Goal: Information Seeking & Learning: Learn about a topic

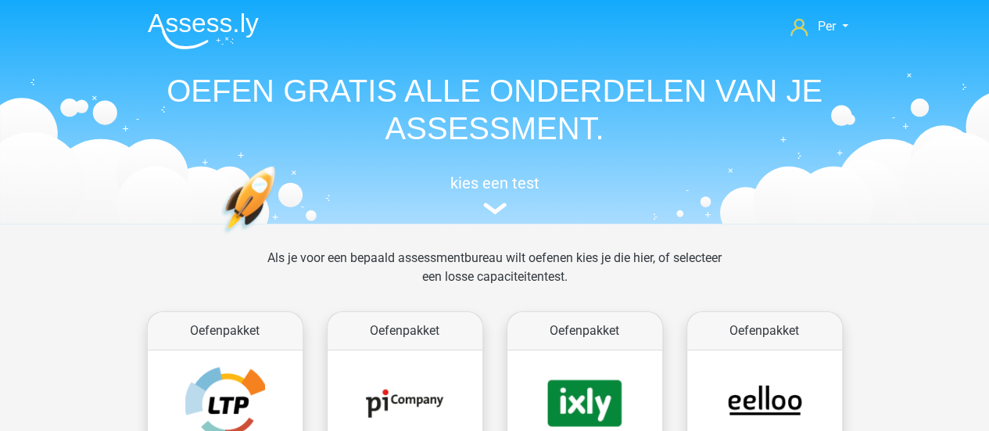
scroll to position [243, 0]
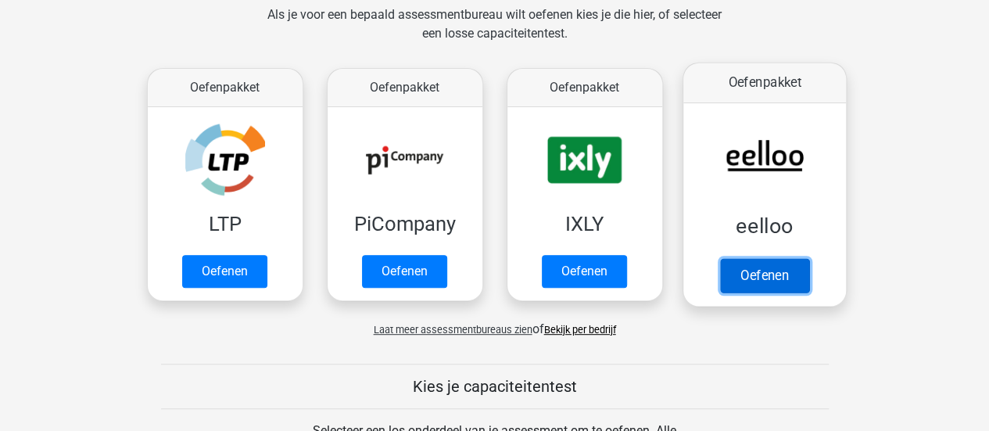
click at [770, 260] on link "Oefenen" at bounding box center [764, 275] width 89 height 34
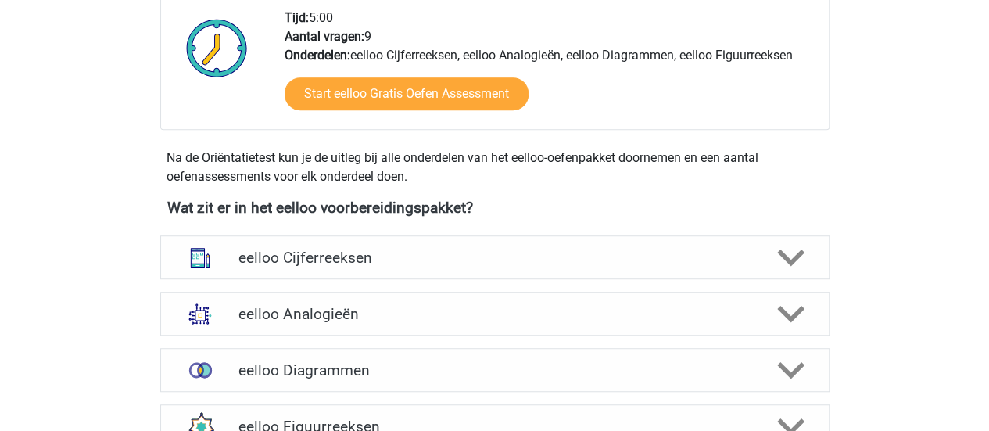
scroll to position [426, 0]
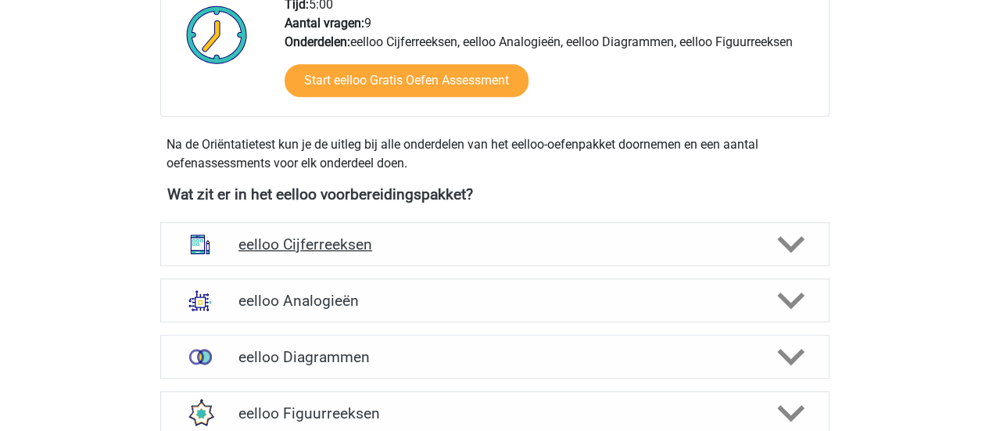
click at [544, 241] on h4 "eelloo Cijferreeksen" at bounding box center [495, 244] width 512 height 18
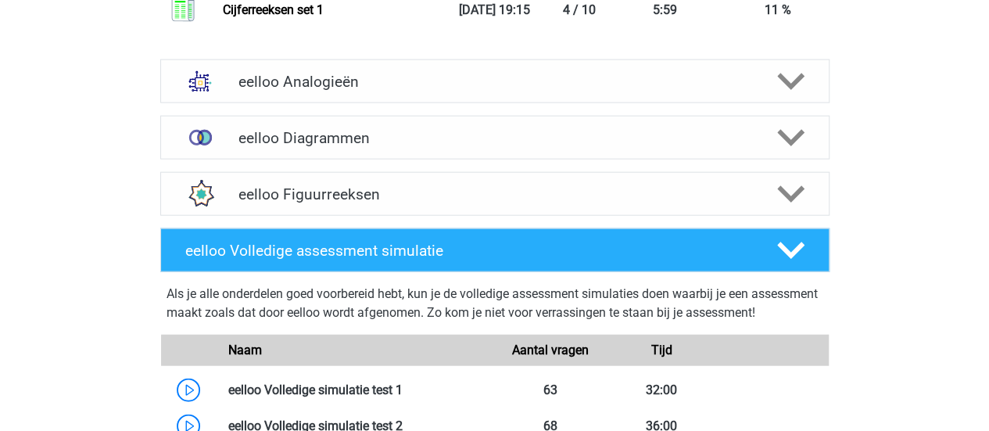
scroll to position [1768, 0]
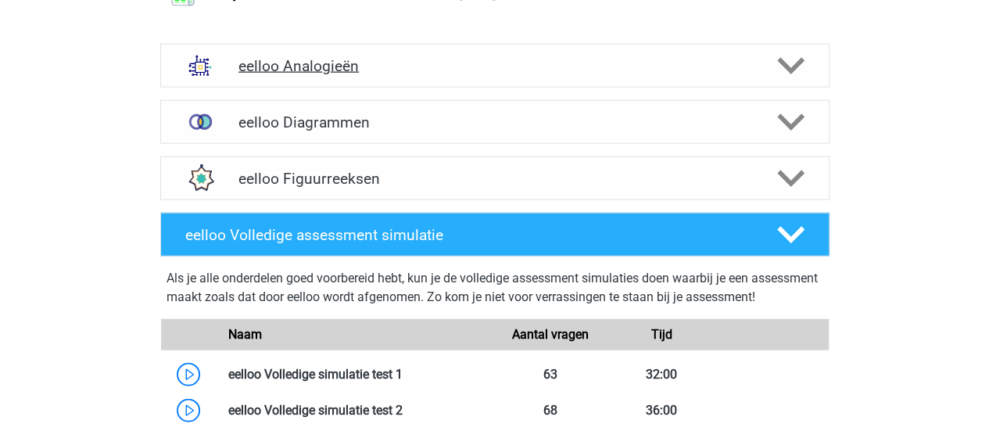
click at [396, 74] on div "eelloo Analogieën" at bounding box center [495, 66] width 670 height 44
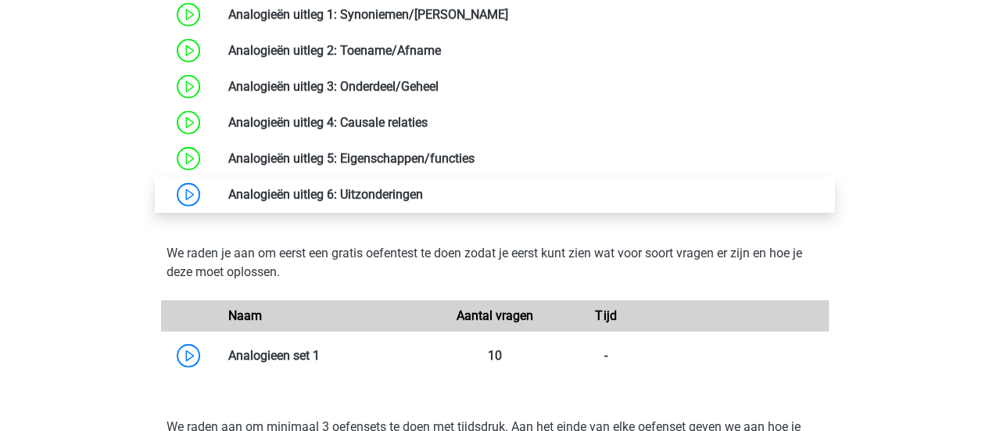
scroll to position [2106, 0]
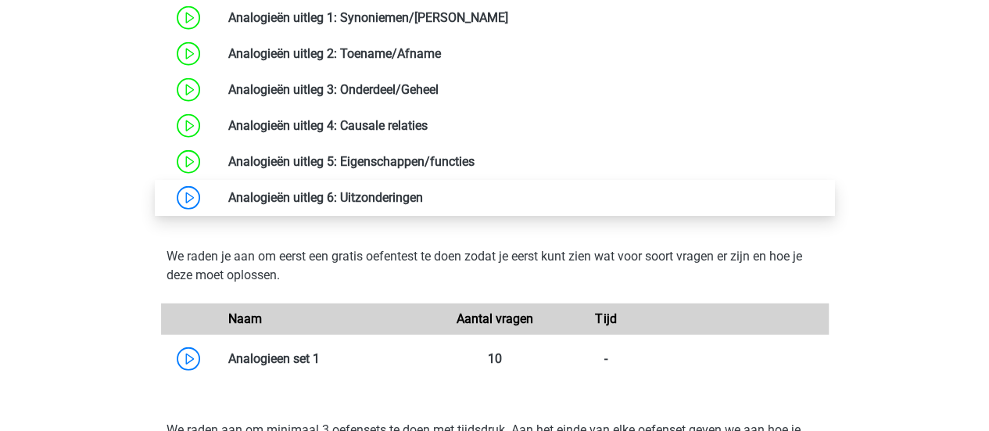
click at [423, 201] on link at bounding box center [423, 197] width 0 height 15
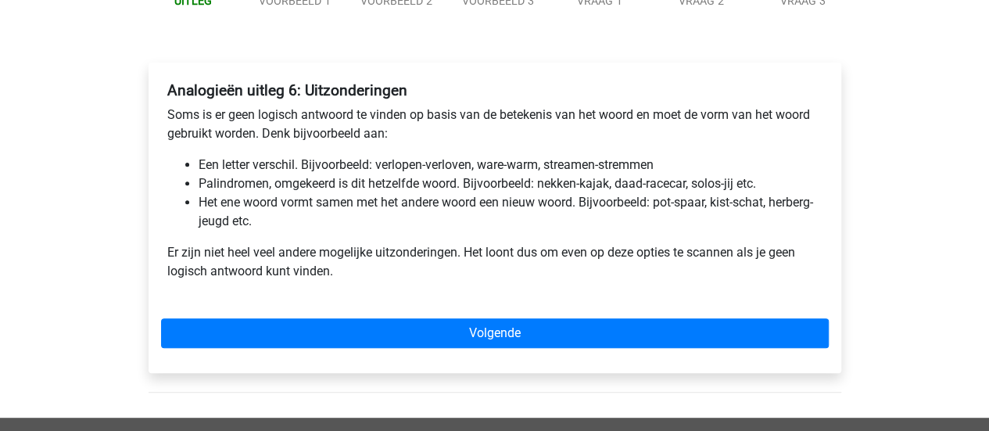
scroll to position [200, 0]
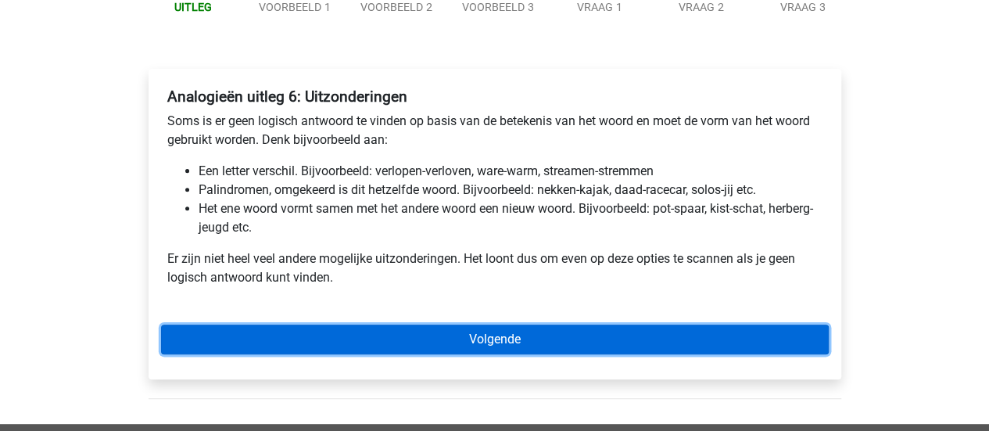
click at [450, 339] on link "Volgende" at bounding box center [495, 340] width 668 height 30
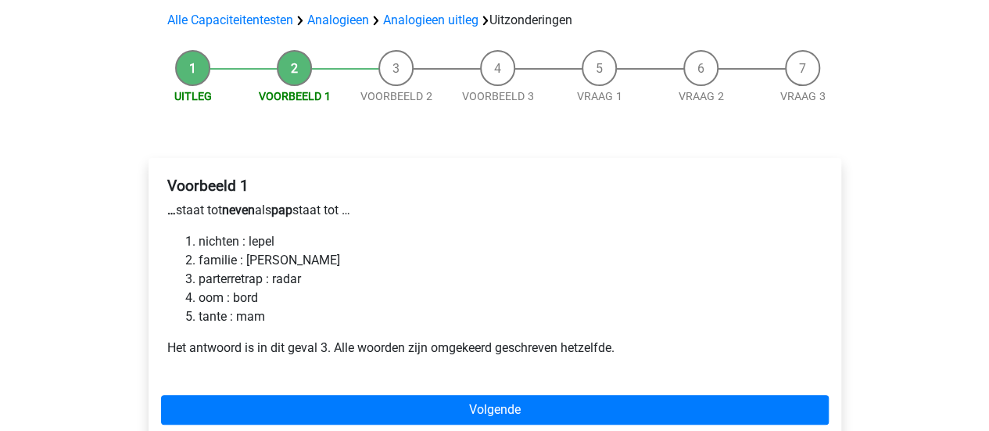
scroll to position [171, 0]
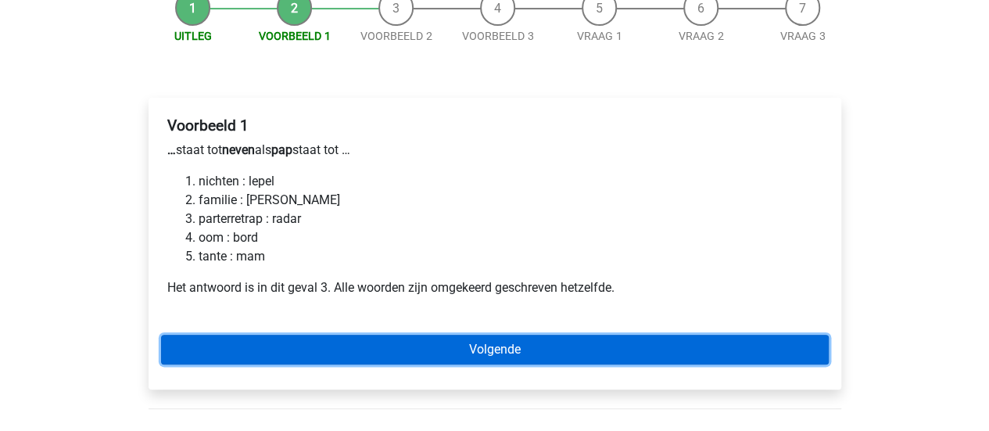
click at [461, 347] on link "Volgende" at bounding box center [495, 350] width 668 height 30
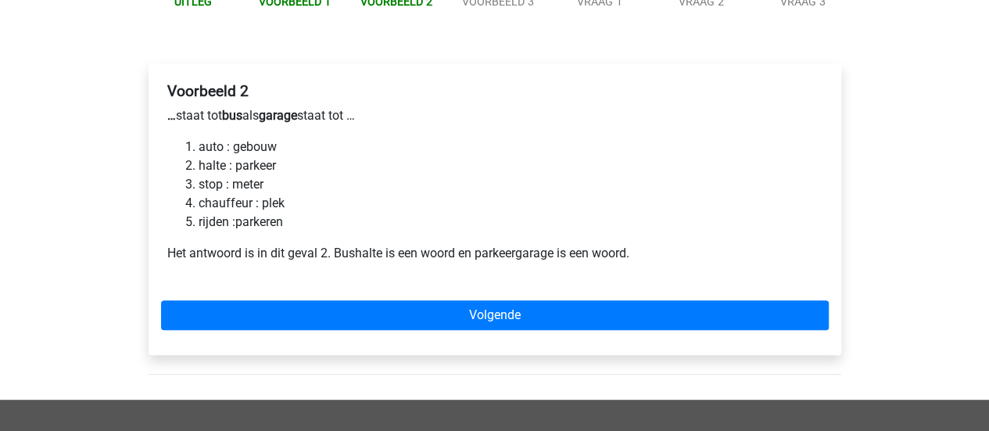
scroll to position [206, 0]
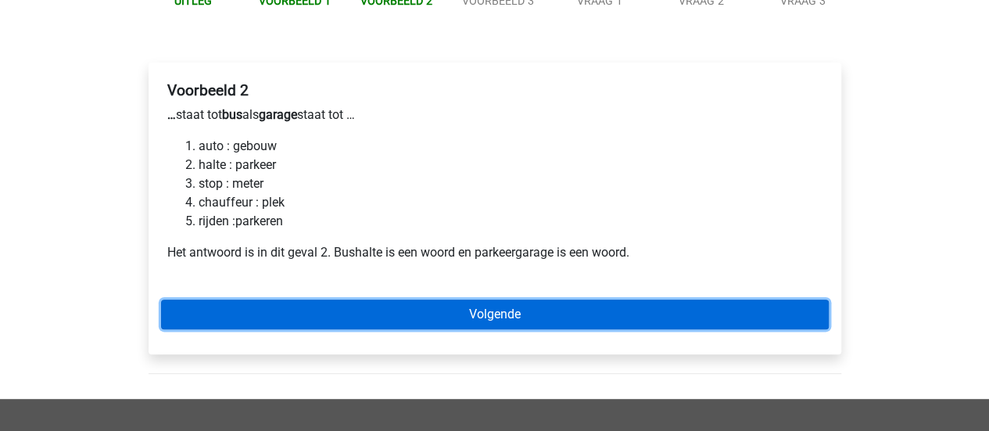
click at [501, 306] on link "Volgende" at bounding box center [495, 315] width 668 height 30
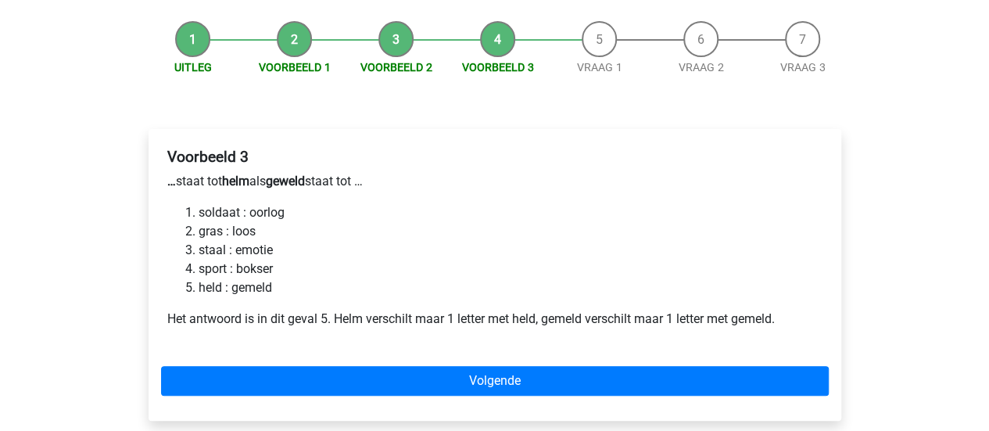
scroll to position [141, 0]
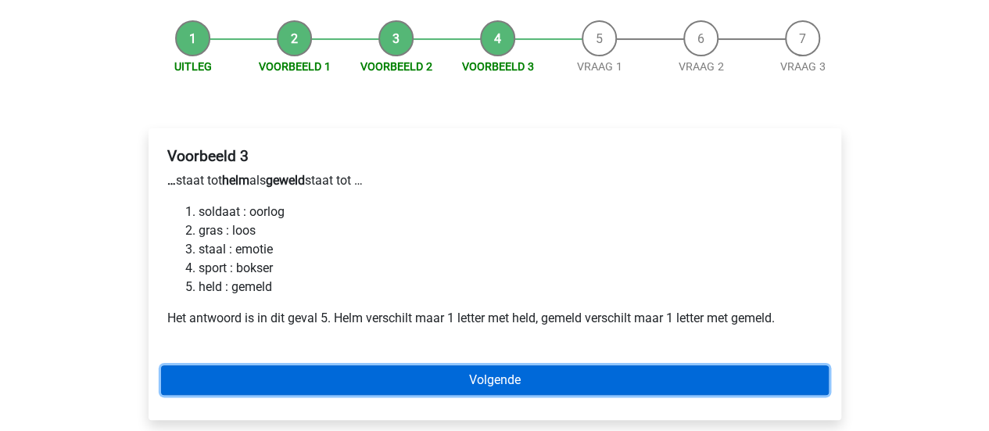
click at [502, 385] on link "Volgende" at bounding box center [495, 380] width 668 height 30
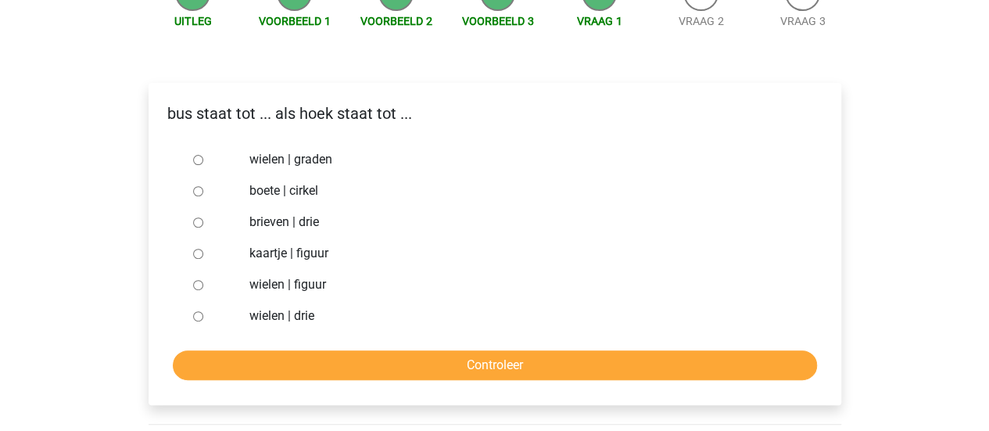
scroll to position [187, 0]
click at [197, 321] on input "wielen | drie" at bounding box center [198, 316] width 10 height 10
radio input "true"
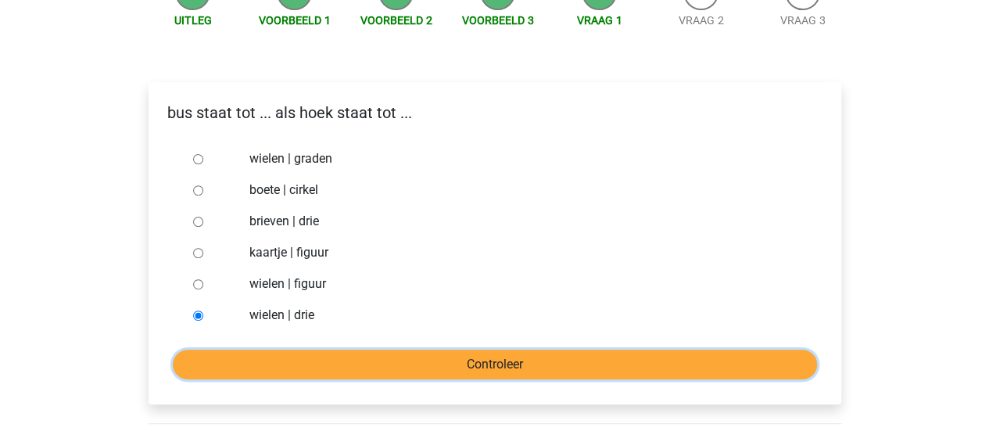
click at [294, 362] on input "Controleer" at bounding box center [495, 365] width 645 height 30
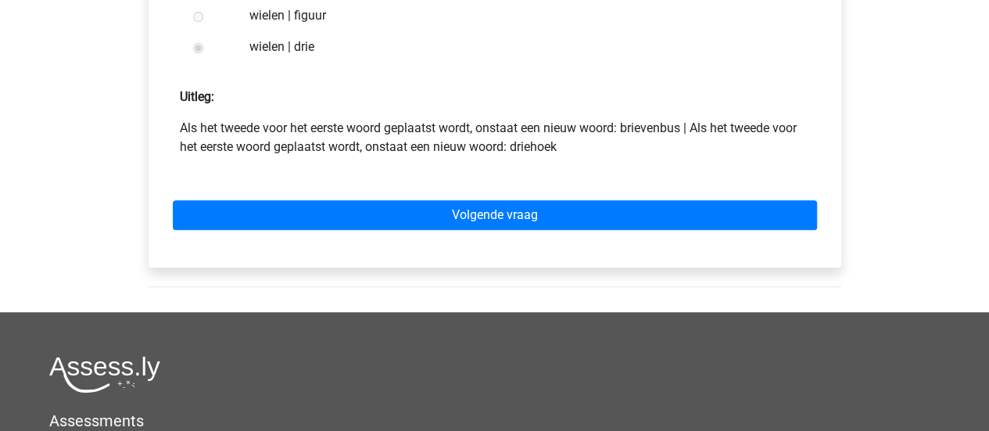
scroll to position [460, 0]
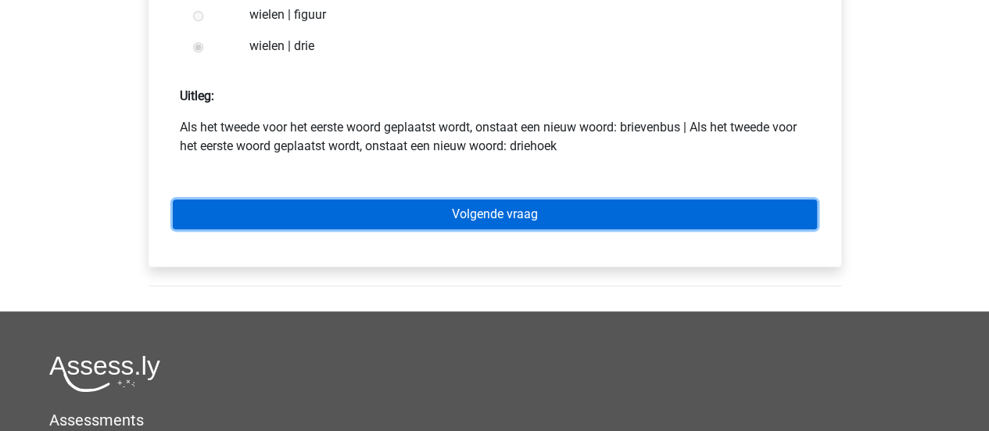
click at [445, 225] on link "Volgende vraag" at bounding box center [495, 214] width 645 height 30
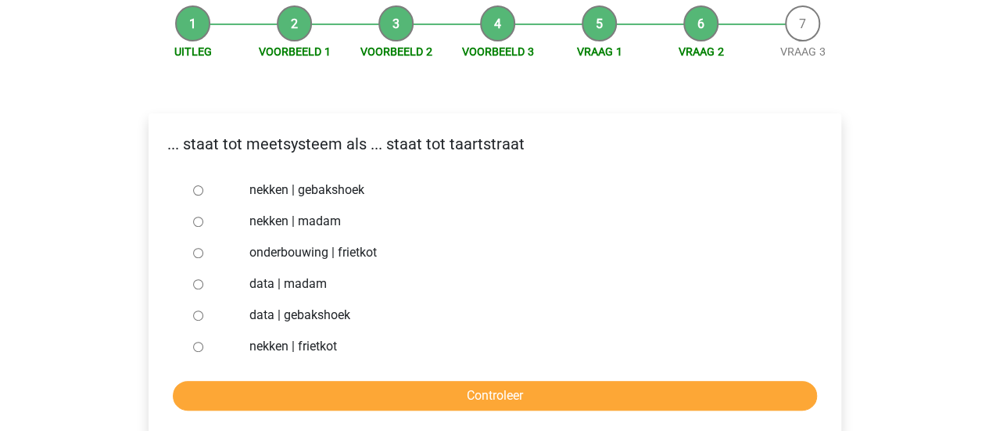
scroll to position [163, 0]
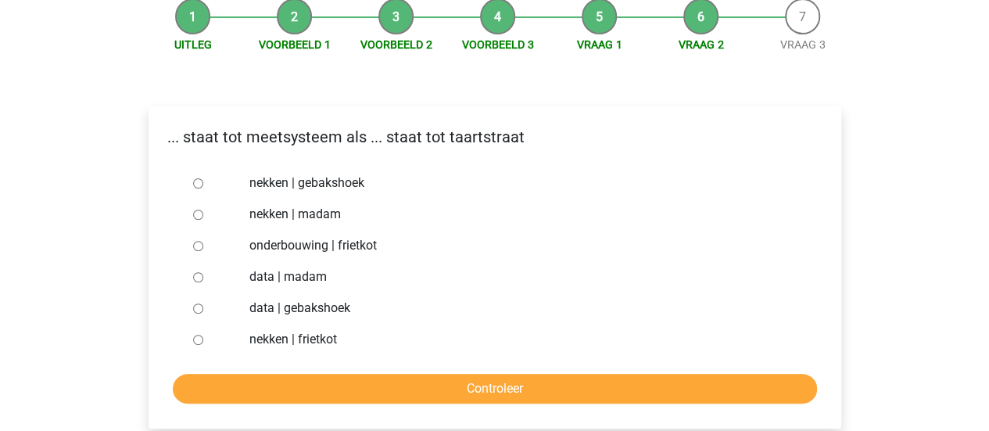
click at [198, 216] on input "nekken | madam" at bounding box center [198, 215] width 10 height 10
radio input "true"
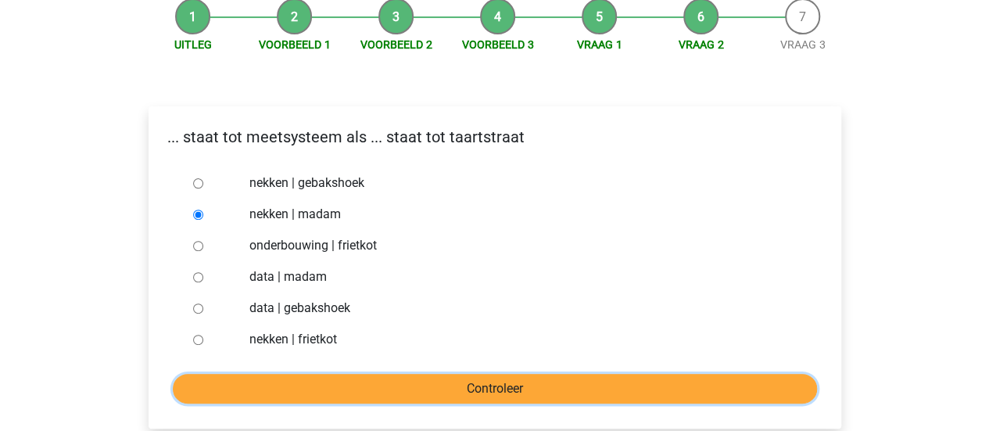
click at [449, 397] on input "Controleer" at bounding box center [495, 389] width 645 height 30
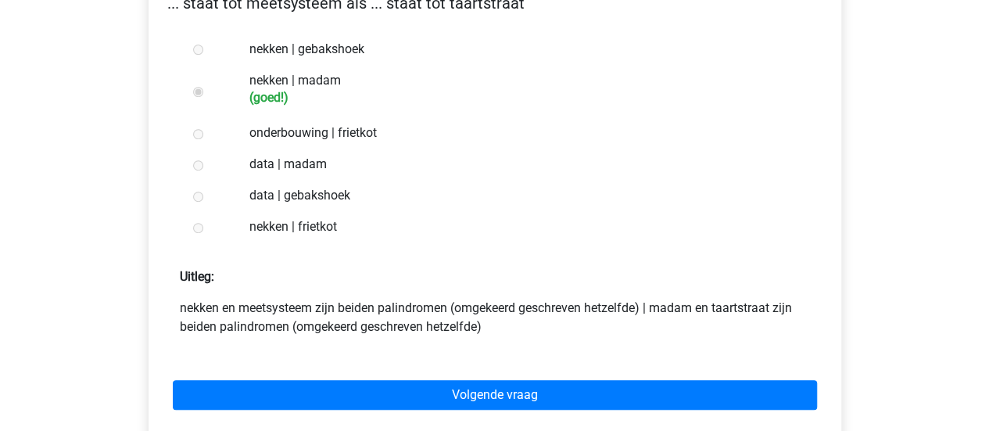
scroll to position [297, 0]
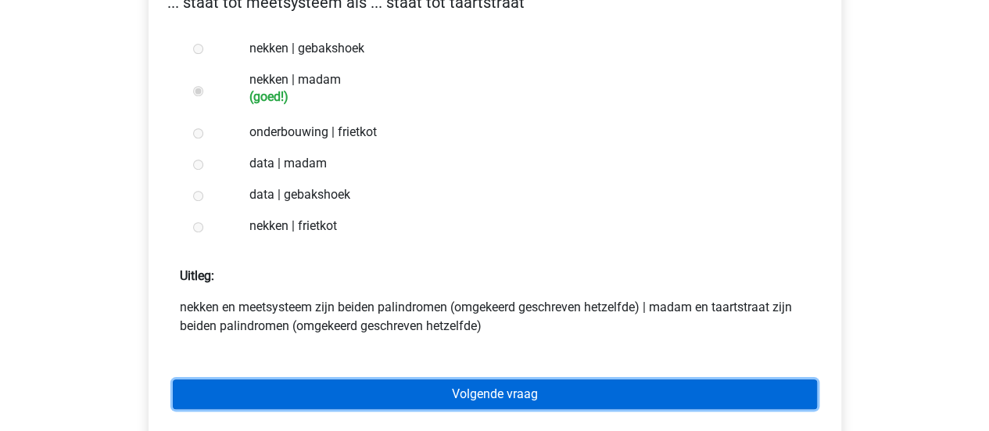
click at [458, 389] on link "Volgende vraag" at bounding box center [495, 394] width 645 height 30
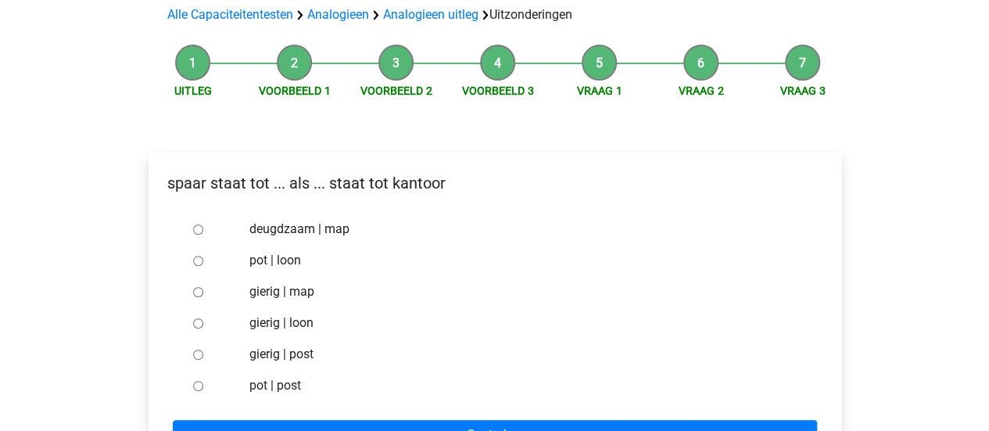
scroll to position [139, 0]
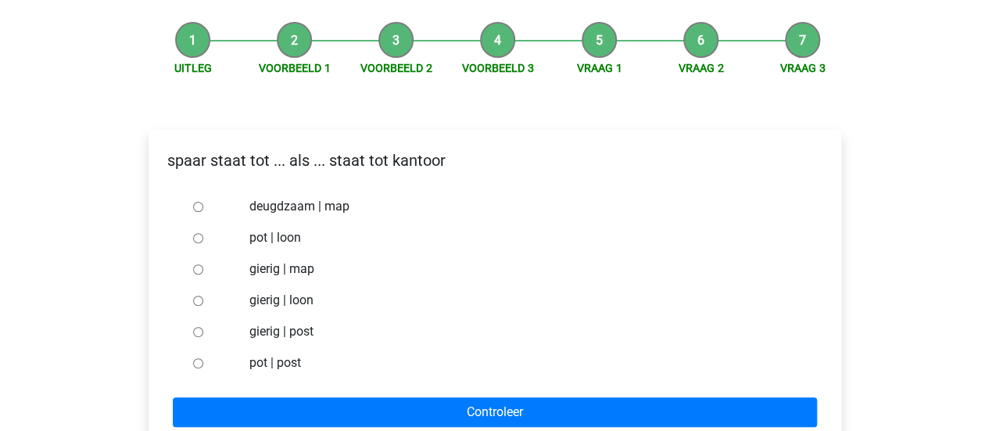
click at [192, 365] on div at bounding box center [213, 362] width 52 height 31
click at [199, 365] on input "pot | post" at bounding box center [198, 363] width 10 height 10
radio input "true"
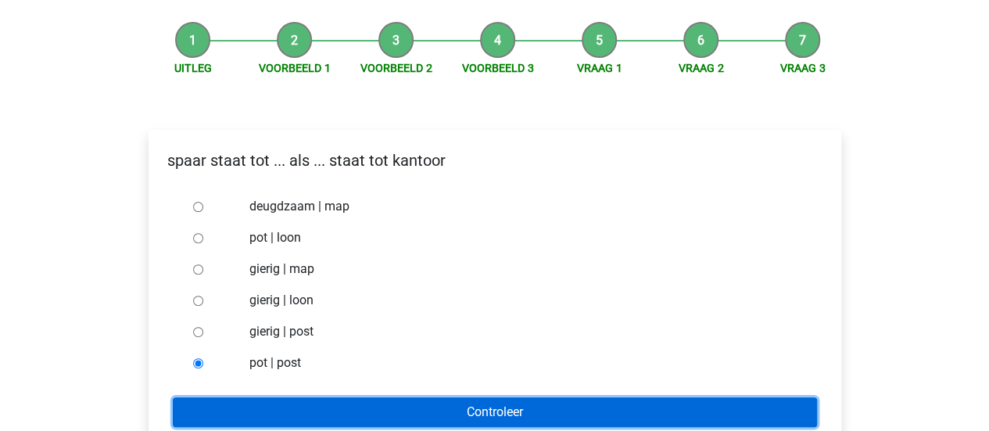
click at [312, 399] on input "Controleer" at bounding box center [495, 412] width 645 height 30
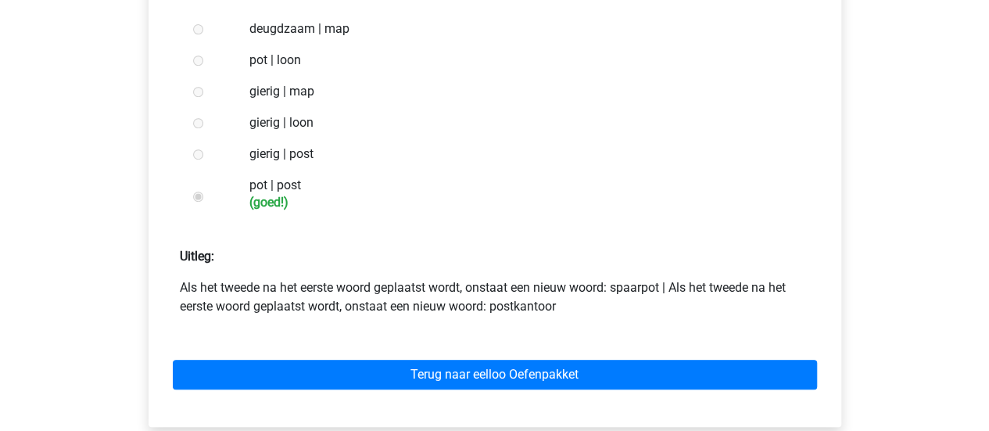
scroll to position [318, 0]
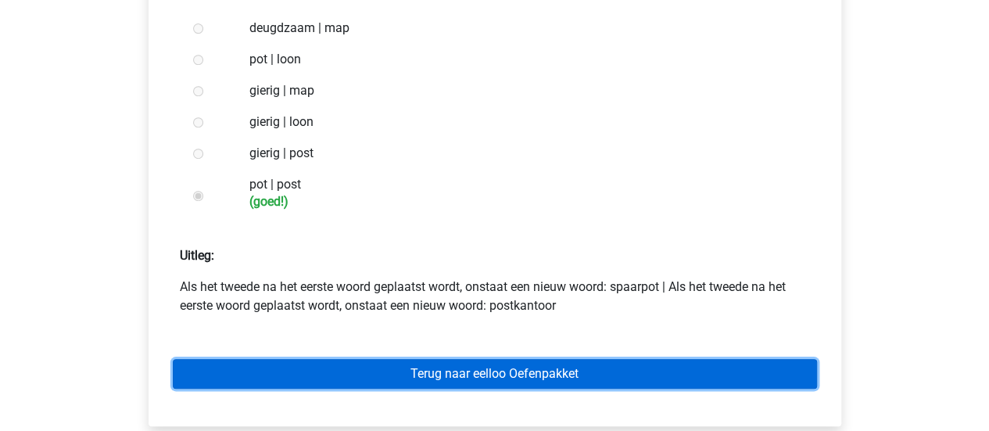
click at [382, 362] on link "Terug naar eelloo Oefenpakket" at bounding box center [495, 374] width 645 height 30
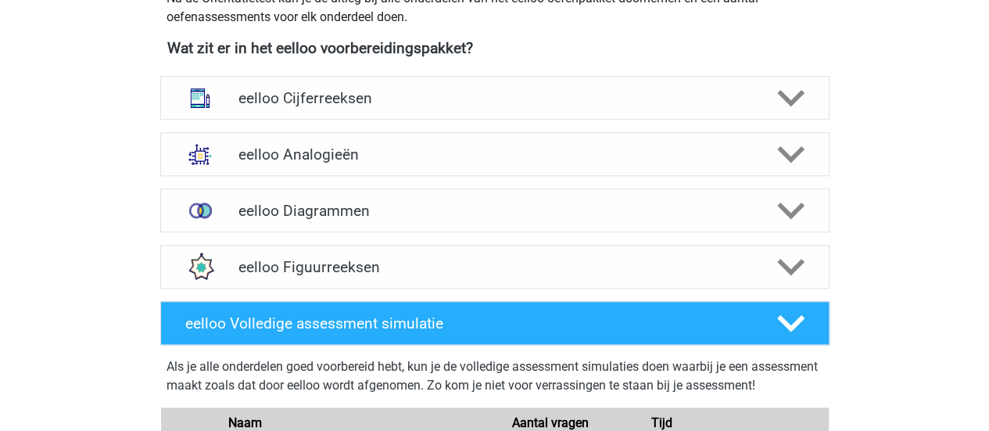
scroll to position [536, 0]
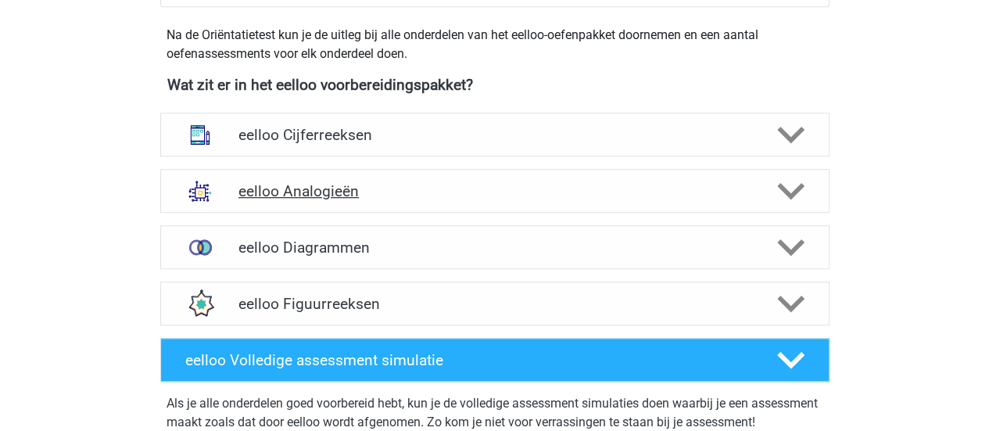
click at [498, 194] on h4 "eelloo Analogieën" at bounding box center [495, 191] width 512 height 18
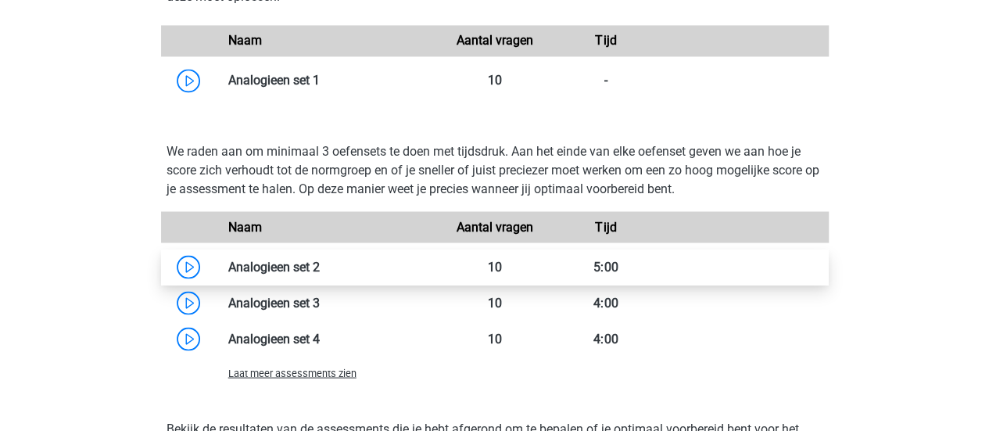
scroll to position [1248, 0]
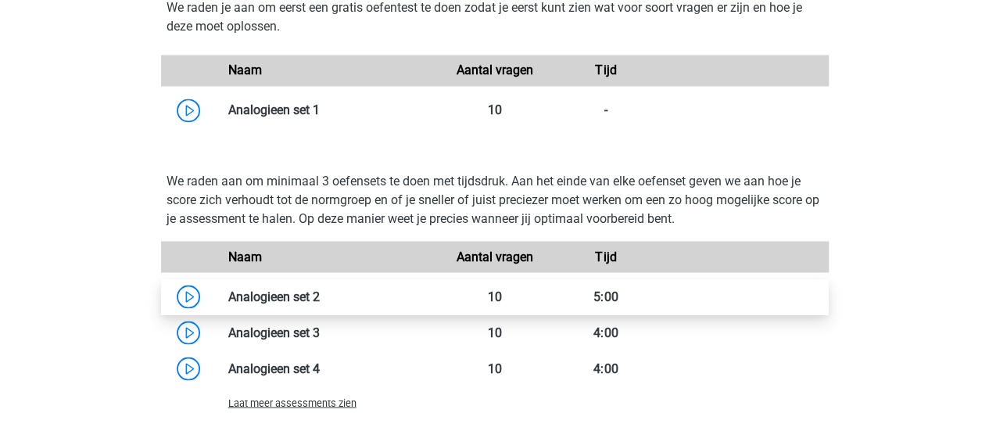
click at [320, 296] on link at bounding box center [320, 296] width 0 height 15
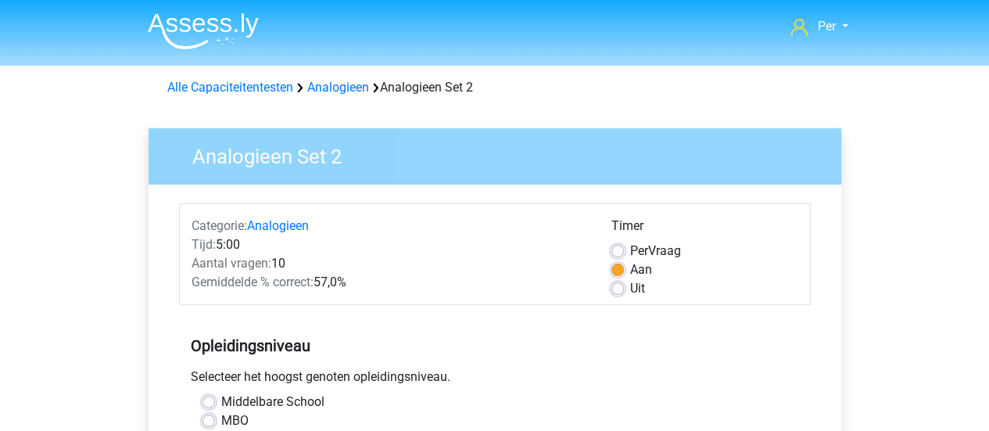
click at [339, 98] on div "Alle Capaciteitentesten Analogieen Analogieen Set 2" at bounding box center [495, 85] width 743 height 38
click at [352, 85] on link "Analogieen" at bounding box center [338, 87] width 62 height 15
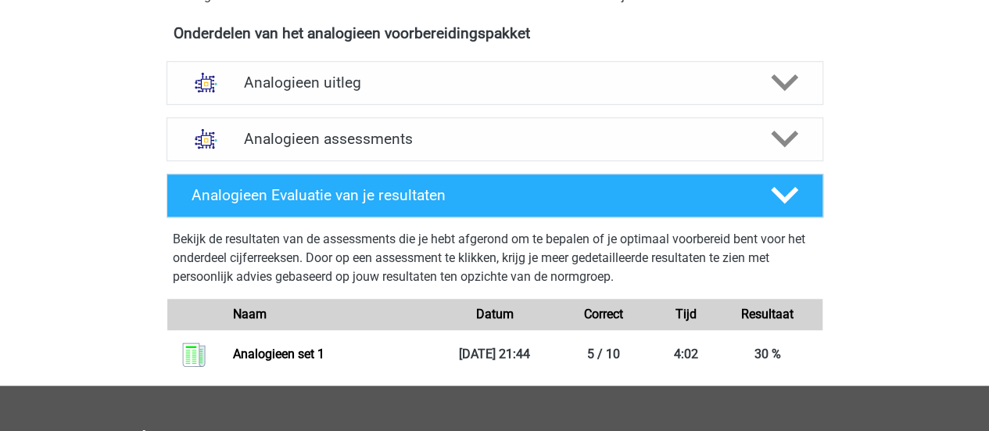
scroll to position [533, 0]
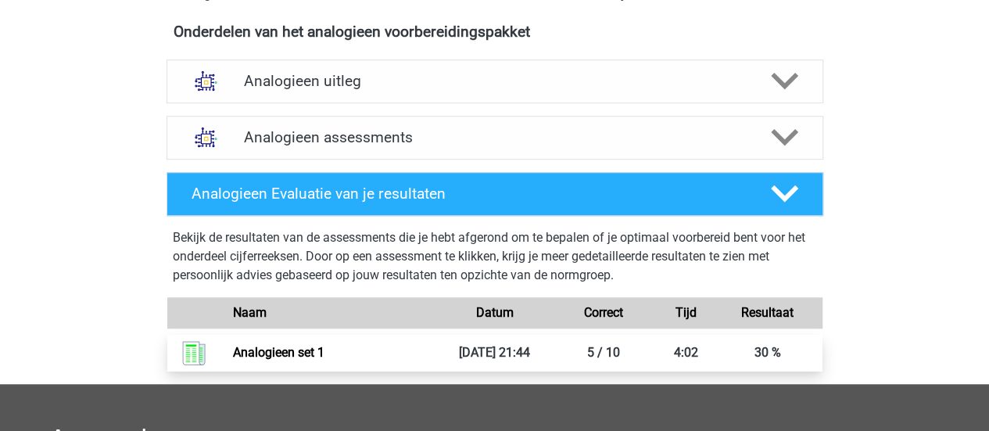
click at [302, 345] on link "Analogieen set 1" at bounding box center [279, 352] width 92 height 15
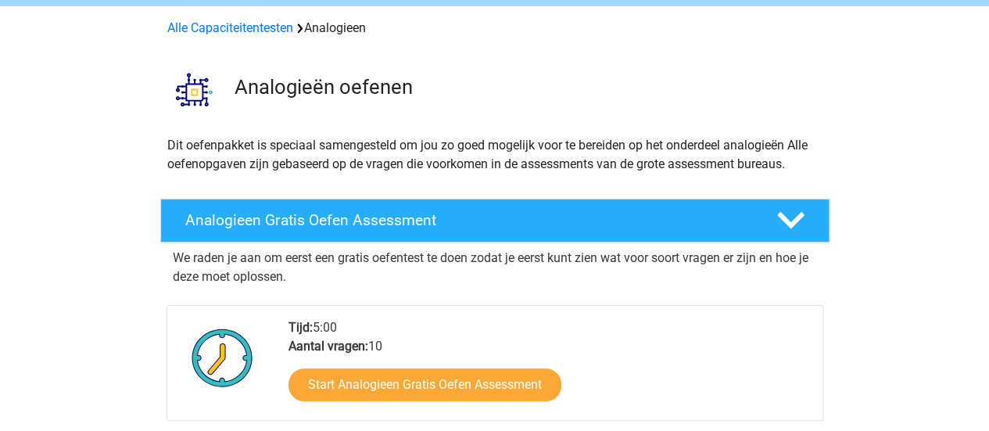
scroll to position [63, 0]
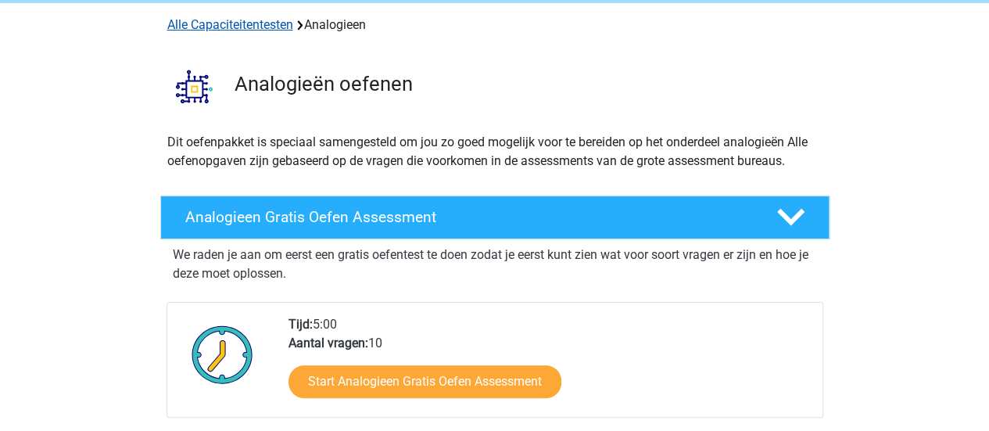
click at [199, 27] on link "Alle Capaciteitentesten" at bounding box center [230, 24] width 126 height 15
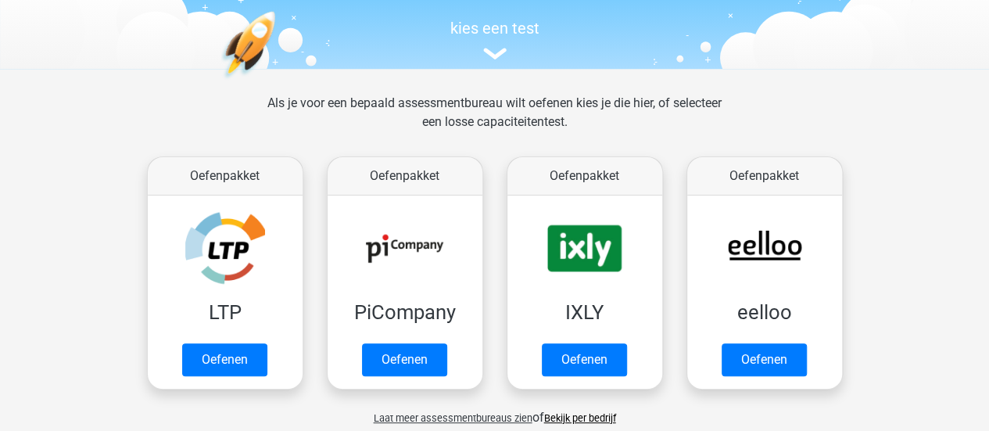
scroll to position [153, 0]
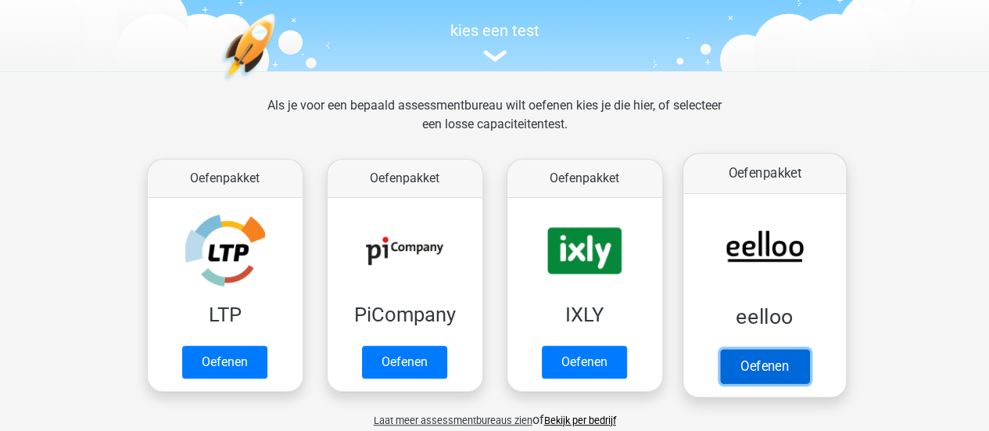
click at [763, 368] on link "Oefenen" at bounding box center [764, 366] width 89 height 34
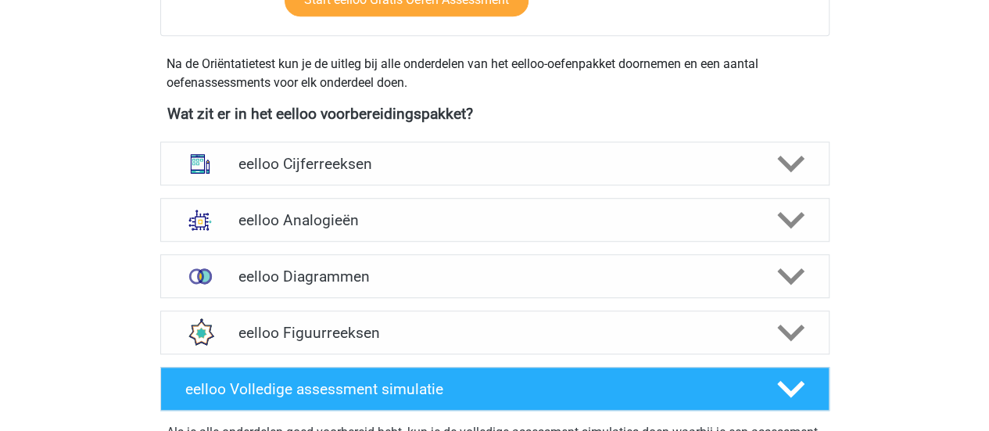
scroll to position [508, 0]
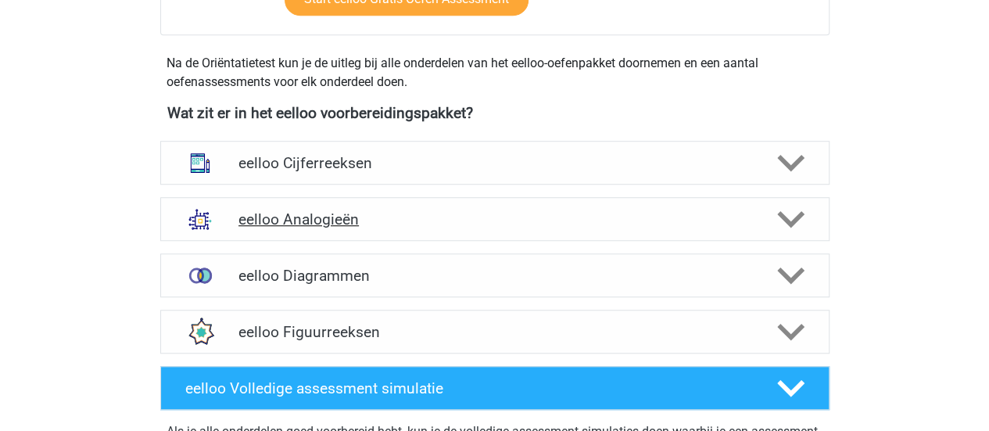
click at [437, 206] on div "eelloo Analogieën" at bounding box center [495, 219] width 670 height 44
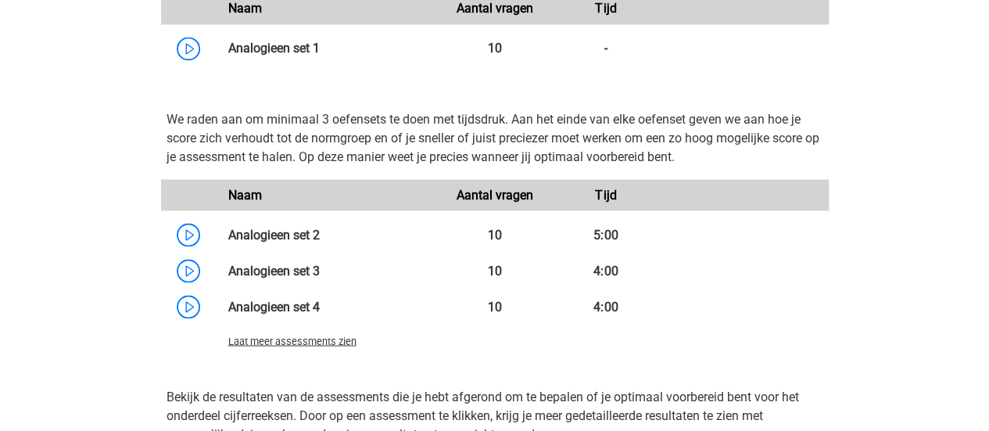
scroll to position [1356, 0]
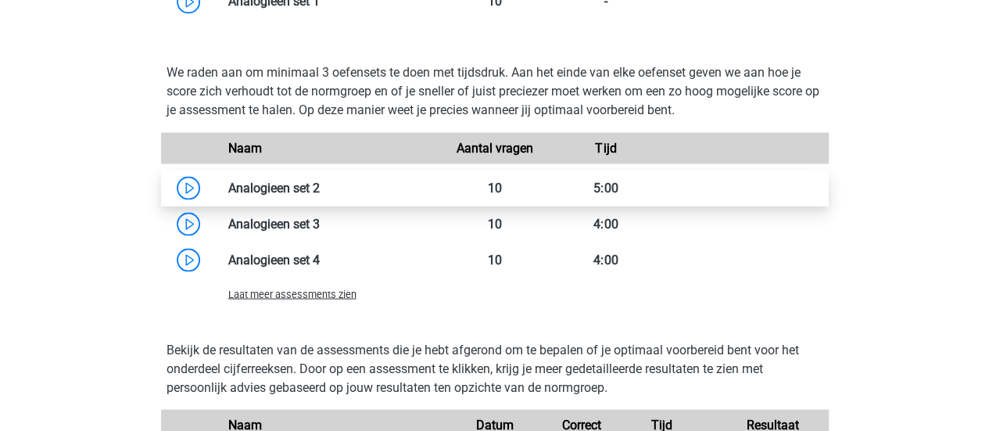
click at [320, 181] on link at bounding box center [320, 187] width 0 height 15
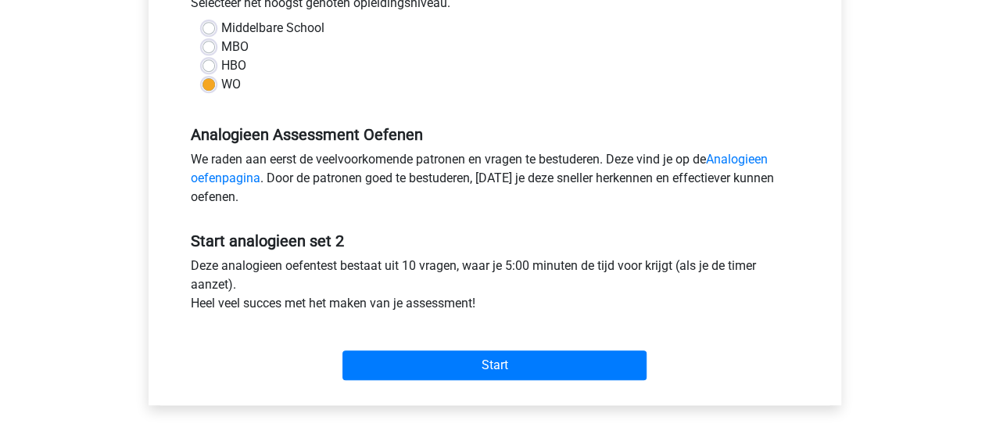
scroll to position [375, 0]
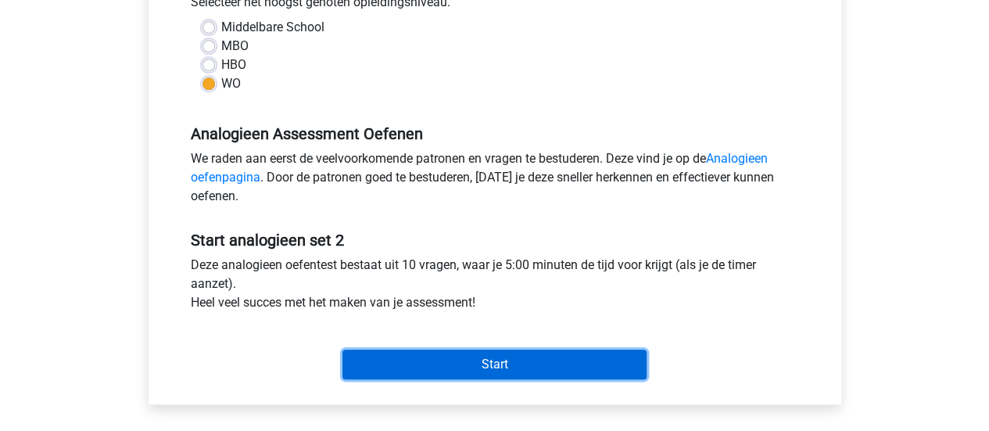
click at [409, 357] on input "Start" at bounding box center [495, 365] width 304 height 30
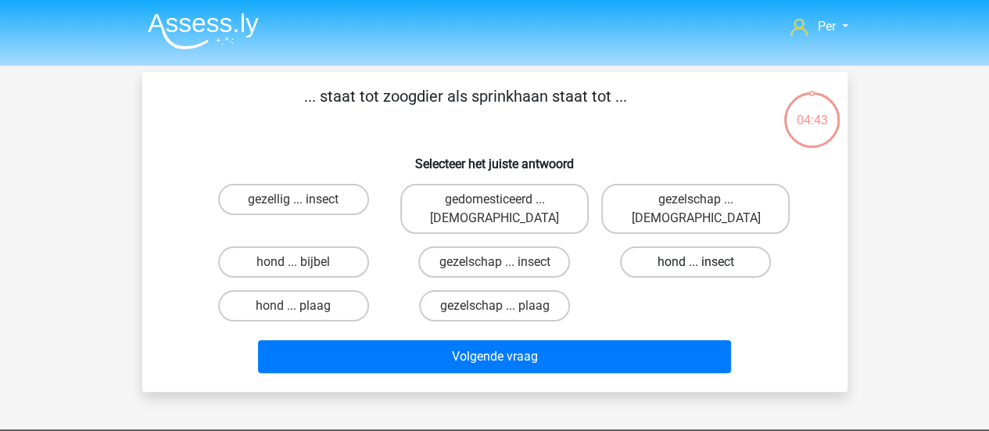
click at [648, 246] on label "hond ... insect" at bounding box center [695, 261] width 151 height 31
click at [696, 262] on input "hond ... insect" at bounding box center [701, 267] width 10 height 10
radio input "true"
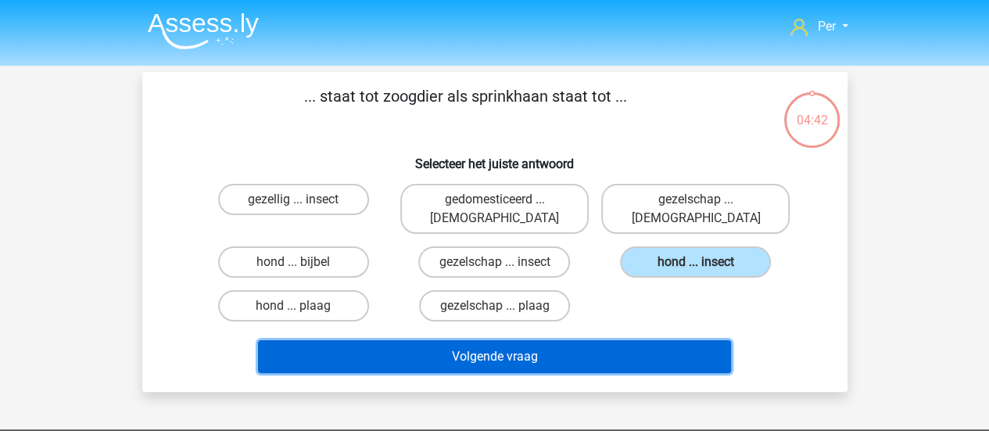
click at [591, 340] on button "Volgende vraag" at bounding box center [494, 356] width 473 height 33
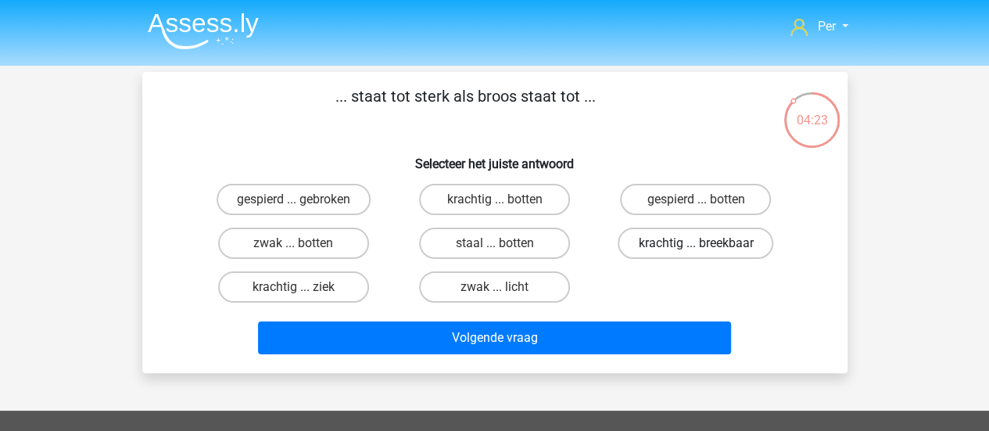
click at [657, 243] on label "krachtig ... breekbaar" at bounding box center [696, 243] width 156 height 31
click at [696, 243] on input "krachtig ... breekbaar" at bounding box center [701, 248] width 10 height 10
radio input "true"
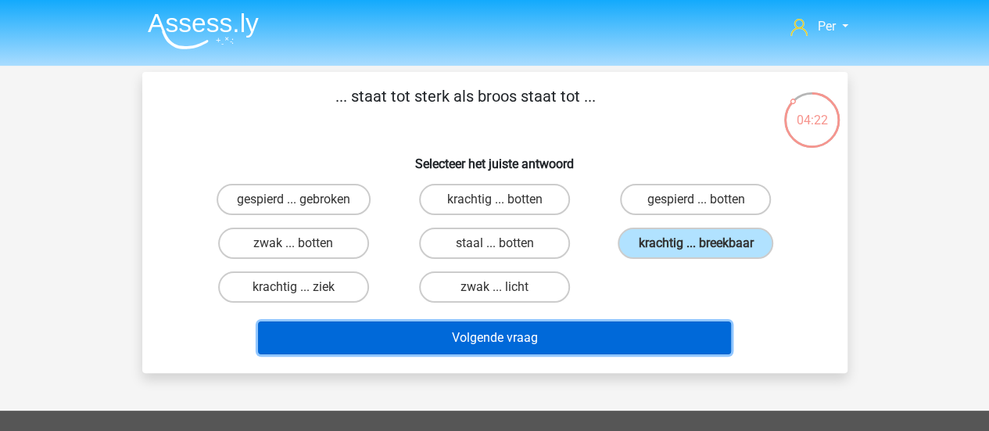
click at [588, 341] on button "Volgende vraag" at bounding box center [494, 337] width 473 height 33
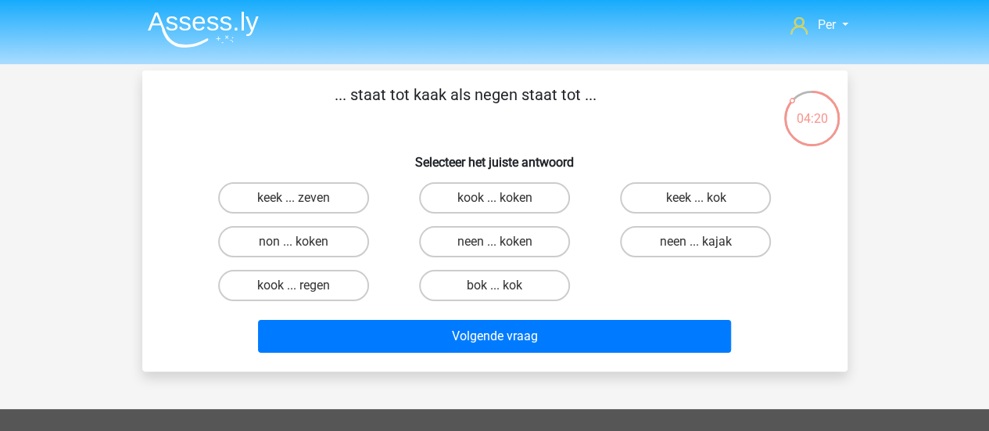
scroll to position [1, 0]
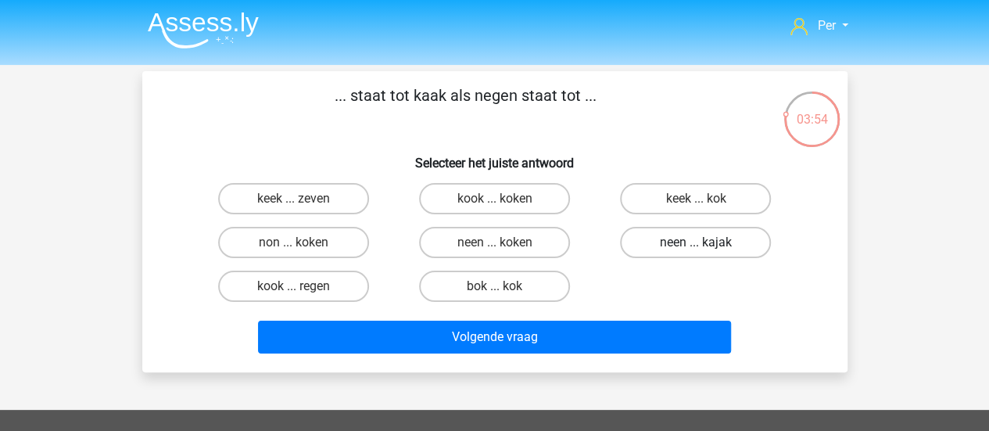
click at [684, 244] on label "neen ... kajak" at bounding box center [695, 242] width 151 height 31
click at [696, 244] on input "neen ... kajak" at bounding box center [701, 247] width 10 height 10
radio input "true"
click at [664, 204] on label "keek ... kok" at bounding box center [695, 198] width 151 height 31
click at [696, 204] on input "keek ... kok" at bounding box center [701, 204] width 10 height 10
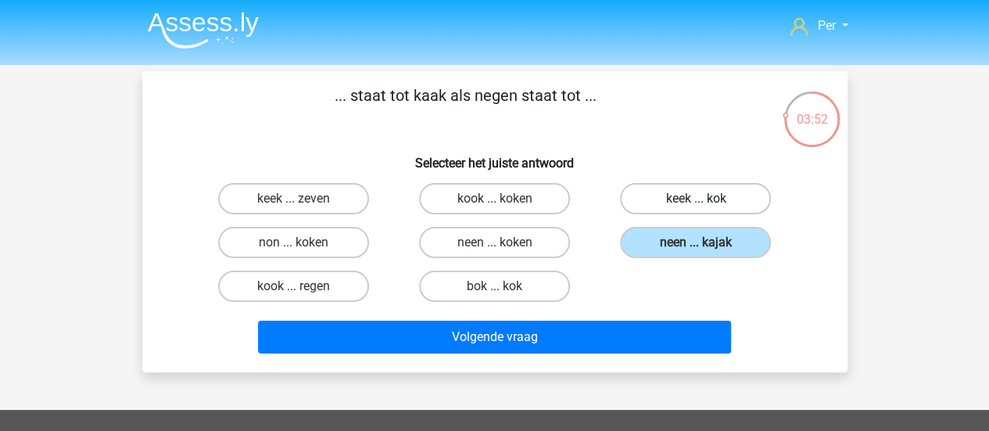
radio input "true"
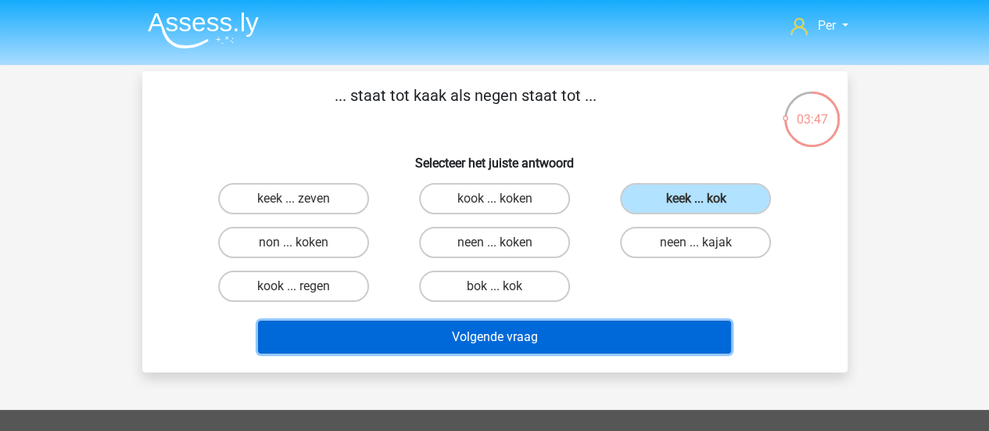
click at [571, 333] on button "Volgende vraag" at bounding box center [494, 337] width 473 height 33
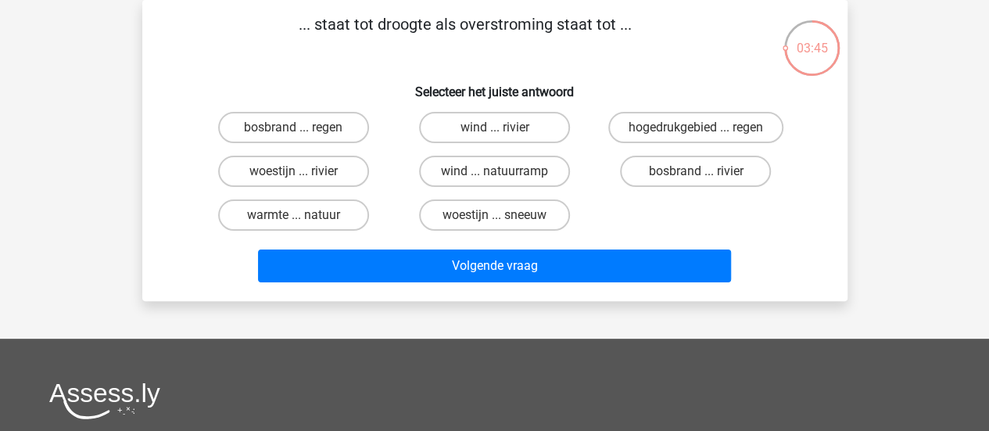
scroll to position [0, 0]
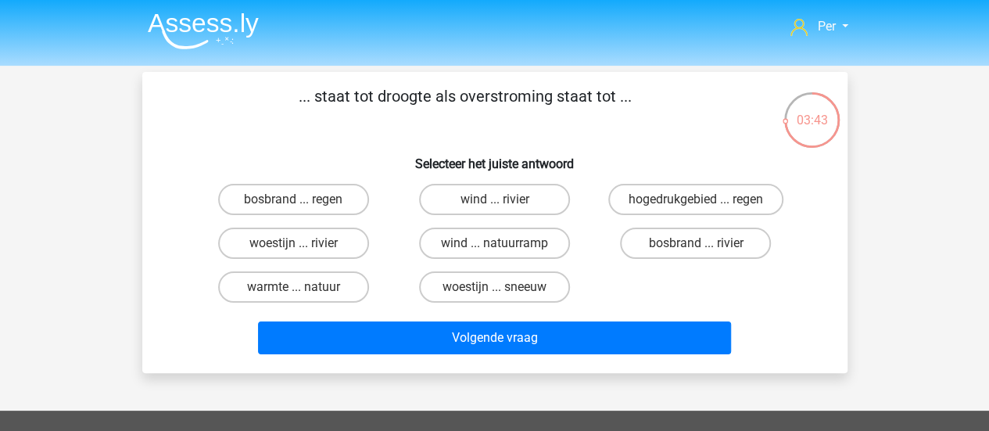
drag, startPoint x: 325, startPoint y: 93, endPoint x: 422, endPoint y: 107, distance: 98.8
click at [422, 107] on p "... staat tot droogte als overstroming staat tot ..." at bounding box center [465, 107] width 597 height 47
click at [343, 209] on label "bosbrand ... regen" at bounding box center [293, 199] width 151 height 31
click at [303, 209] on input "bosbrand ... regen" at bounding box center [298, 204] width 10 height 10
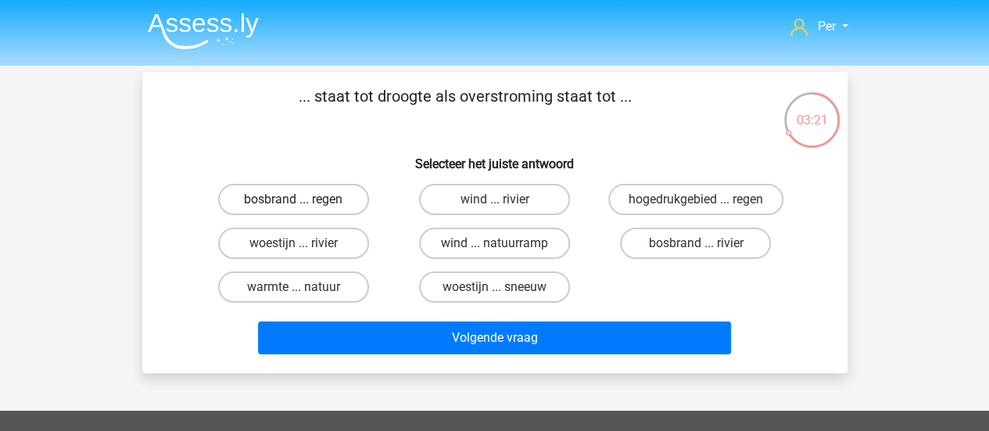
radio input "true"
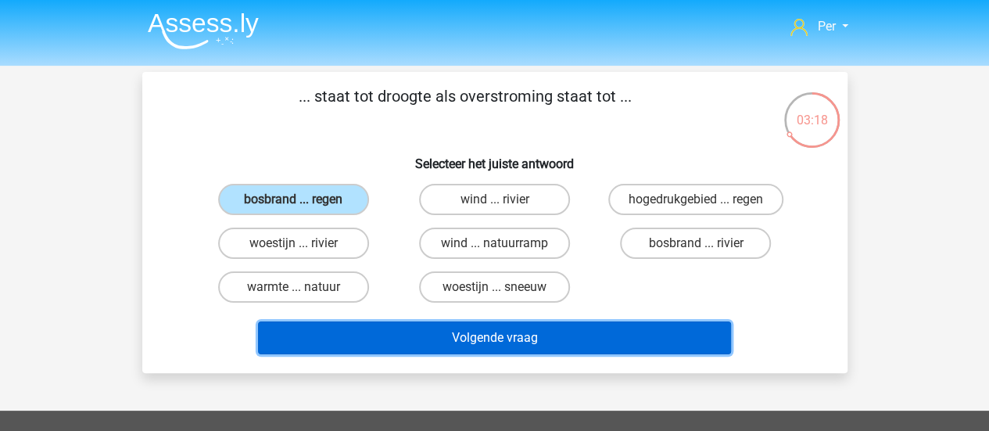
click at [454, 336] on button "Volgende vraag" at bounding box center [494, 337] width 473 height 33
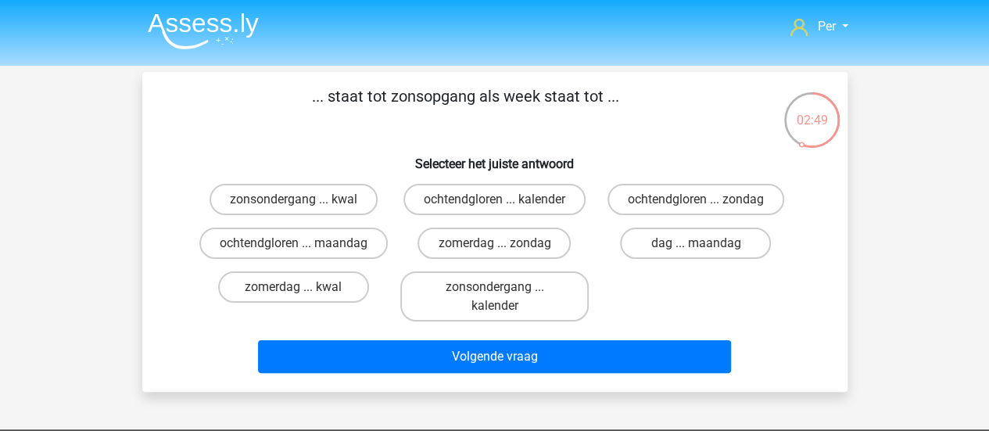
click at [502, 204] on input "ochtendgloren ... kalender" at bounding box center [499, 204] width 10 height 10
radio input "true"
click at [505, 254] on label "zomerdag ... zondag" at bounding box center [494, 243] width 153 height 31
click at [505, 253] on input "zomerdag ... zondag" at bounding box center [499, 248] width 10 height 10
radio input "true"
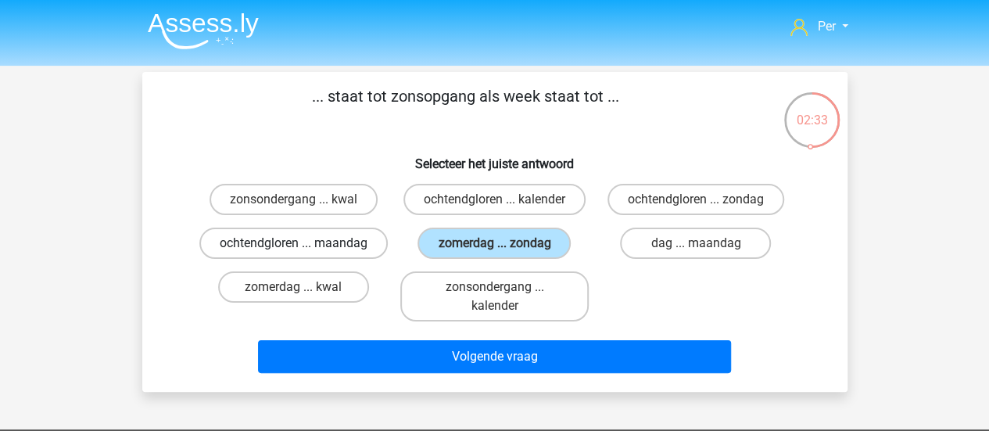
click at [313, 243] on label "ochtendgloren ... maandag" at bounding box center [293, 243] width 189 height 31
click at [303, 243] on input "ochtendgloren ... maandag" at bounding box center [298, 248] width 10 height 10
radio input "true"
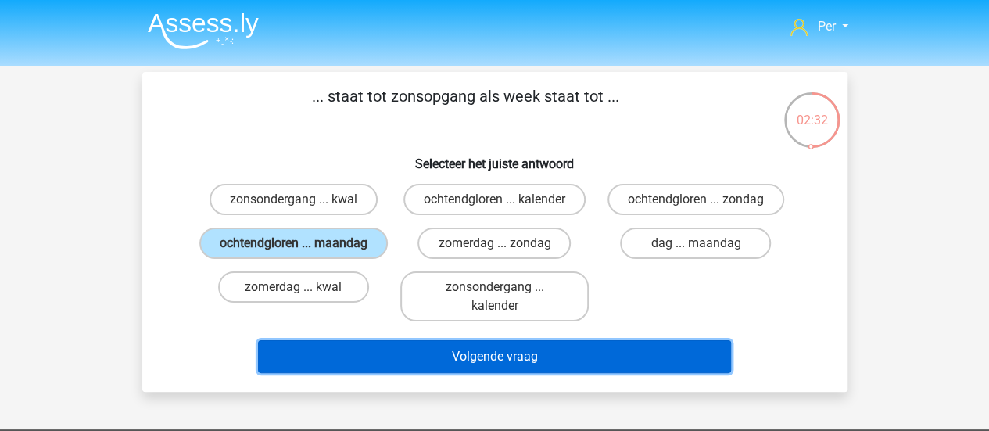
click at [505, 373] on button "Volgende vraag" at bounding box center [494, 356] width 473 height 33
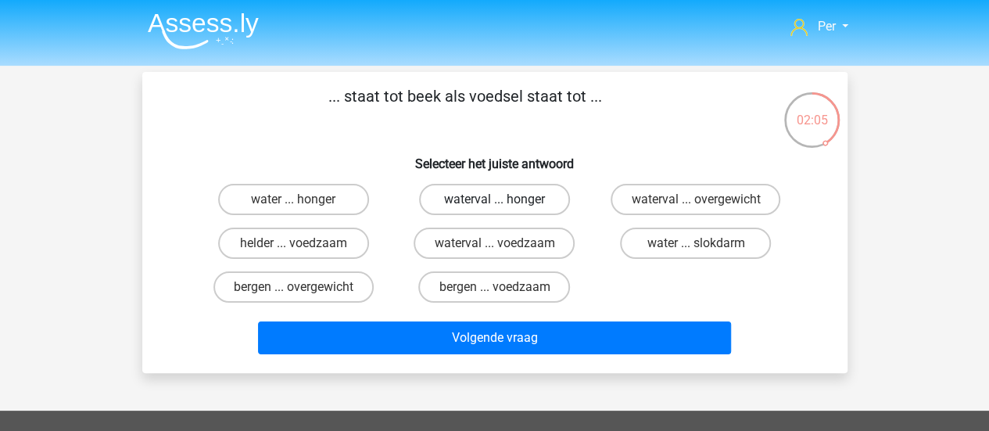
click at [486, 197] on label "waterval ... honger" at bounding box center [494, 199] width 151 height 31
click at [494, 199] on input "waterval ... honger" at bounding box center [499, 204] width 10 height 10
radio input "true"
click at [550, 251] on label "waterval ... voedzaam" at bounding box center [494, 243] width 161 height 31
click at [505, 251] on input "waterval ... voedzaam" at bounding box center [499, 248] width 10 height 10
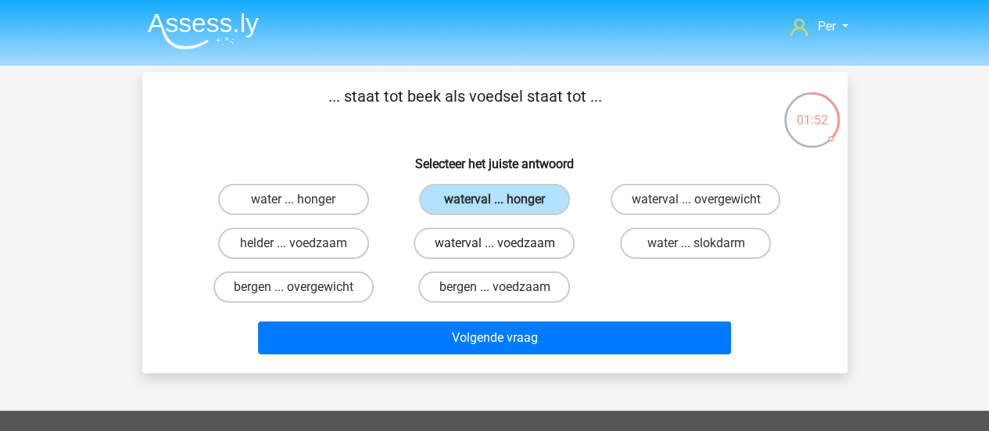
radio input "true"
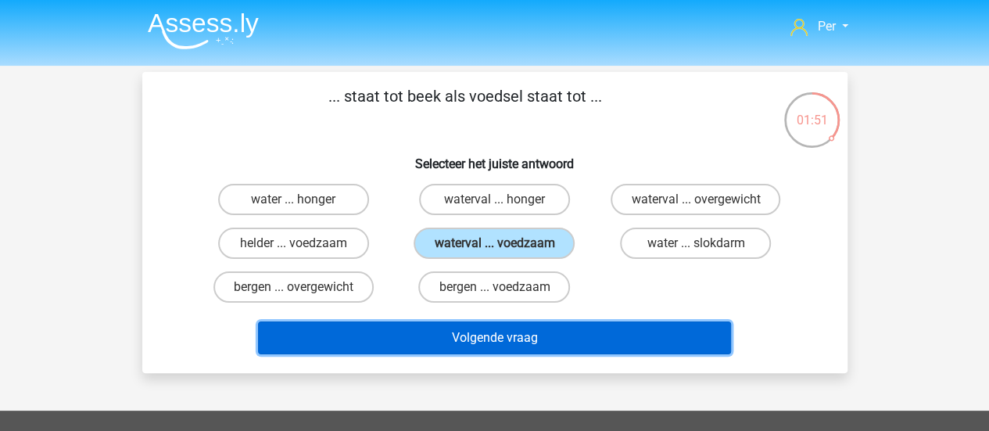
click at [511, 336] on button "Volgende vraag" at bounding box center [494, 337] width 473 height 33
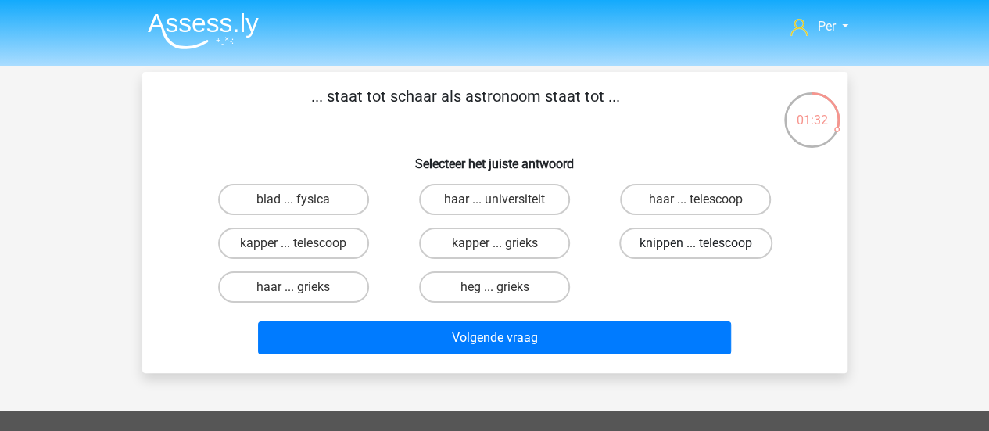
click at [671, 248] on label "knippen ... telescoop" at bounding box center [695, 243] width 153 height 31
click at [696, 248] on input "knippen ... telescoop" at bounding box center [701, 248] width 10 height 10
radio input "true"
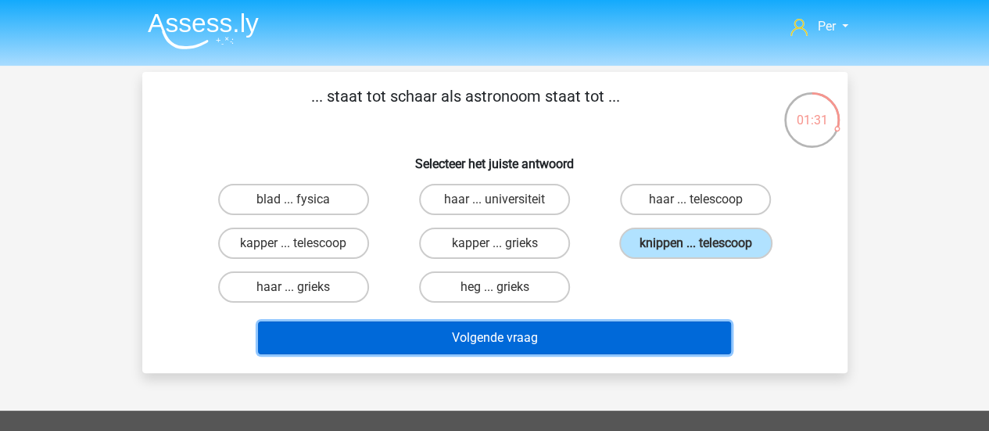
click at [585, 345] on button "Volgende vraag" at bounding box center [494, 337] width 473 height 33
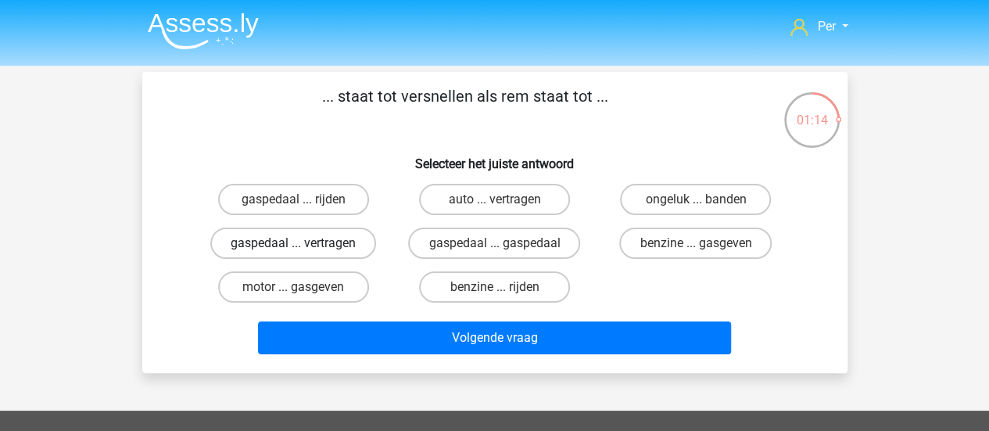
click at [347, 253] on label "gaspedaal ... vertragen" at bounding box center [293, 243] width 166 height 31
click at [303, 253] on input "gaspedaal ... vertragen" at bounding box center [298, 248] width 10 height 10
radio input "true"
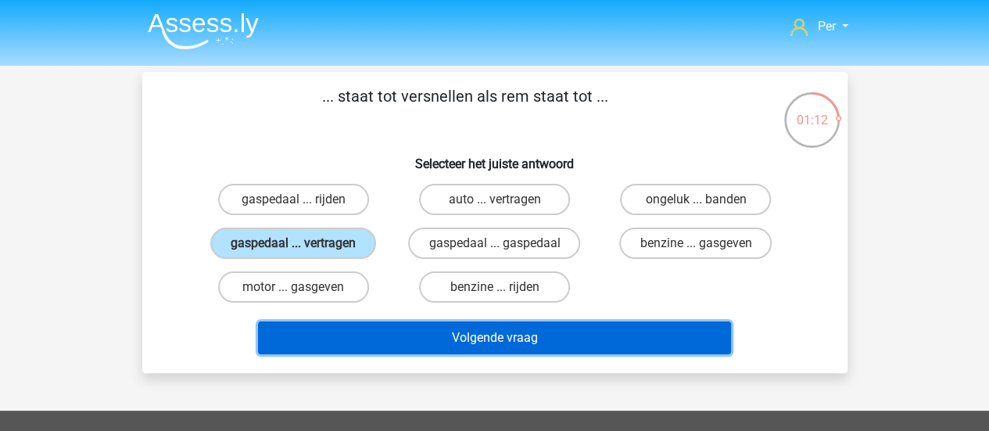
click at [442, 333] on button "Volgende vraag" at bounding box center [494, 337] width 473 height 33
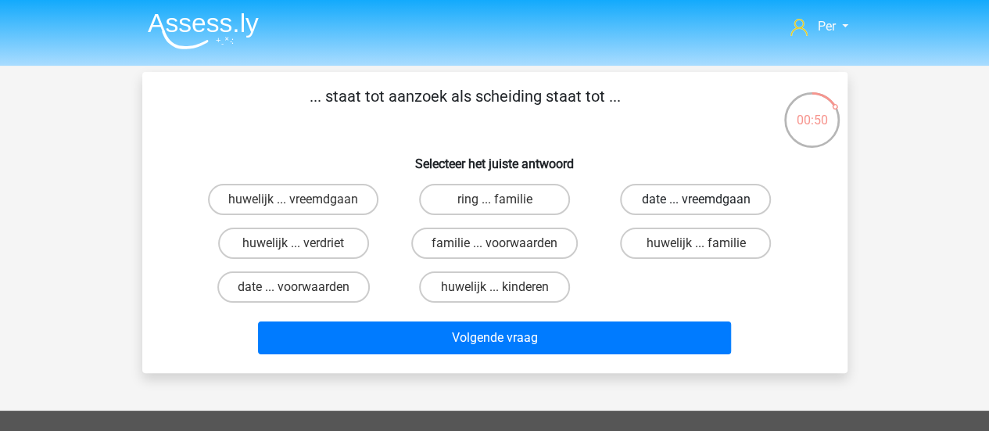
click at [664, 201] on label "date ... vreemdgaan" at bounding box center [695, 199] width 151 height 31
click at [696, 201] on input "date ... vreemdgaan" at bounding box center [701, 204] width 10 height 10
radio input "true"
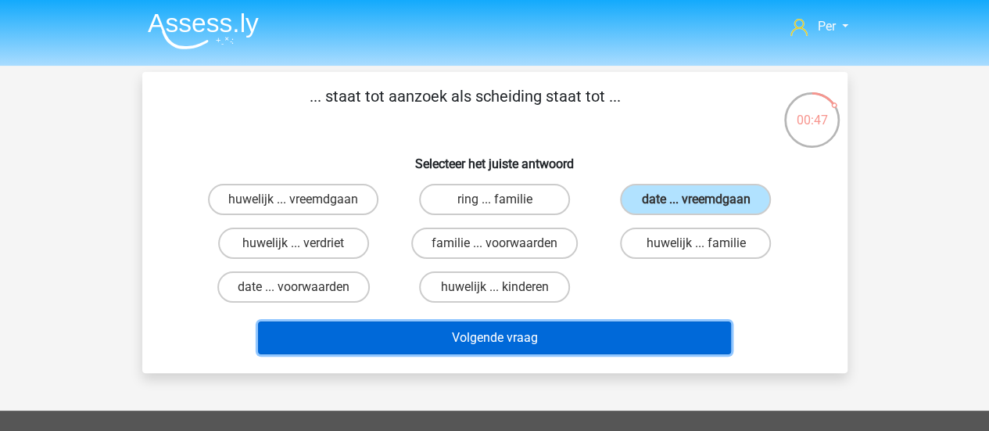
click at [589, 340] on button "Volgende vraag" at bounding box center [494, 337] width 473 height 33
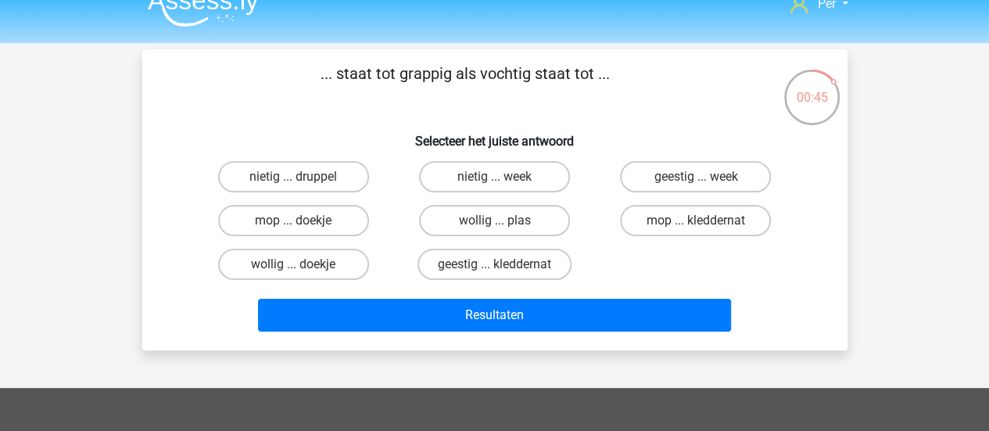
scroll to position [22, 0]
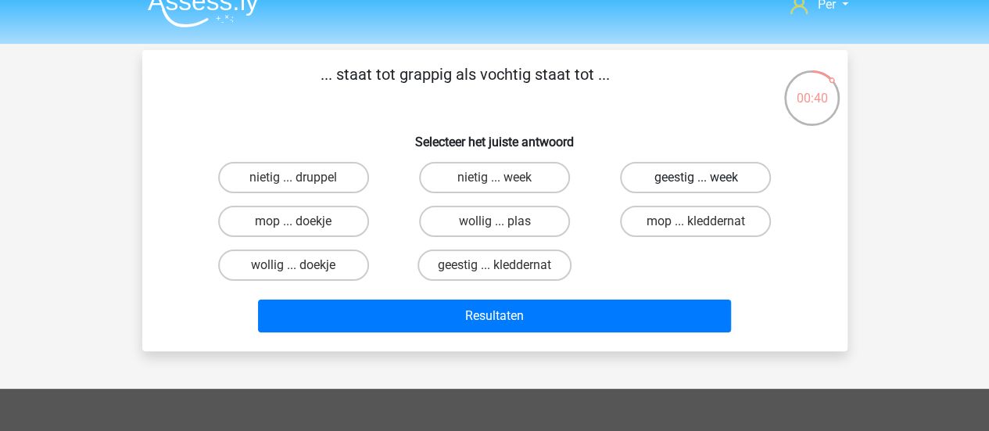
click at [689, 187] on label "geestig ... week" at bounding box center [695, 177] width 151 height 31
click at [696, 187] on input "geestig ... week" at bounding box center [701, 183] width 10 height 10
radio input "true"
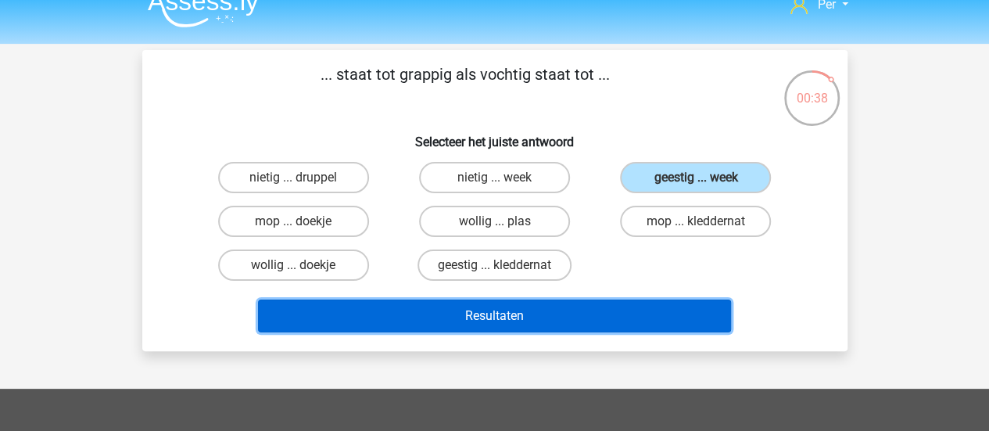
click at [573, 317] on button "Resultaten" at bounding box center [494, 316] width 473 height 33
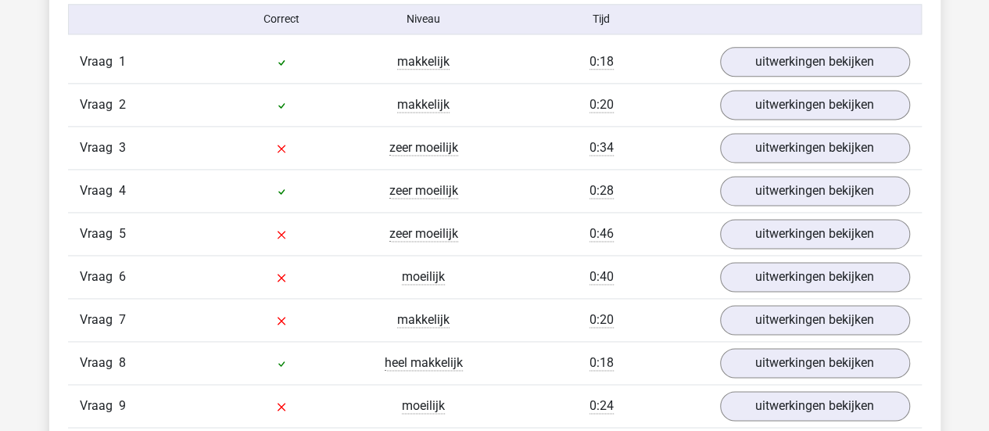
scroll to position [1032, 0]
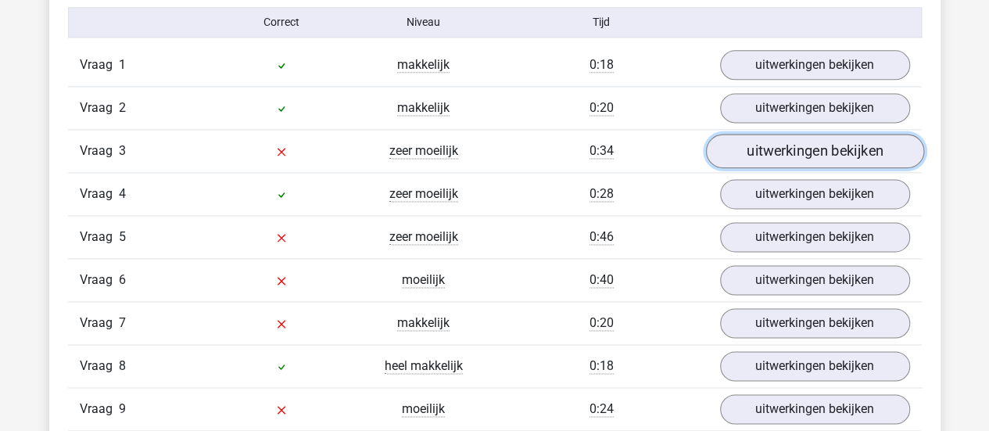
click at [839, 149] on link "uitwerkingen bekijken" at bounding box center [815, 151] width 218 height 34
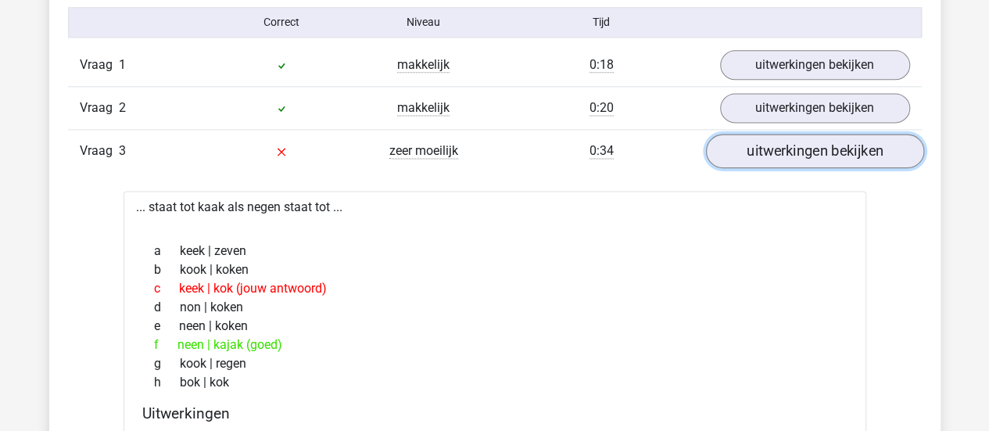
click at [839, 149] on link "uitwerkingen bekijken" at bounding box center [815, 151] width 218 height 34
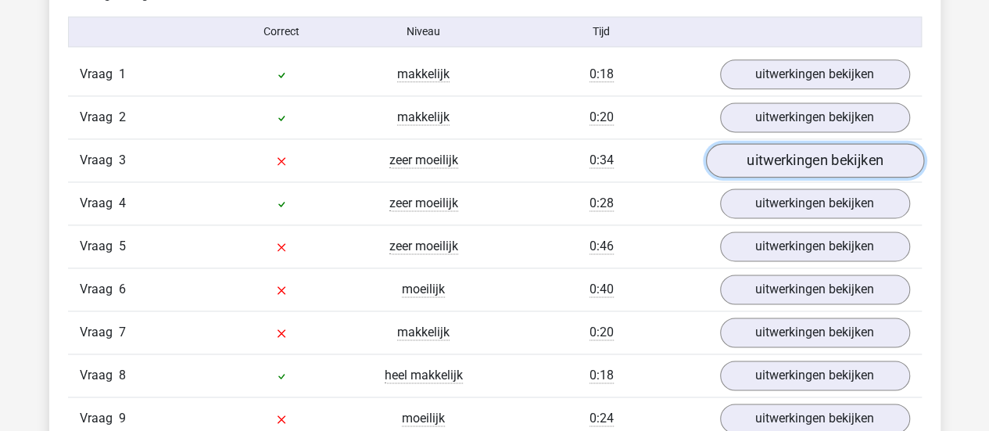
scroll to position [1021, 0]
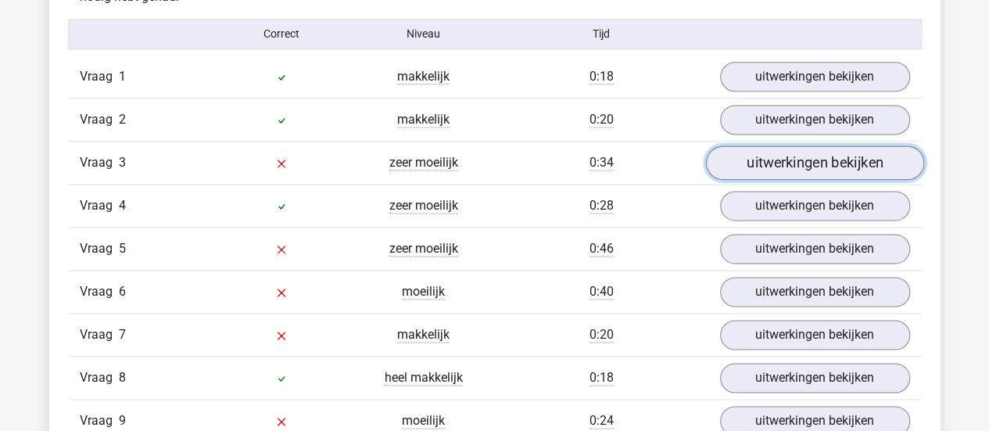
click at [806, 173] on link "uitwerkingen bekijken" at bounding box center [815, 162] width 218 height 34
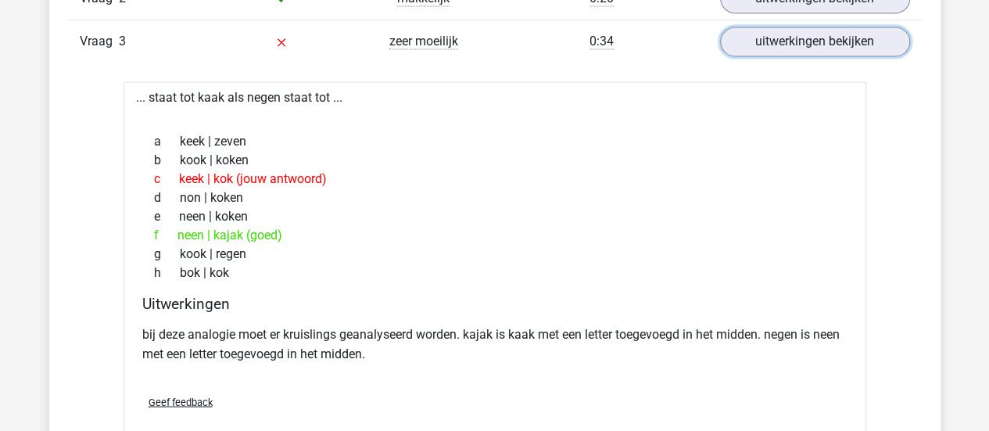
scroll to position [1147, 0]
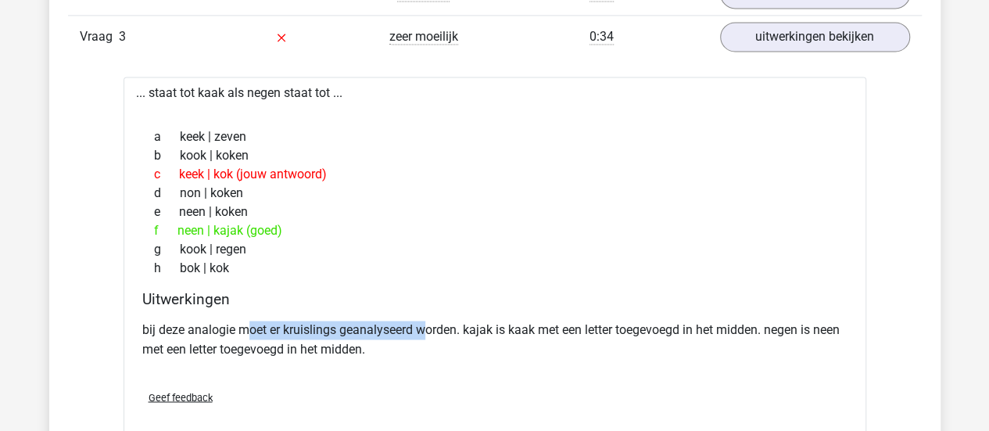
drag, startPoint x: 250, startPoint y: 323, endPoint x: 423, endPoint y: 326, distance: 173.7
click at [423, 326] on p "bij deze analogie moet er kruislings geanalyseerd worden. kajak is kaak met een…" at bounding box center [495, 340] width 706 height 38
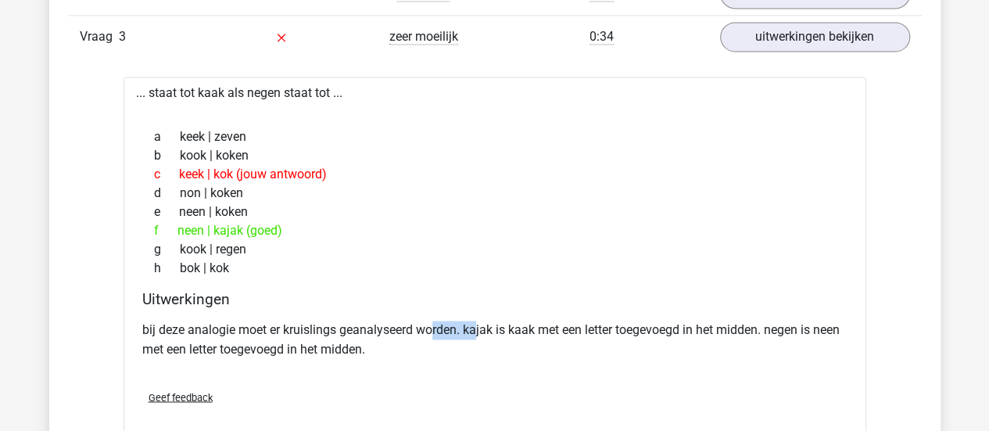
drag, startPoint x: 436, startPoint y: 327, endPoint x: 476, endPoint y: 329, distance: 40.0
click at [476, 329] on p "bij deze analogie moet er kruislings geanalyseerd worden. kajak is kaak met een…" at bounding box center [495, 340] width 706 height 38
drag, startPoint x: 476, startPoint y: 329, endPoint x: 490, endPoint y: 332, distance: 14.4
click at [490, 332] on p "bij deze analogie moet er kruislings geanalyseerd worden. kajak is kaak met een…" at bounding box center [495, 340] width 706 height 38
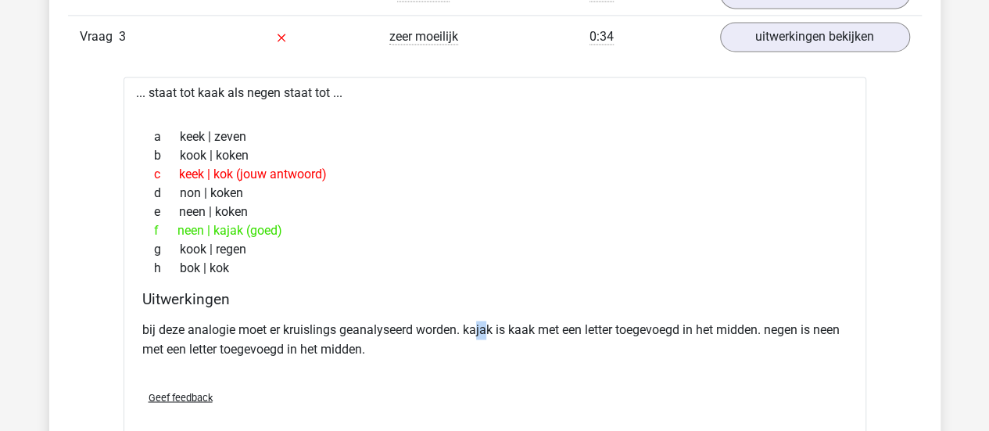
click at [490, 332] on p "bij deze analogie moet er kruislings geanalyseerd worden. kajak is kaak met een…" at bounding box center [495, 340] width 706 height 38
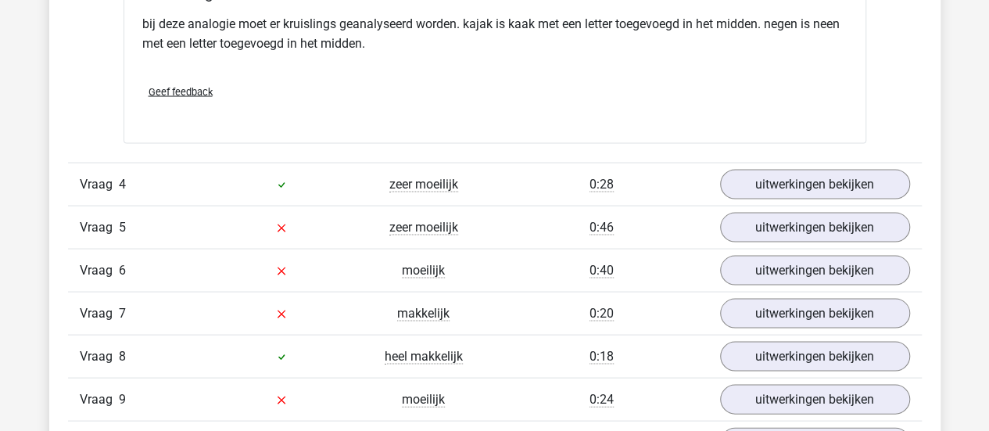
scroll to position [1543, 0]
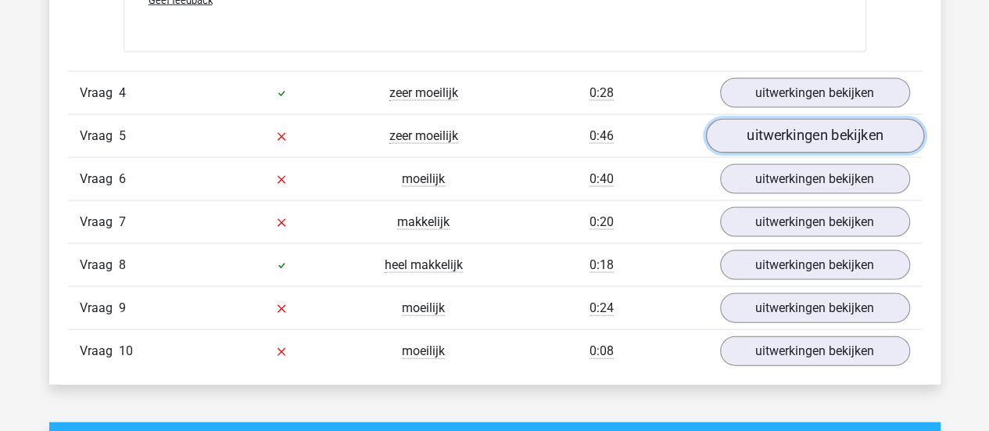
click at [781, 125] on link "uitwerkingen bekijken" at bounding box center [815, 136] width 218 height 34
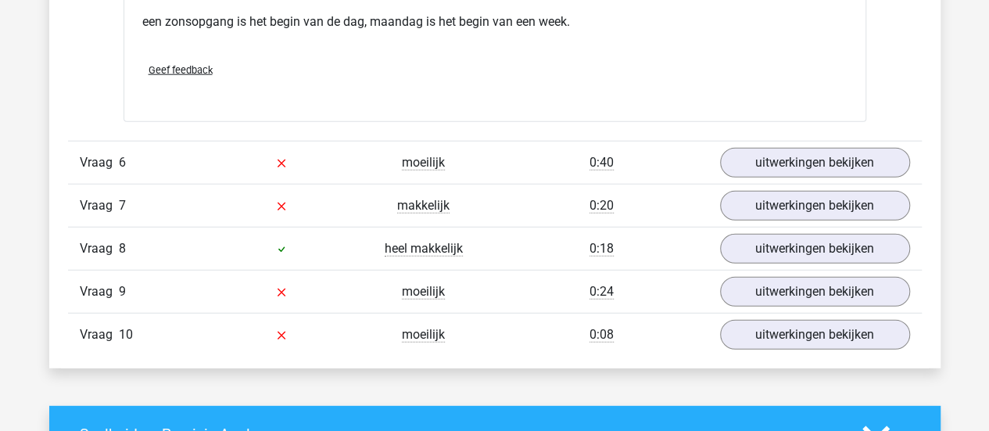
scroll to position [1956, 0]
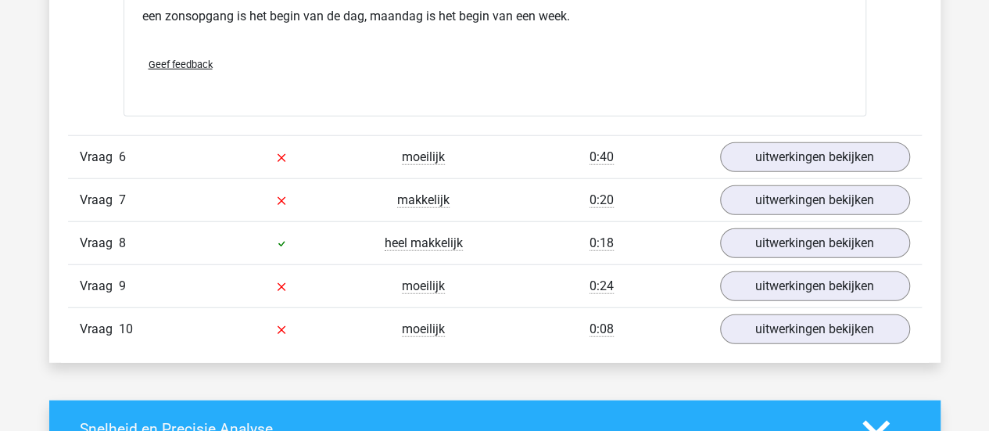
click at [784, 168] on div "Vraag 6 moeilijk 0:40 uitwerkingen bekijken" at bounding box center [495, 156] width 854 height 43
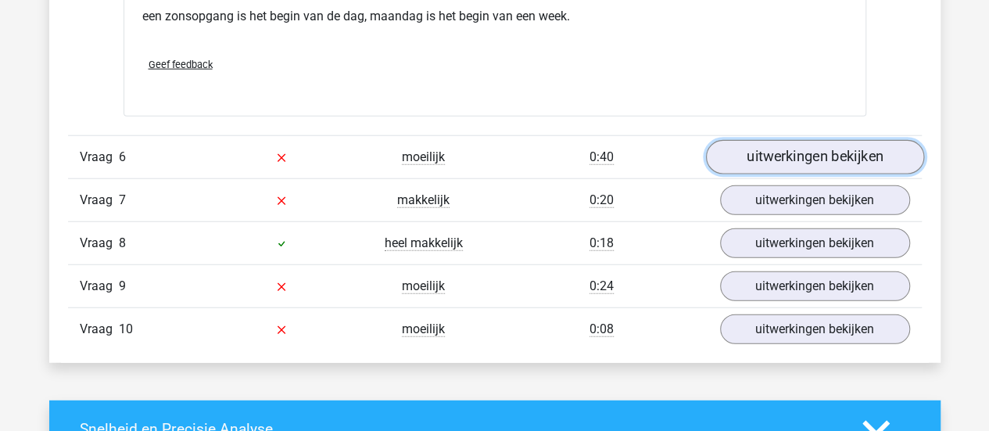
click at [795, 147] on link "uitwerkingen bekijken" at bounding box center [815, 158] width 218 height 34
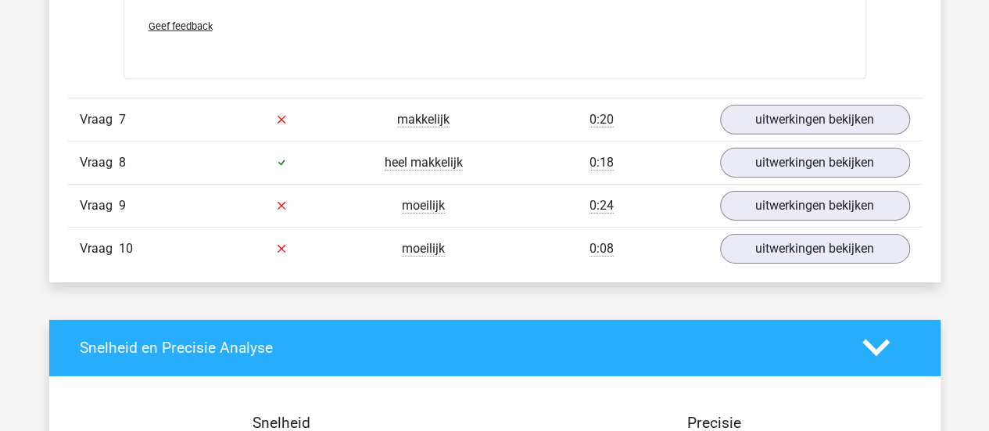
scroll to position [2433, 0]
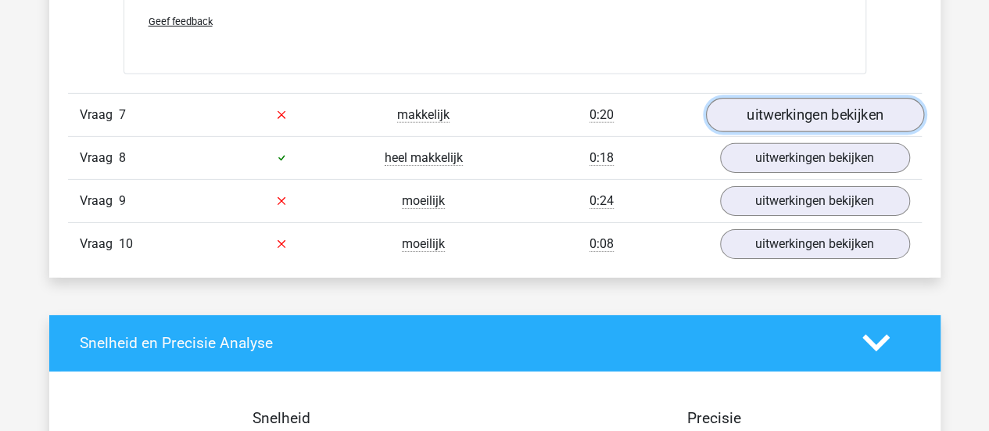
click at [785, 103] on link "uitwerkingen bekijken" at bounding box center [815, 115] width 218 height 34
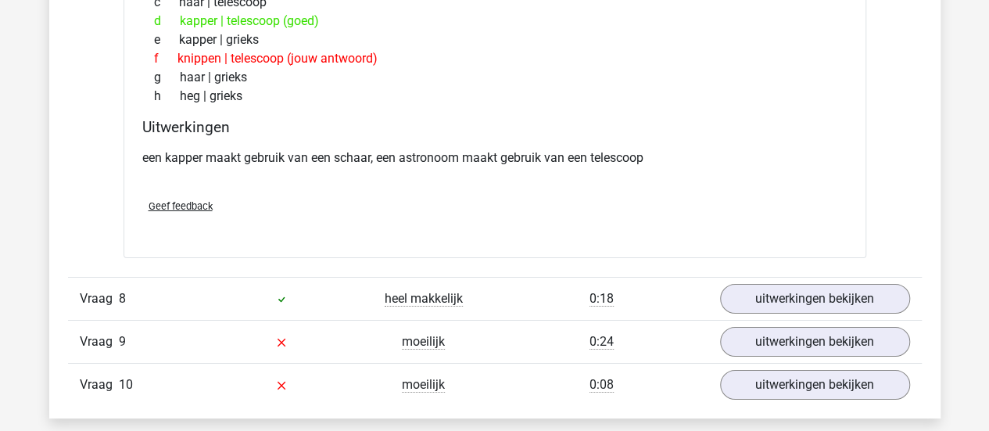
scroll to position [2685, 0]
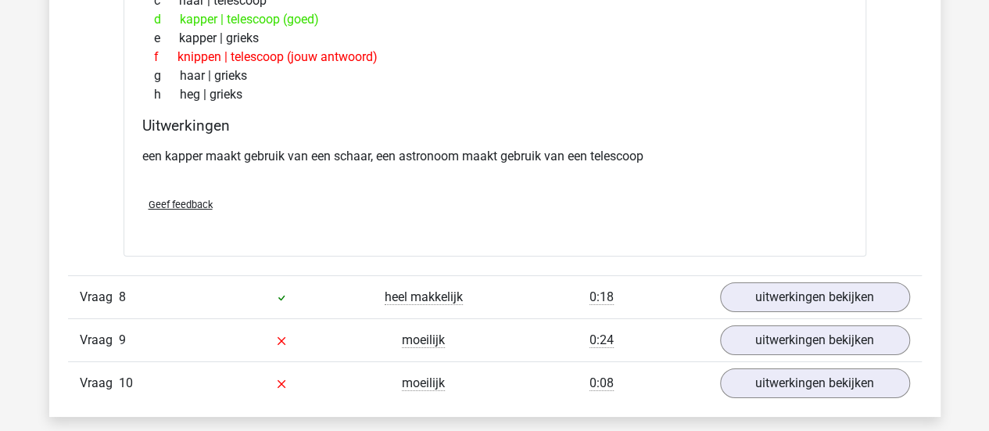
click at [758, 347] on div "Vraag 9 moeilijk 0:24 uitwerkingen bekijken" at bounding box center [495, 339] width 854 height 43
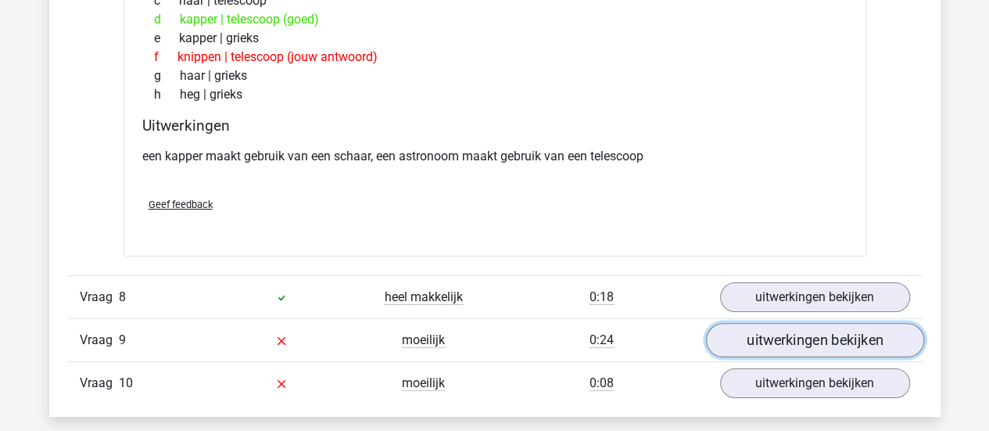
click at [773, 331] on link "uitwerkingen bekijken" at bounding box center [815, 340] width 218 height 34
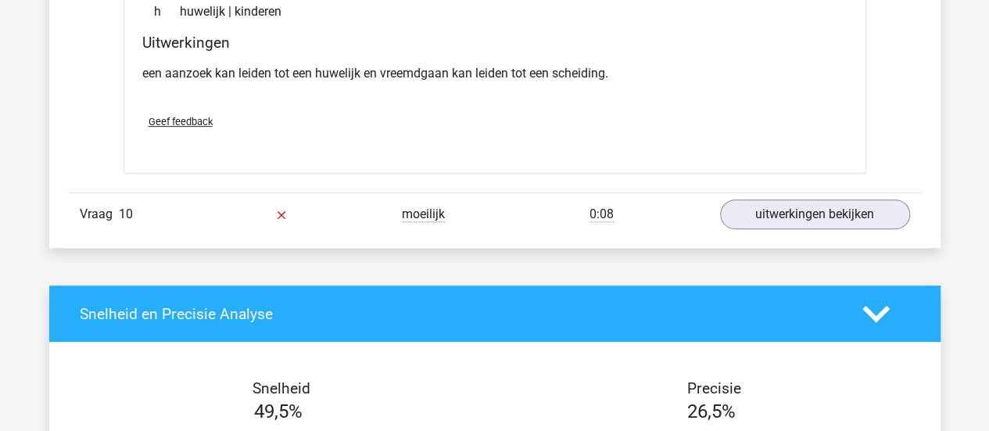
scroll to position [3252, 0]
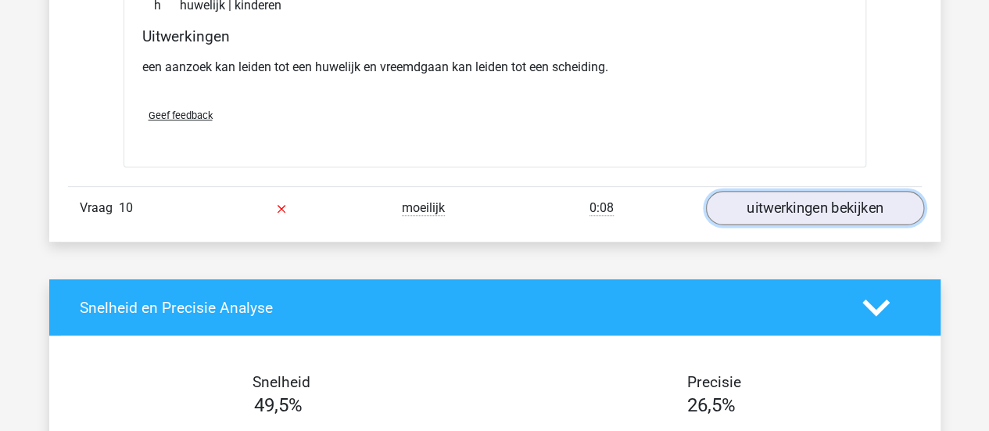
click at [783, 210] on link "uitwerkingen bekijken" at bounding box center [815, 208] width 218 height 34
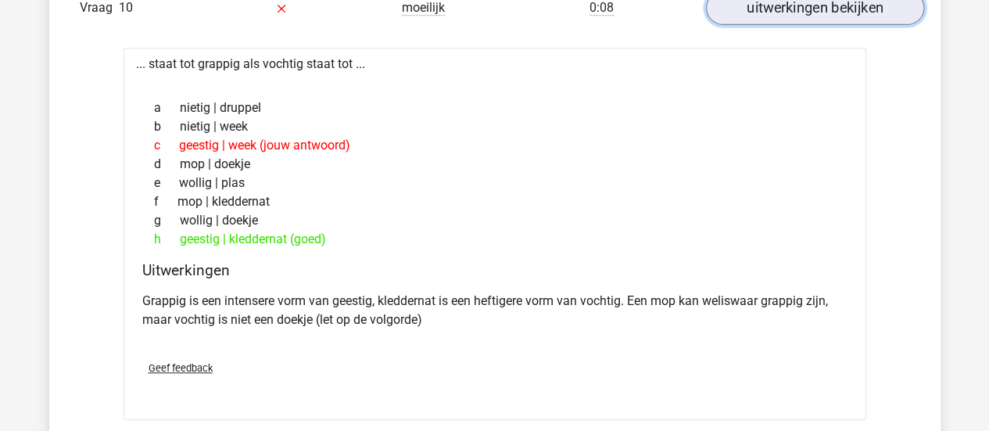
scroll to position [3456, 0]
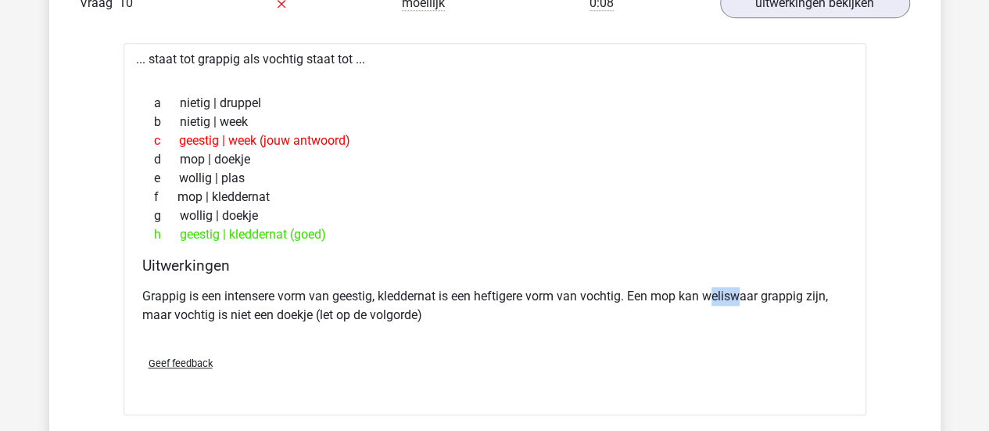
drag, startPoint x: 712, startPoint y: 293, endPoint x: 749, endPoint y: 292, distance: 36.8
click at [749, 292] on p "Grappig is een intensere vorm van geestig, kleddernat is een heftigere vorm van…" at bounding box center [495, 306] width 706 height 38
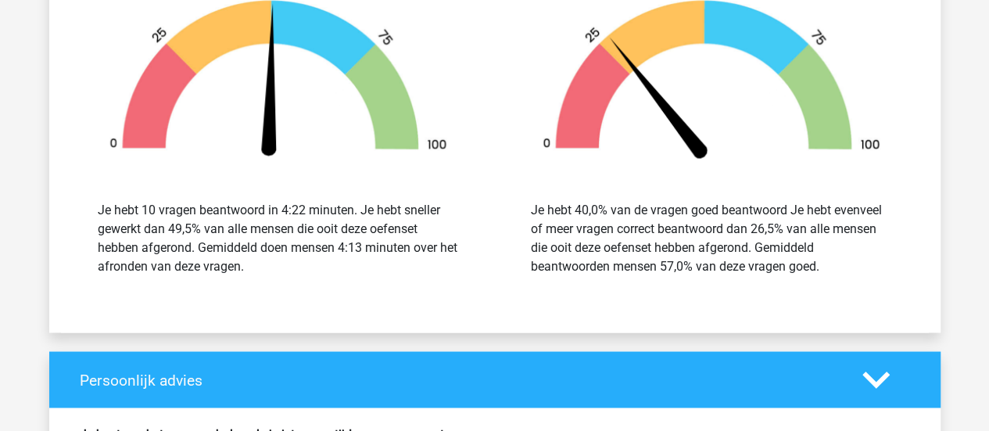
scroll to position [4585, 0]
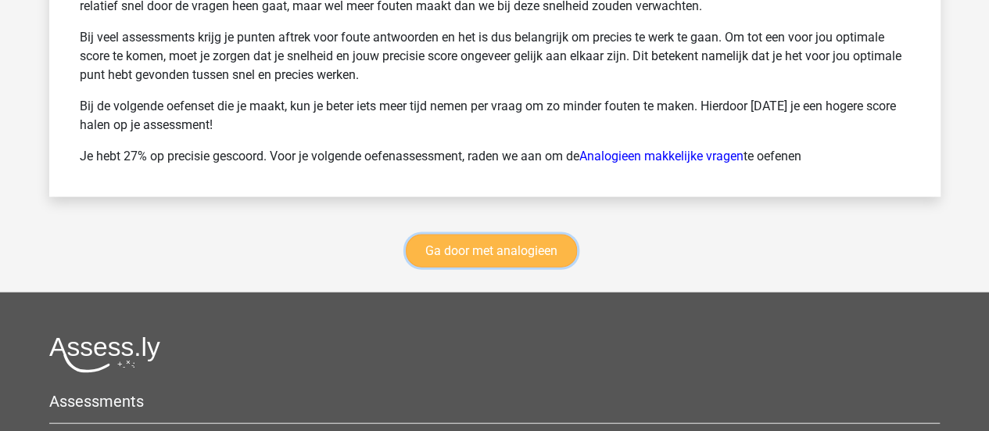
click at [537, 253] on link "Ga door met analogieen" at bounding box center [491, 251] width 171 height 33
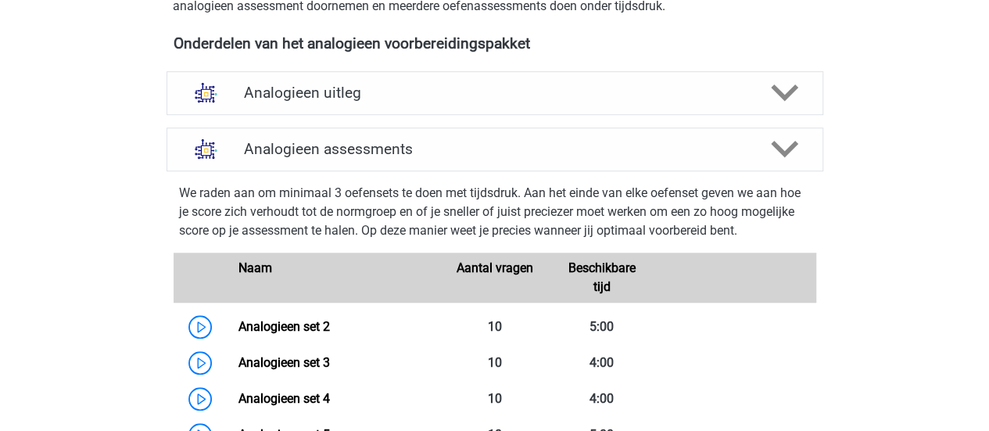
scroll to position [522, 0]
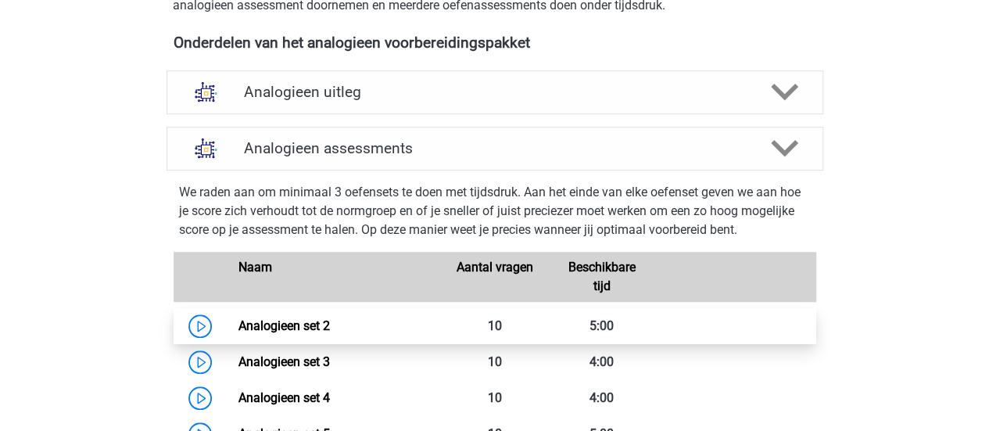
click at [330, 332] on link "Analogieen set 2" at bounding box center [285, 325] width 92 height 15
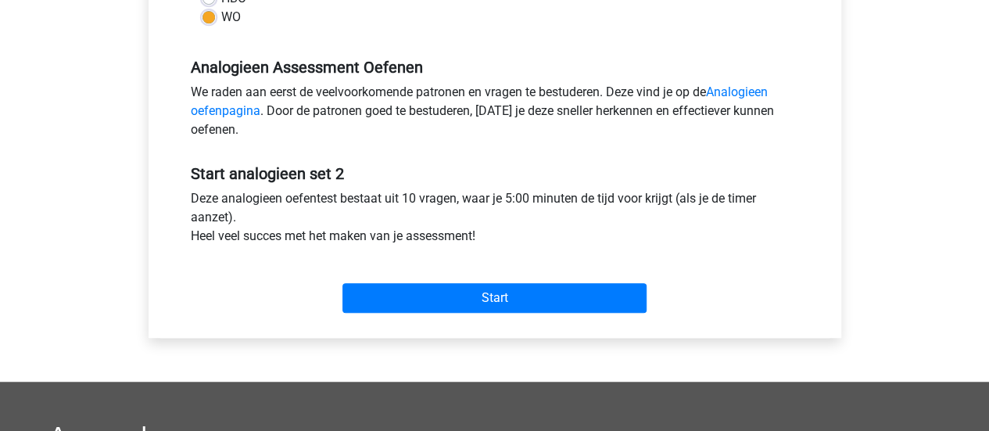
scroll to position [503, 0]
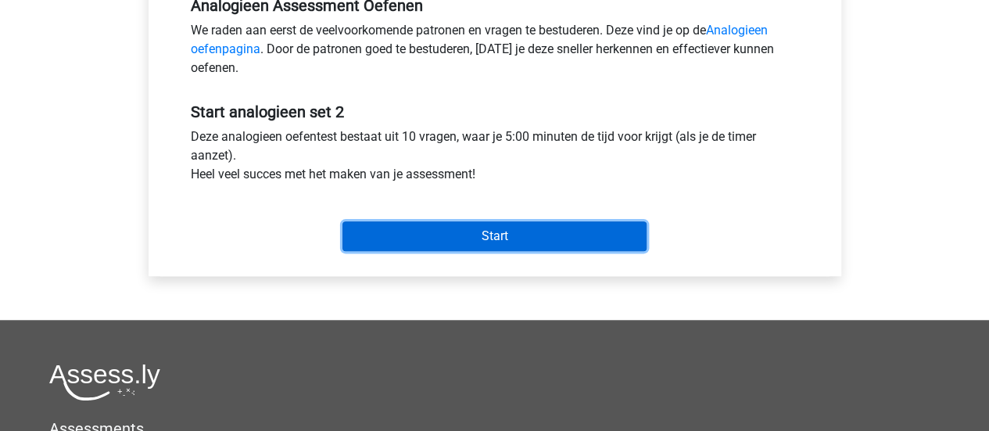
click at [451, 237] on input "Start" at bounding box center [495, 236] width 304 height 30
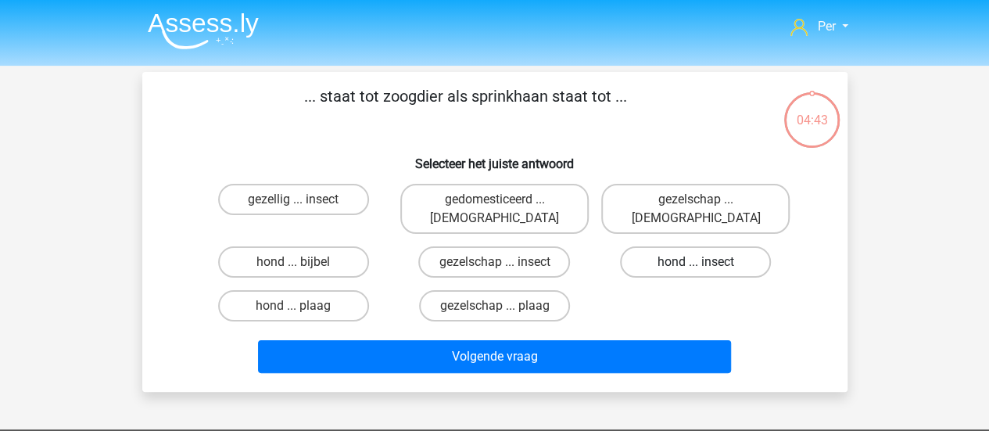
click at [659, 259] on div "hond ... insect" at bounding box center [695, 262] width 201 height 44
click at [649, 246] on label "hond ... insect" at bounding box center [695, 261] width 151 height 31
click at [696, 262] on input "hond ... insect" at bounding box center [701, 267] width 10 height 10
radio input "true"
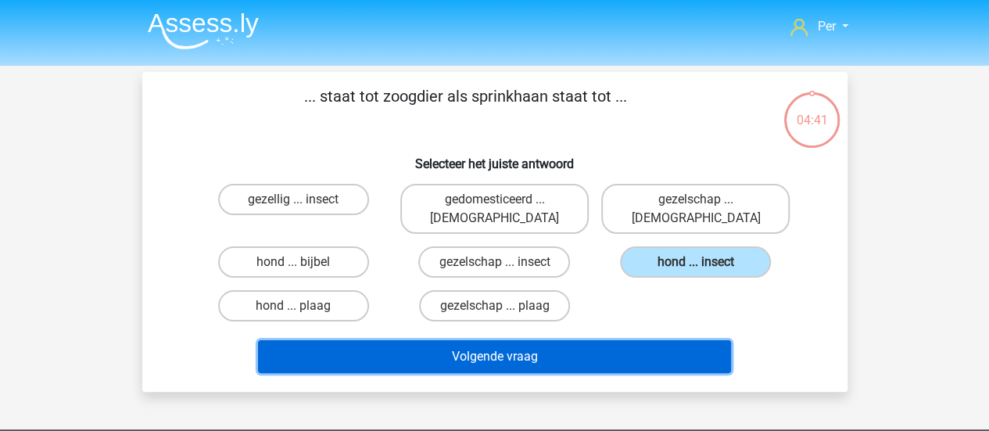
click at [521, 342] on button "Volgende vraag" at bounding box center [494, 356] width 473 height 33
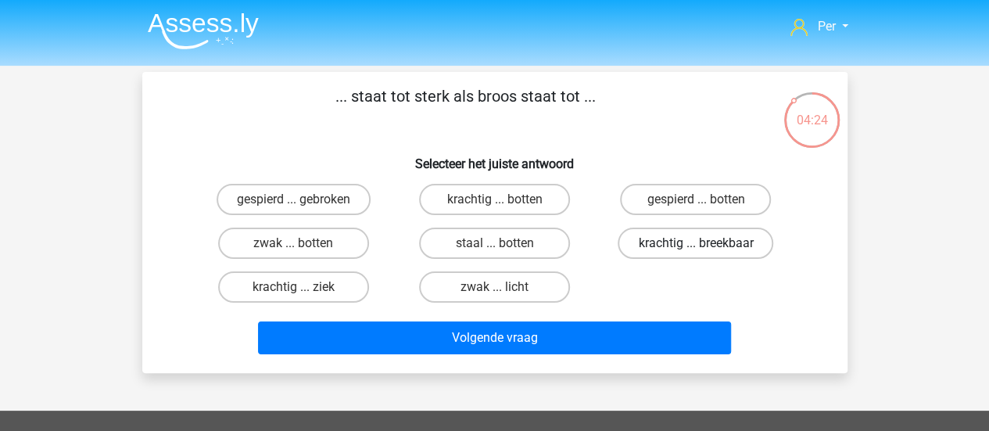
click at [642, 242] on label "krachtig ... breekbaar" at bounding box center [696, 243] width 156 height 31
click at [696, 243] on input "krachtig ... breekbaar" at bounding box center [701, 248] width 10 height 10
radio input "true"
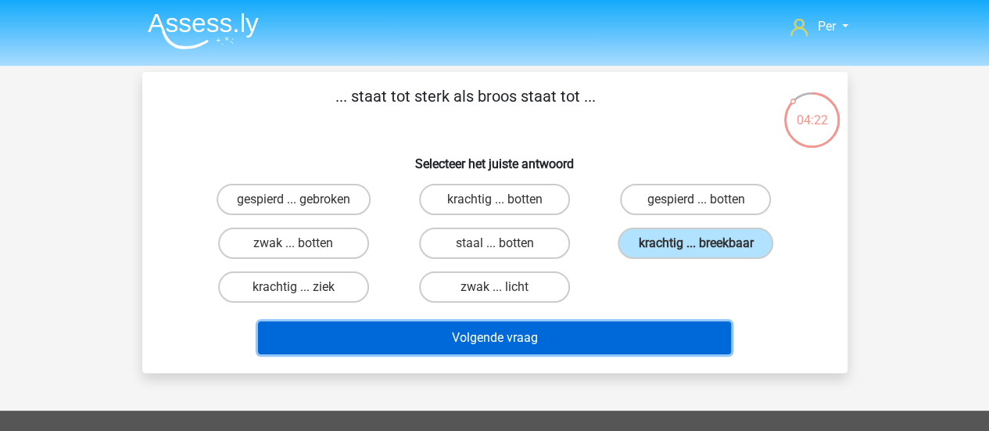
click at [599, 332] on button "Volgende vraag" at bounding box center [494, 337] width 473 height 33
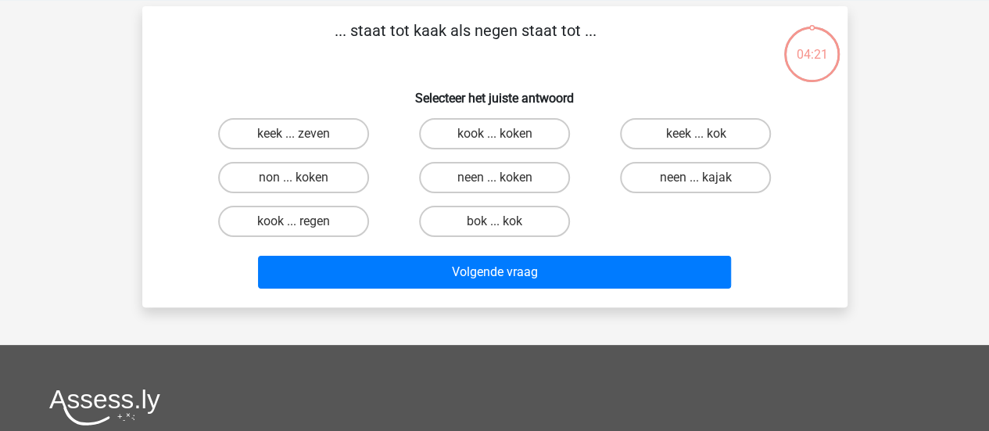
scroll to position [72, 0]
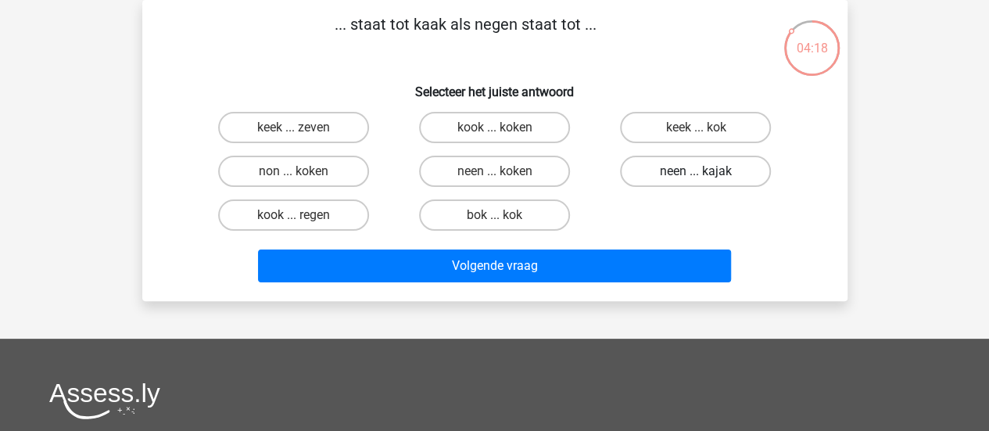
click at [667, 174] on label "neen ... kajak" at bounding box center [695, 171] width 151 height 31
click at [696, 174] on input "neen ... kajak" at bounding box center [701, 176] width 10 height 10
radio input "true"
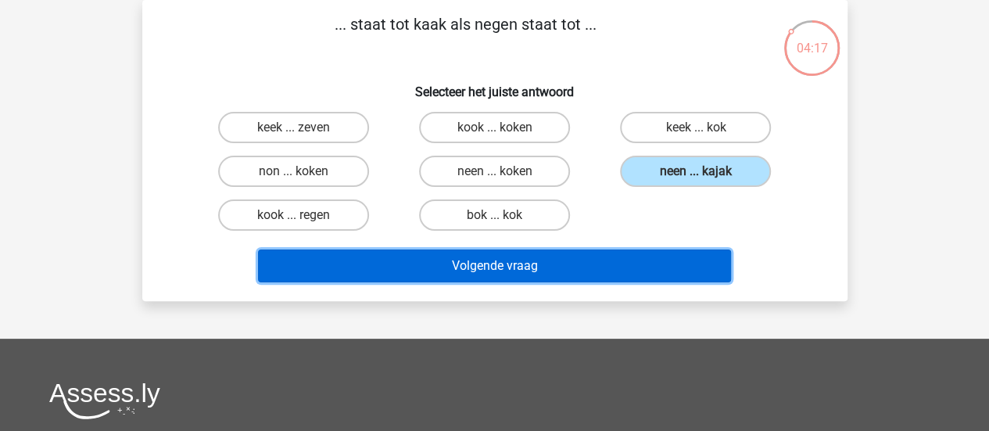
click at [624, 259] on button "Volgende vraag" at bounding box center [494, 266] width 473 height 33
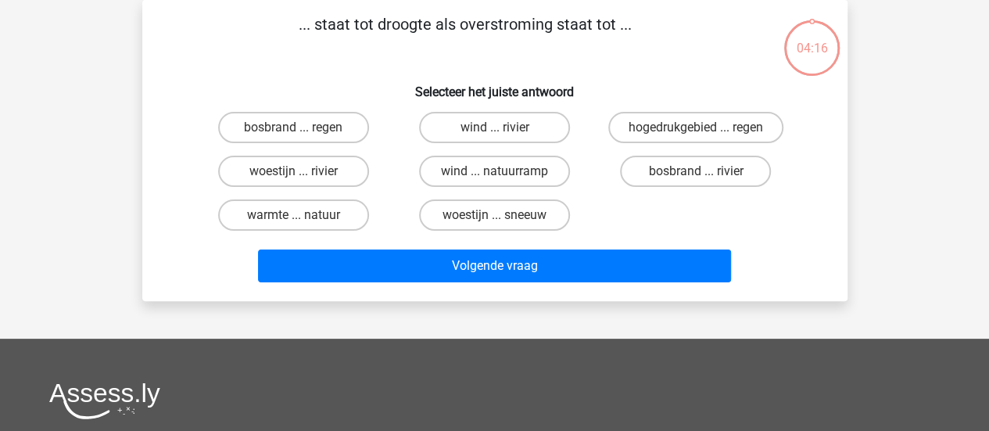
scroll to position [0, 0]
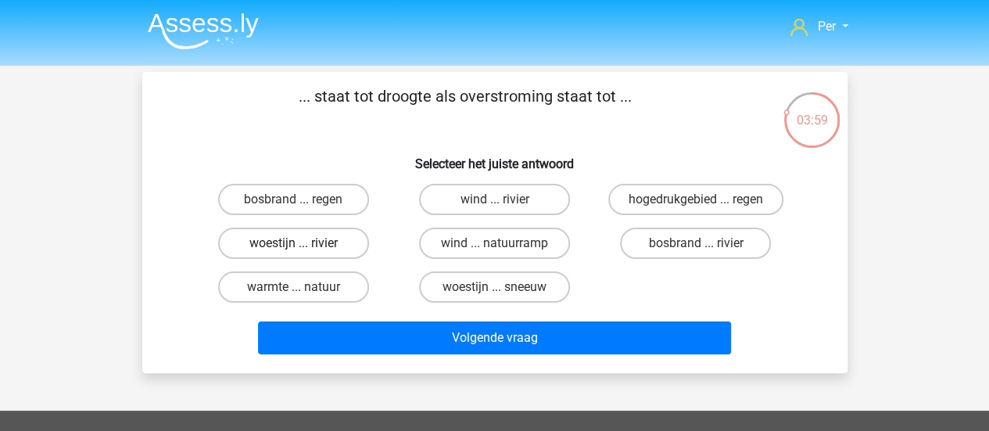
click at [343, 242] on label "woestijn ... rivier" at bounding box center [293, 243] width 151 height 31
click at [303, 243] on input "woestijn ... rivier" at bounding box center [298, 248] width 10 height 10
radio input "true"
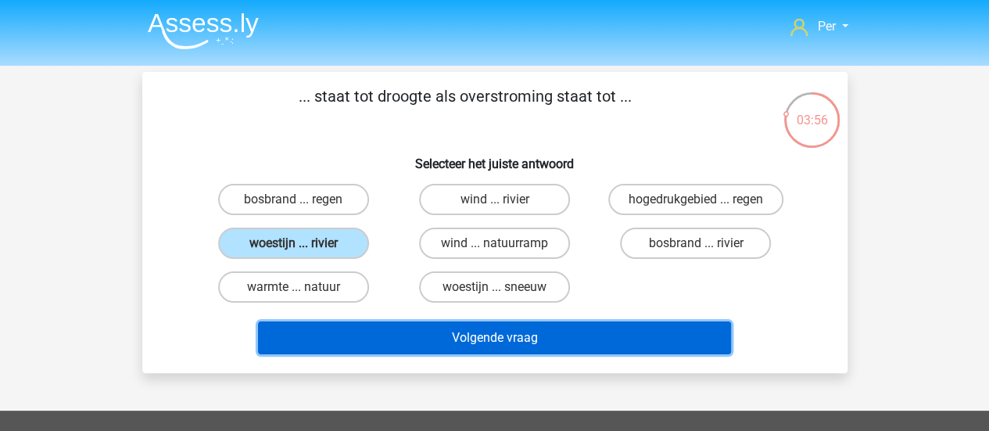
click at [447, 334] on button "Volgende vraag" at bounding box center [494, 337] width 473 height 33
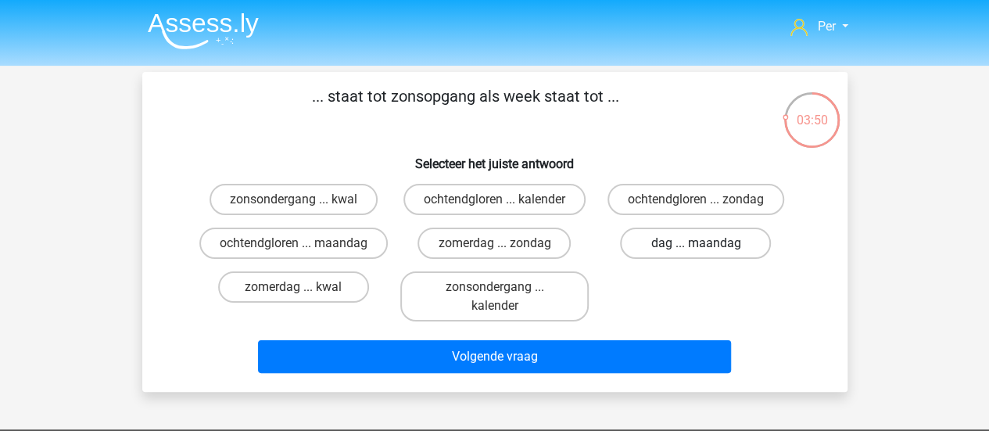
click at [660, 250] on label "dag ... maandag" at bounding box center [695, 243] width 151 height 31
click at [696, 250] on input "dag ... maandag" at bounding box center [701, 248] width 10 height 10
radio input "true"
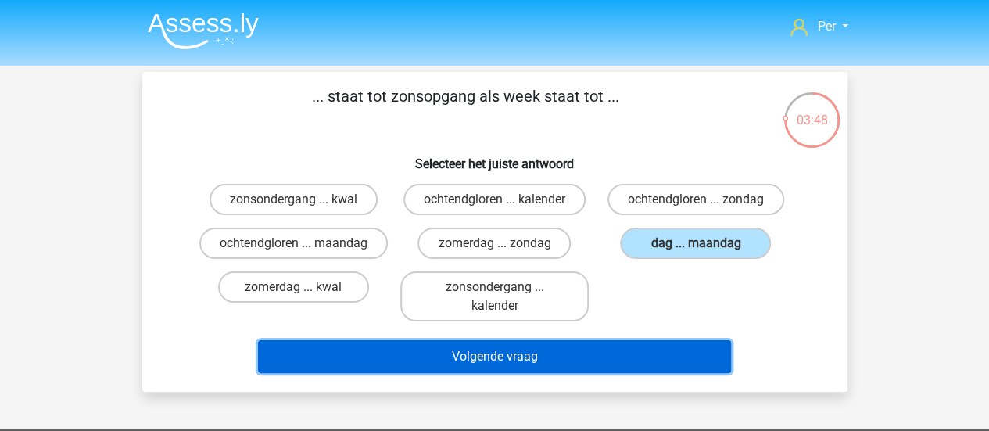
click at [515, 373] on button "Volgende vraag" at bounding box center [494, 356] width 473 height 33
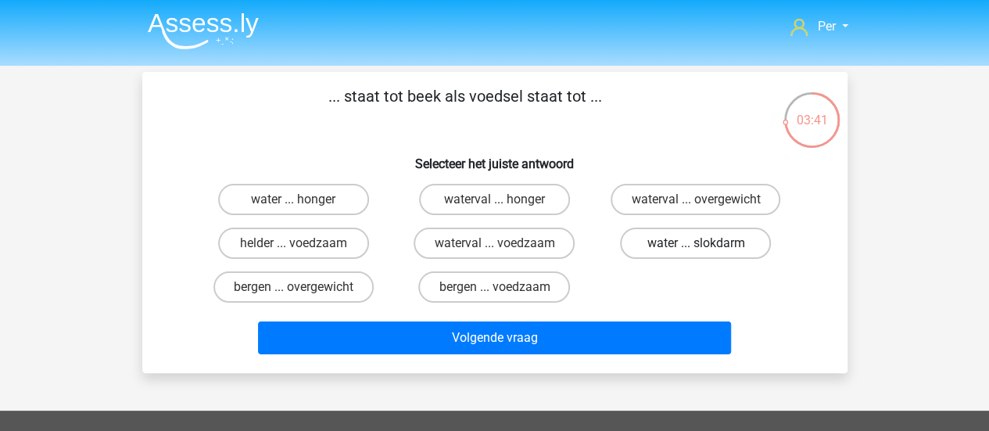
click at [652, 245] on label "water ... slokdarm" at bounding box center [695, 243] width 151 height 31
click at [696, 245] on input "water ... slokdarm" at bounding box center [701, 248] width 10 height 10
radio input "true"
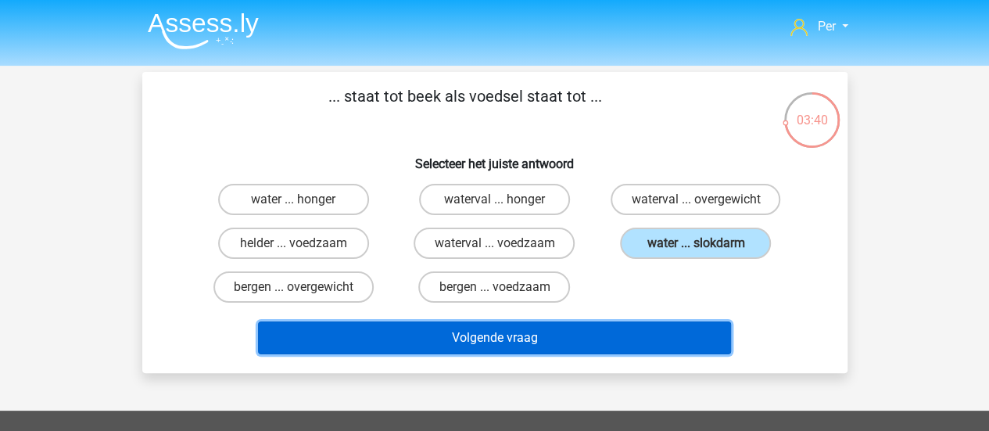
click at [566, 328] on button "Volgende vraag" at bounding box center [494, 337] width 473 height 33
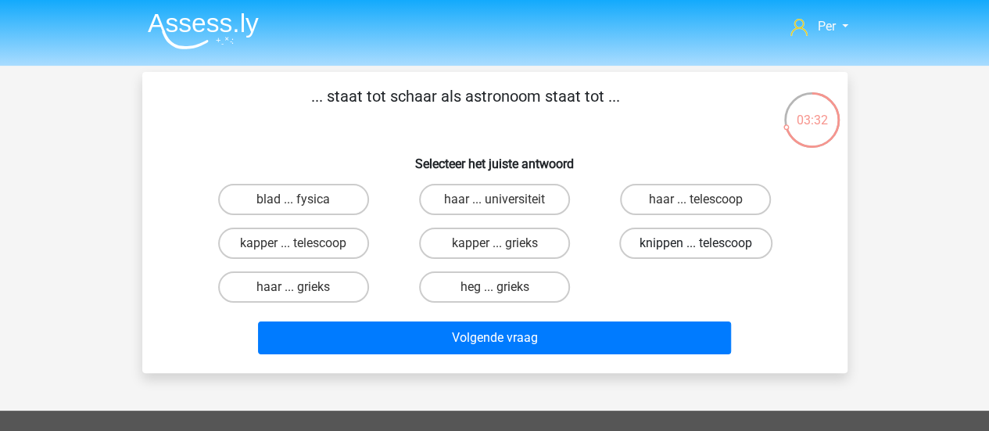
click at [682, 253] on label "knippen ... telescoop" at bounding box center [695, 243] width 153 height 31
click at [696, 253] on input "knippen ... telescoop" at bounding box center [701, 248] width 10 height 10
radio input "true"
click at [541, 251] on label "kapper ... grieks" at bounding box center [494, 243] width 151 height 31
click at [505, 251] on input "kapper ... grieks" at bounding box center [499, 248] width 10 height 10
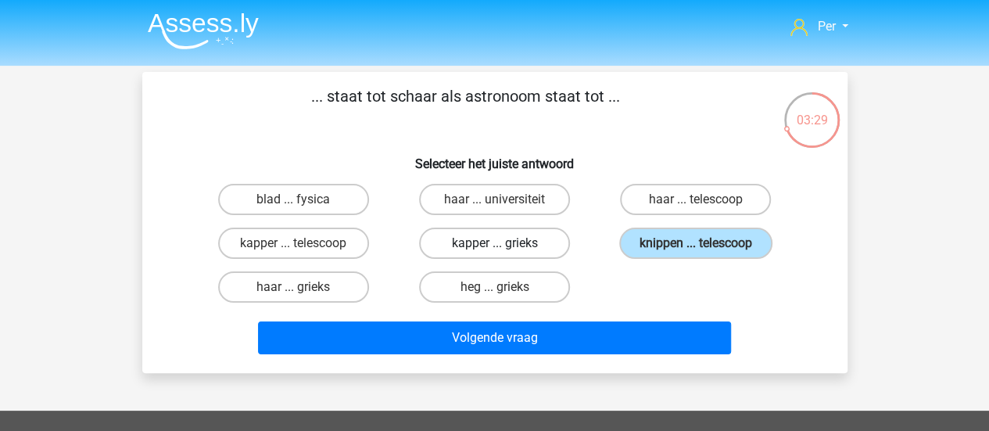
radio input "true"
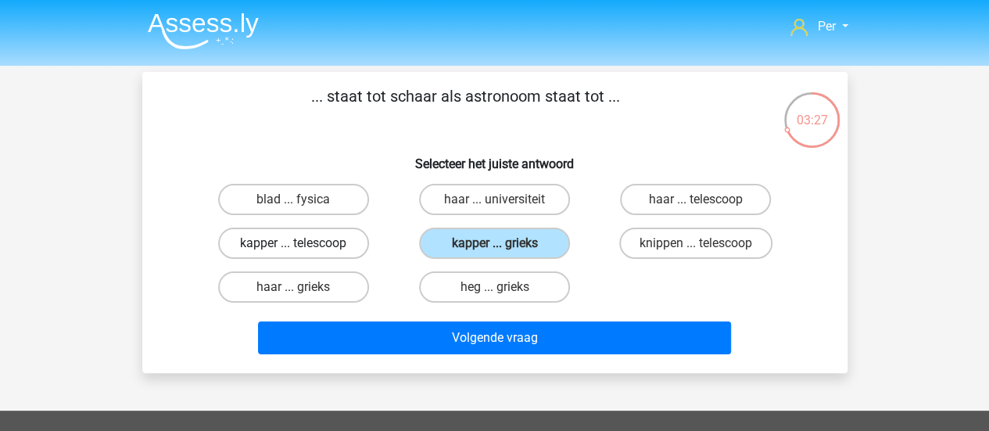
click at [305, 245] on label "kapper ... telescoop" at bounding box center [293, 243] width 151 height 31
click at [303, 245] on input "kapper ... telescoop" at bounding box center [298, 248] width 10 height 10
radio input "true"
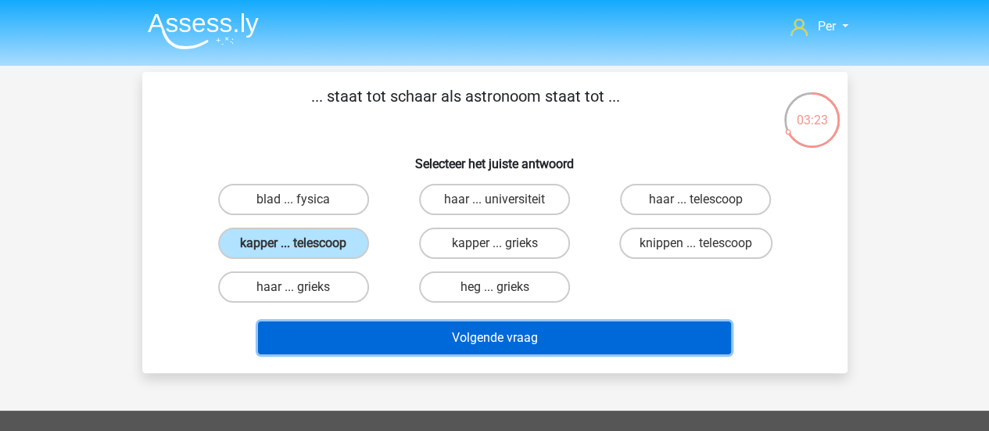
click at [570, 337] on button "Volgende vraag" at bounding box center [494, 337] width 473 height 33
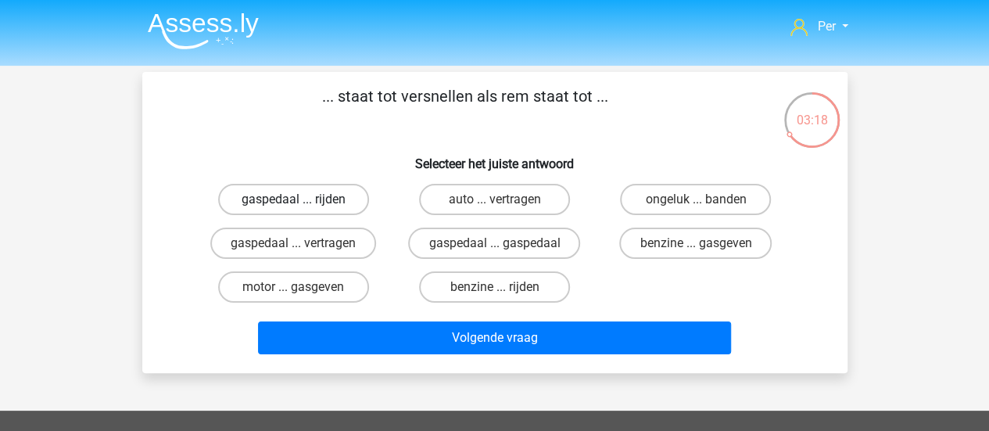
click at [341, 204] on label "gaspedaal ... rijden" at bounding box center [293, 199] width 151 height 31
click at [303, 204] on input "gaspedaal ... rijden" at bounding box center [298, 204] width 10 height 10
radio input "true"
click at [349, 253] on label "gaspedaal ... vertragen" at bounding box center [293, 243] width 166 height 31
click at [303, 253] on input "gaspedaal ... vertragen" at bounding box center [298, 248] width 10 height 10
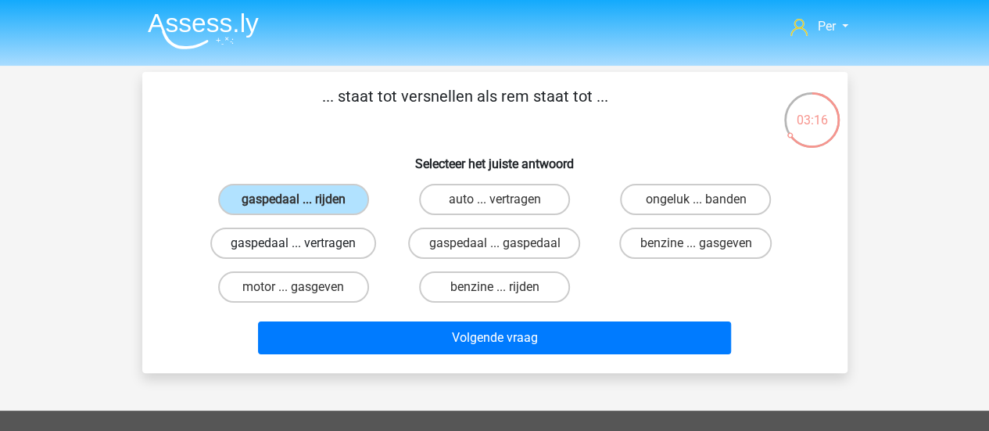
radio input "true"
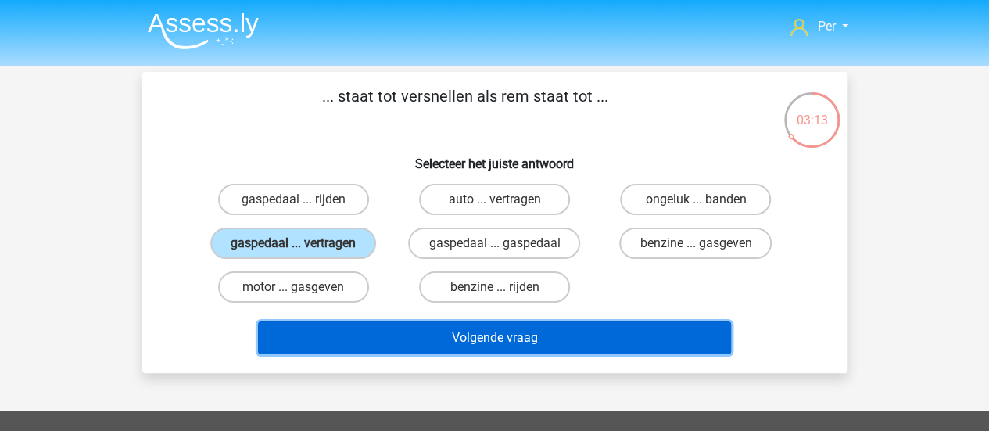
click at [436, 332] on button "Volgende vraag" at bounding box center [494, 337] width 473 height 33
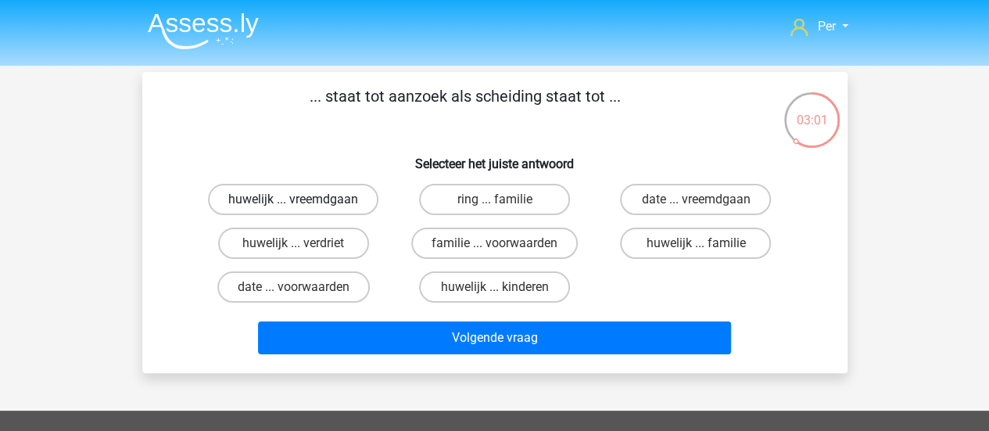
click at [341, 206] on label "huwelijk ... vreemdgaan" at bounding box center [293, 199] width 171 height 31
click at [303, 206] on input "huwelijk ... vreemdgaan" at bounding box center [298, 204] width 10 height 10
radio input "true"
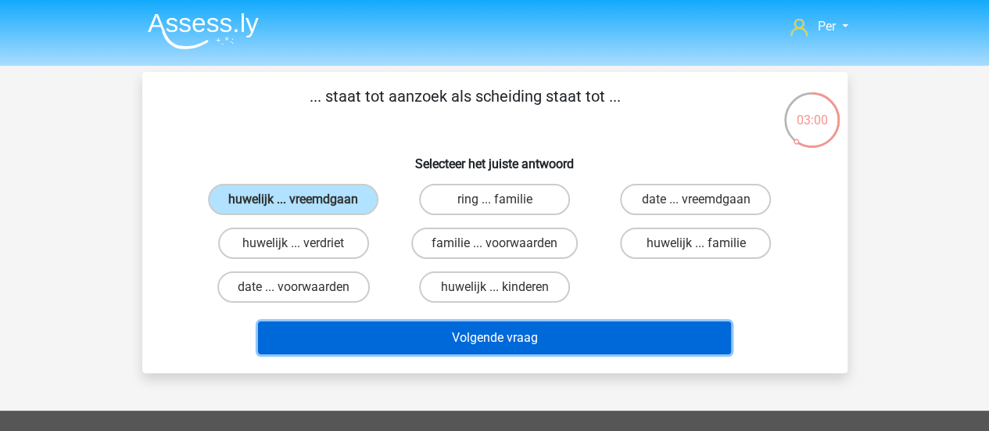
click at [460, 343] on button "Volgende vraag" at bounding box center [494, 337] width 473 height 33
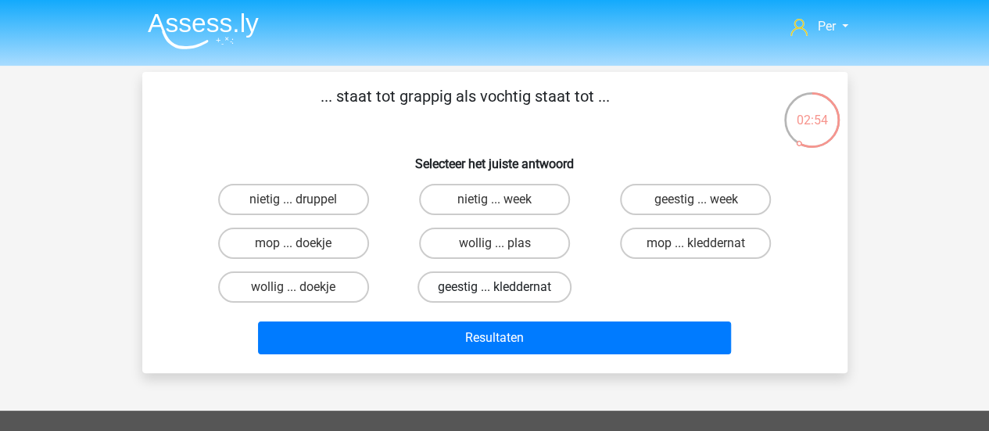
click at [512, 290] on label "geestig ... kleddernat" at bounding box center [495, 286] width 154 height 31
click at [505, 290] on input "geestig ... kleddernat" at bounding box center [499, 292] width 10 height 10
radio input "true"
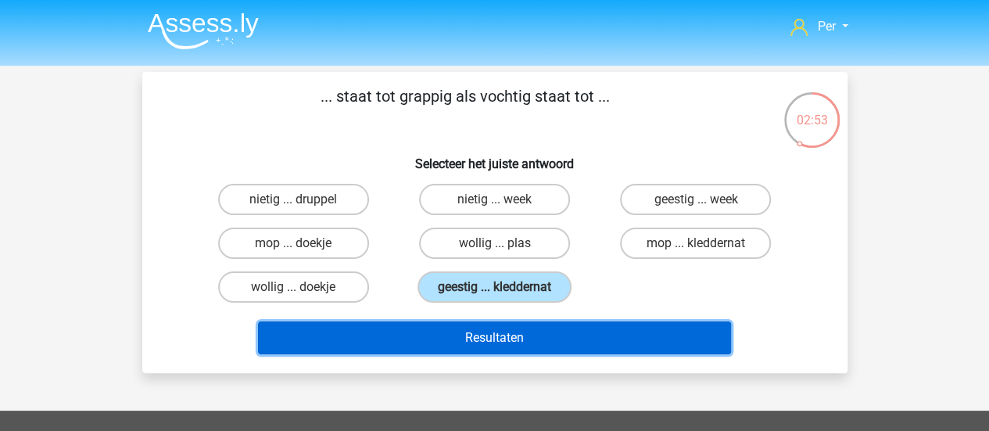
click at [516, 325] on button "Resultaten" at bounding box center [494, 337] width 473 height 33
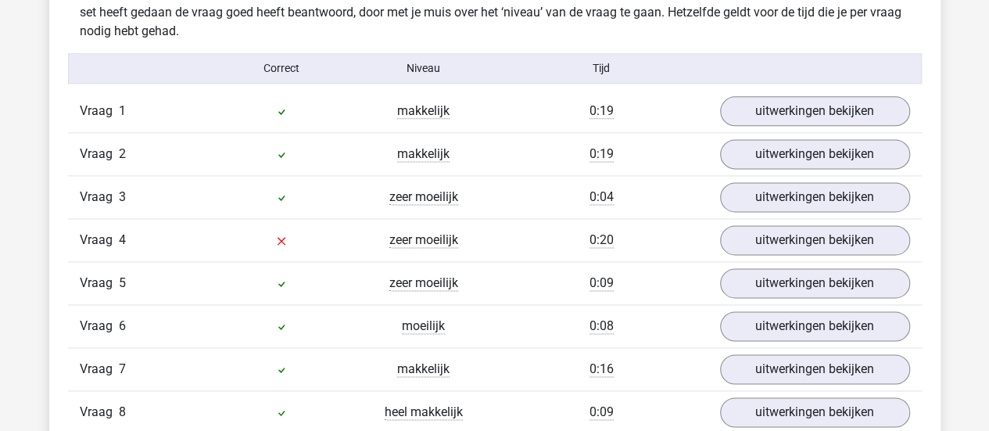
scroll to position [983, 0]
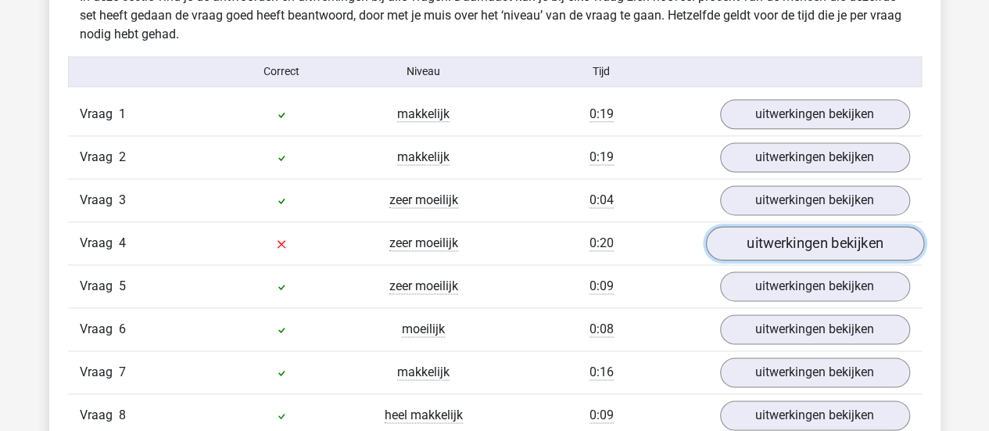
click at [774, 235] on link "uitwerkingen bekijken" at bounding box center [815, 243] width 218 height 34
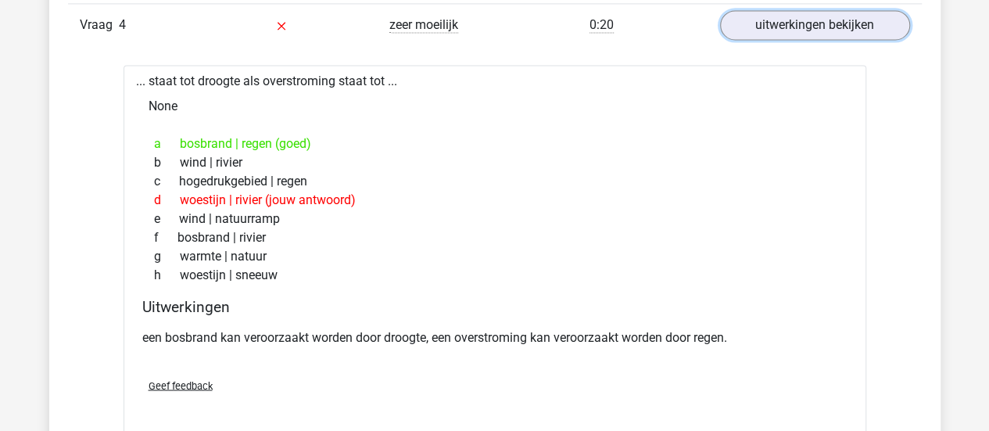
scroll to position [1205, 0]
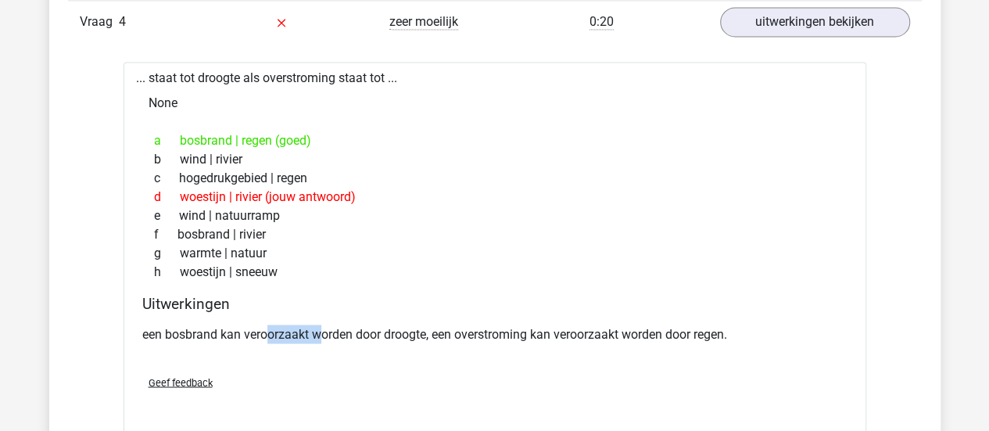
drag, startPoint x: 264, startPoint y: 332, endPoint x: 344, endPoint y: 331, distance: 79.8
click at [344, 331] on p "een bosbrand kan veroorzaakt worden door droogte, een overstroming kan veroorza…" at bounding box center [495, 334] width 706 height 19
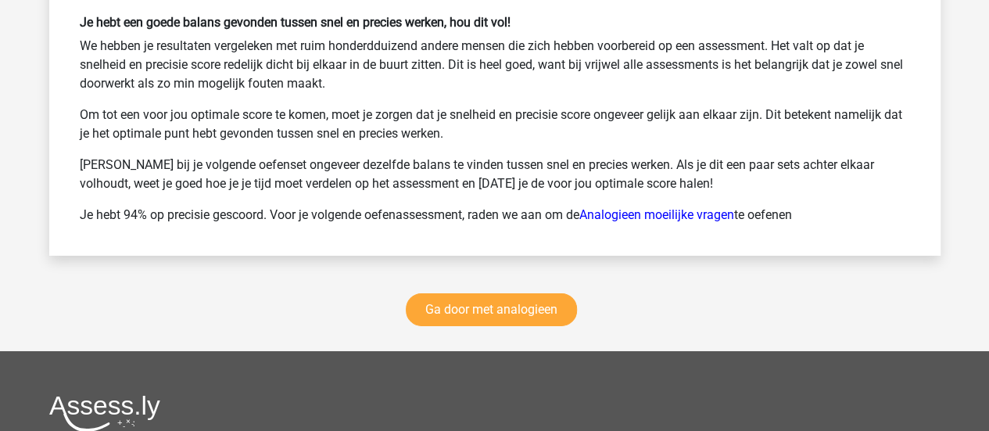
scroll to position [2551, 0]
click at [483, 301] on link "Ga door met analogieen" at bounding box center [491, 310] width 171 height 33
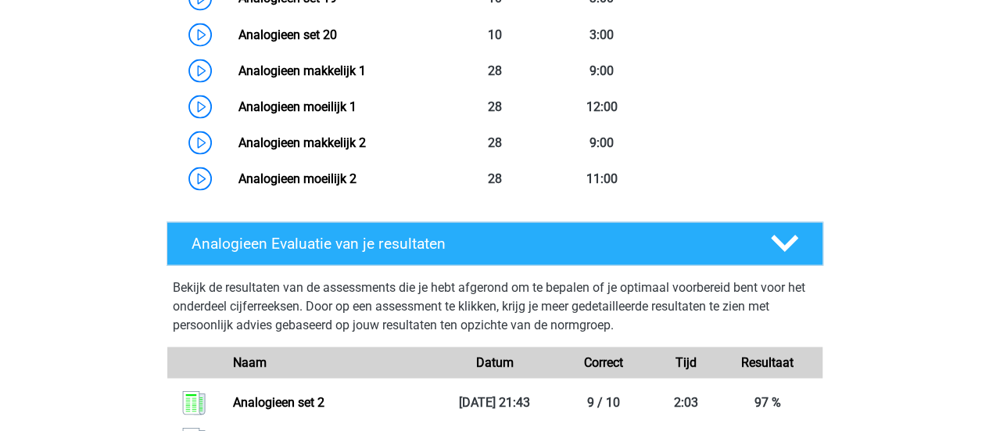
scroll to position [1571, 0]
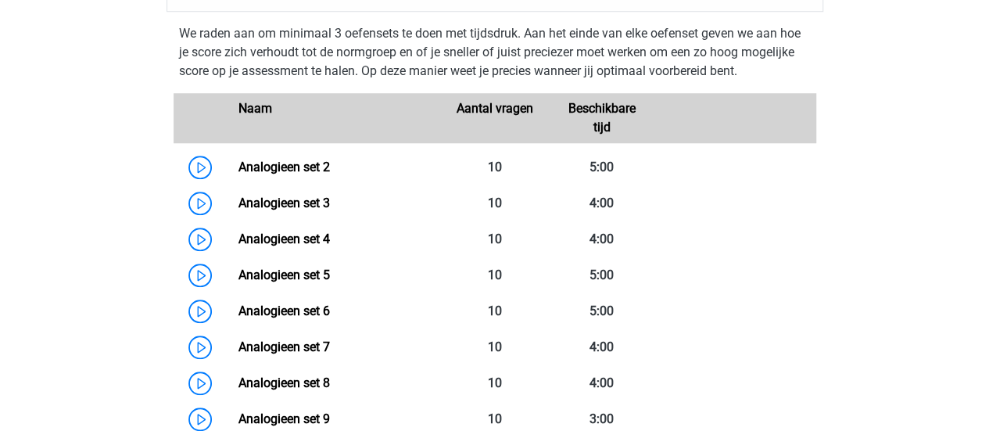
scroll to position [677, 0]
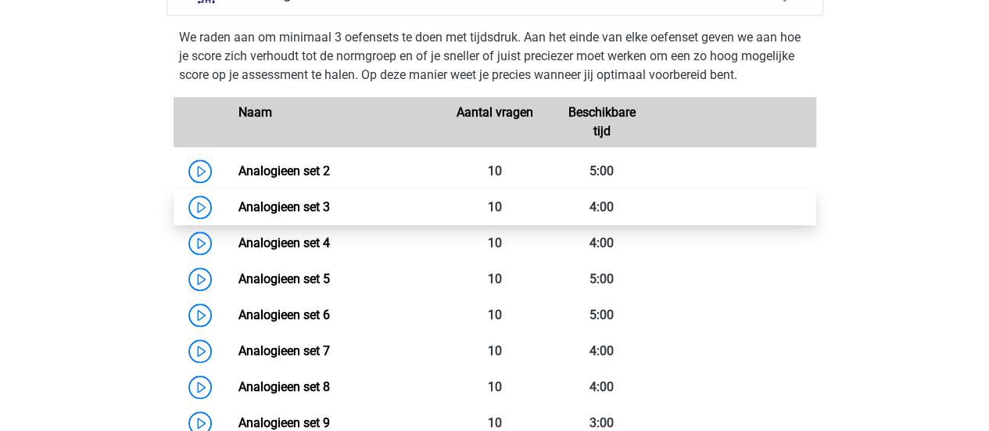
click at [305, 211] on link "Analogieen set 3" at bounding box center [285, 206] width 92 height 15
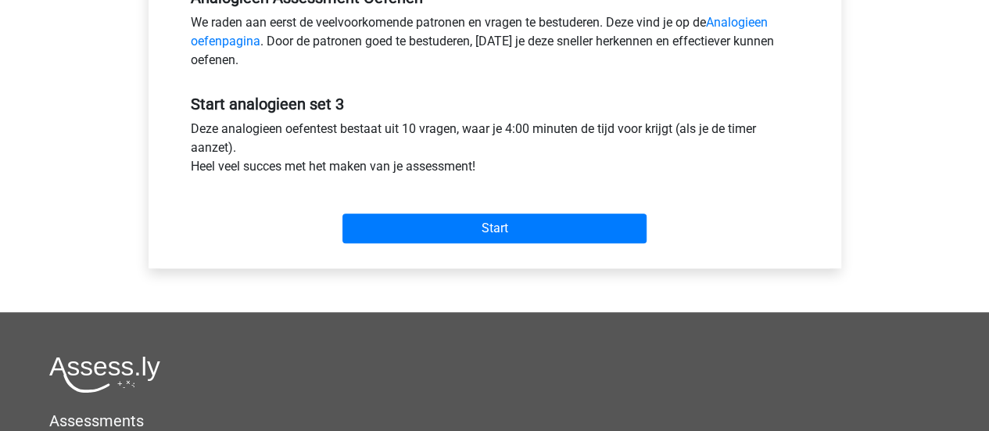
scroll to position [512, 0]
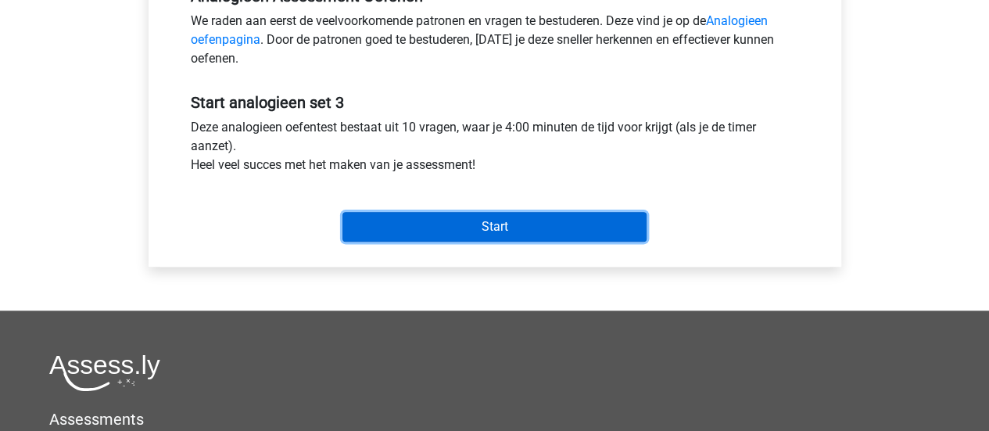
click at [515, 228] on input "Start" at bounding box center [495, 227] width 304 height 30
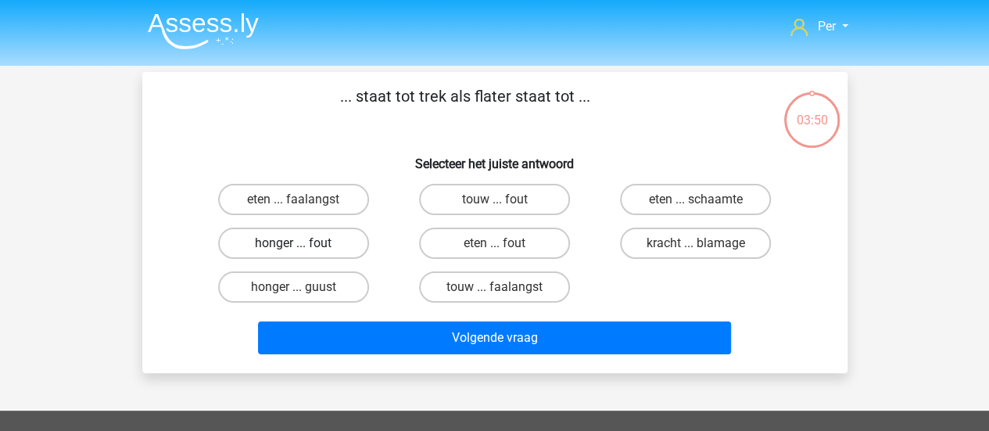
click at [333, 242] on label "honger ... fout" at bounding box center [293, 243] width 151 height 31
click at [303, 243] on input "honger ... fout" at bounding box center [298, 248] width 10 height 10
radio input "true"
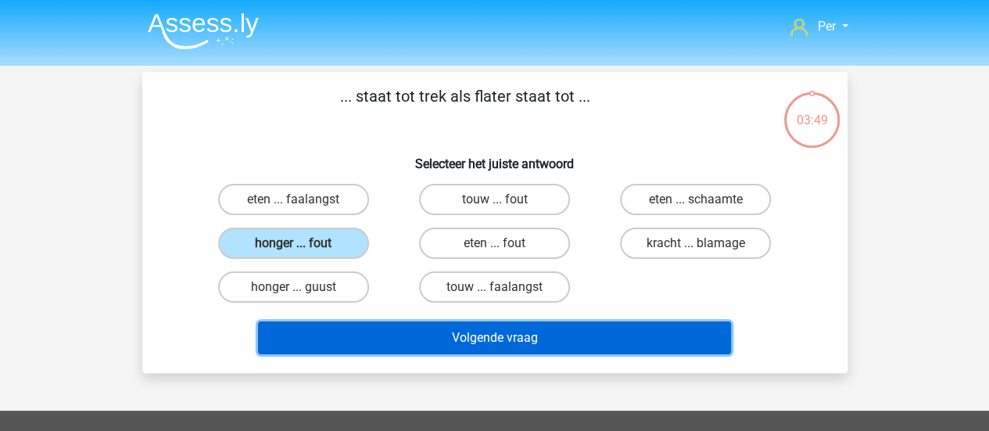
click at [440, 337] on button "Volgende vraag" at bounding box center [494, 337] width 473 height 33
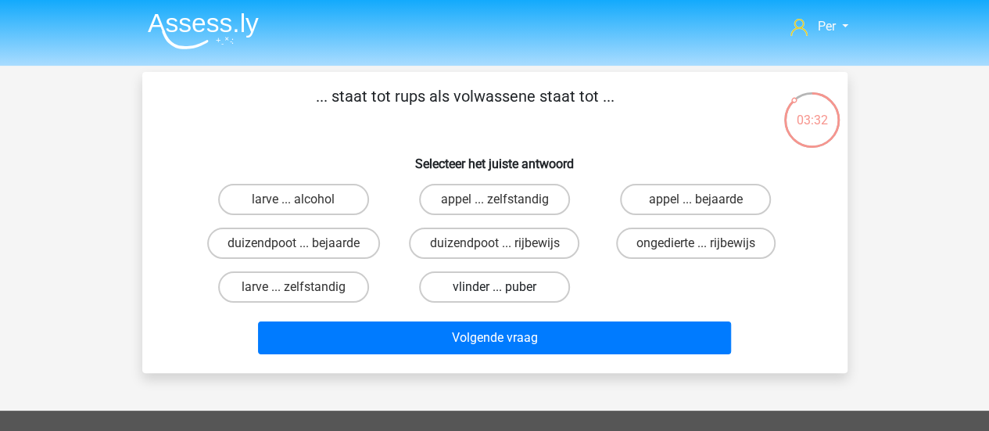
click at [505, 286] on label "vlinder ... puber" at bounding box center [494, 286] width 151 height 31
click at [505, 287] on input "vlinder ... puber" at bounding box center [499, 292] width 10 height 10
radio input "true"
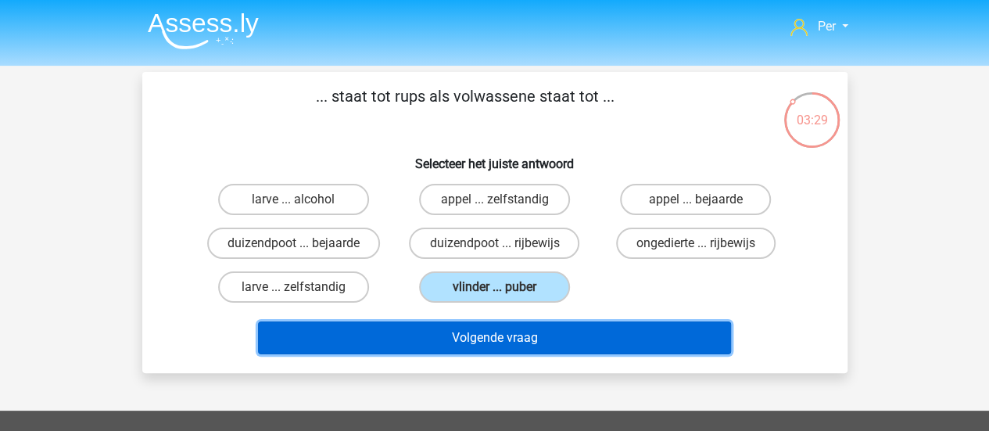
click at [427, 335] on button "Volgende vraag" at bounding box center [494, 337] width 473 height 33
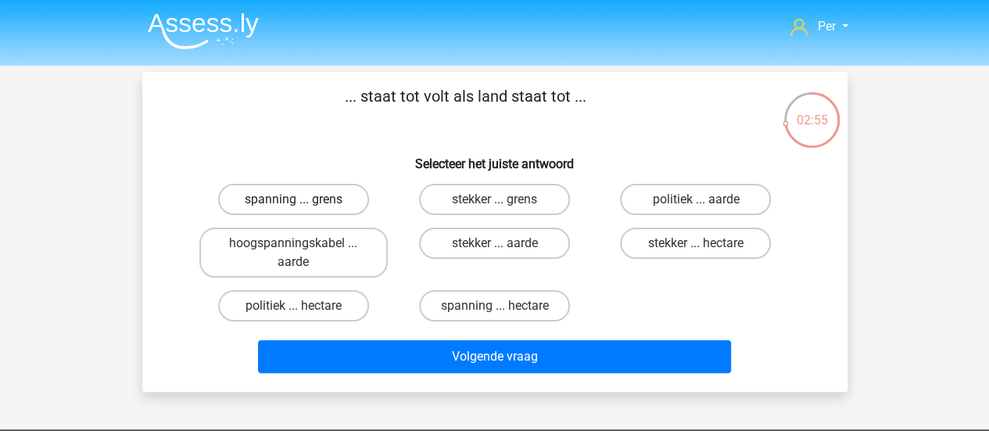
click at [314, 191] on label "spanning ... grens" at bounding box center [293, 199] width 151 height 31
click at [303, 199] on input "spanning ... grens" at bounding box center [298, 204] width 10 height 10
radio input "true"
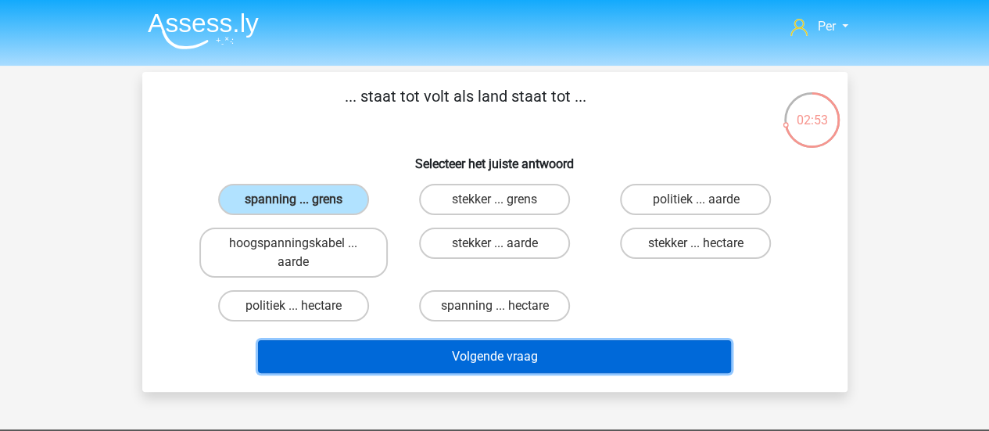
click at [514, 348] on button "Volgende vraag" at bounding box center [494, 356] width 473 height 33
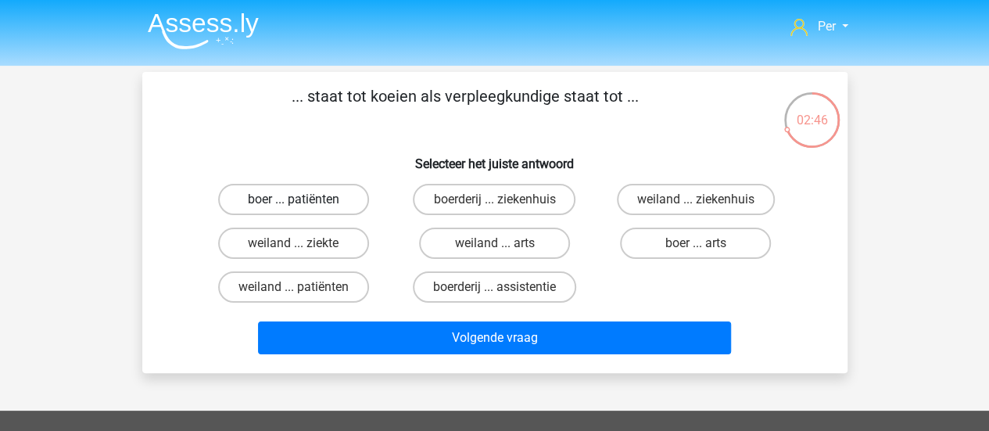
click at [327, 203] on label "boer ... patiënten" at bounding box center [293, 199] width 151 height 31
click at [303, 203] on input "boer ... patiënten" at bounding box center [298, 204] width 10 height 10
radio input "true"
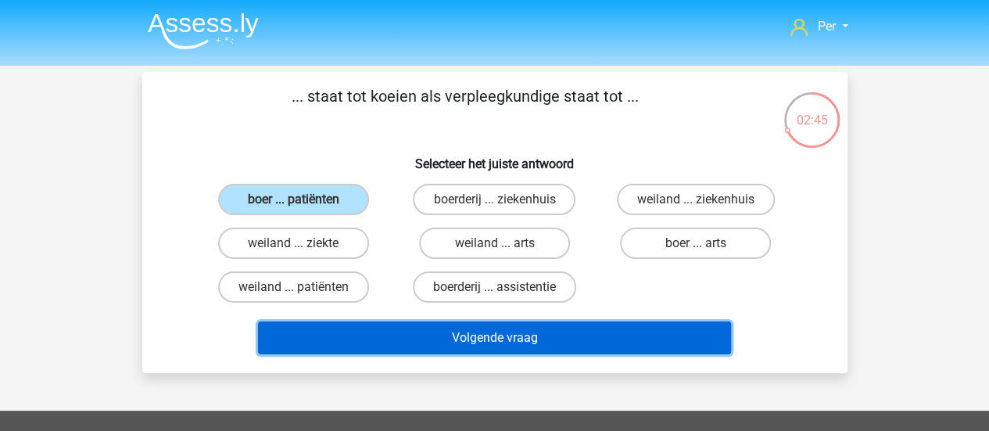
click at [458, 339] on button "Volgende vraag" at bounding box center [494, 337] width 473 height 33
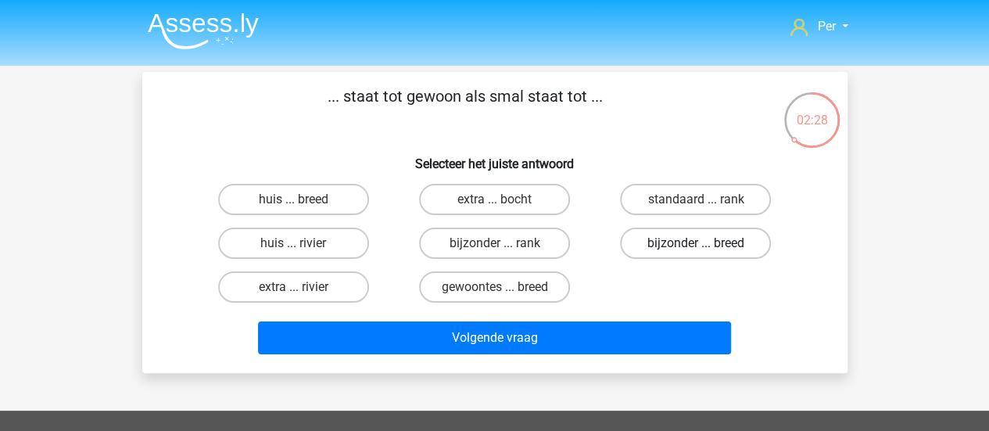
click at [655, 248] on label "bijzonder ... breed" at bounding box center [695, 243] width 151 height 31
click at [696, 248] on input "bijzonder ... breed" at bounding box center [701, 248] width 10 height 10
radio input "true"
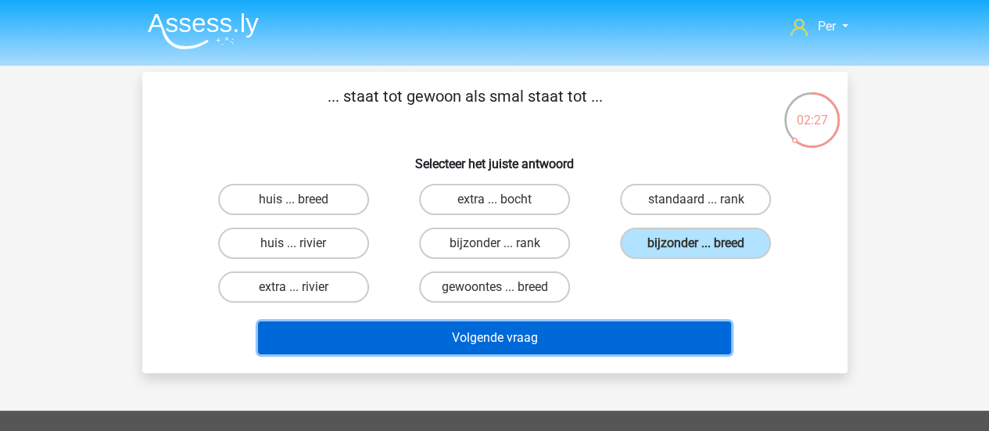
click at [569, 346] on button "Volgende vraag" at bounding box center [494, 337] width 473 height 33
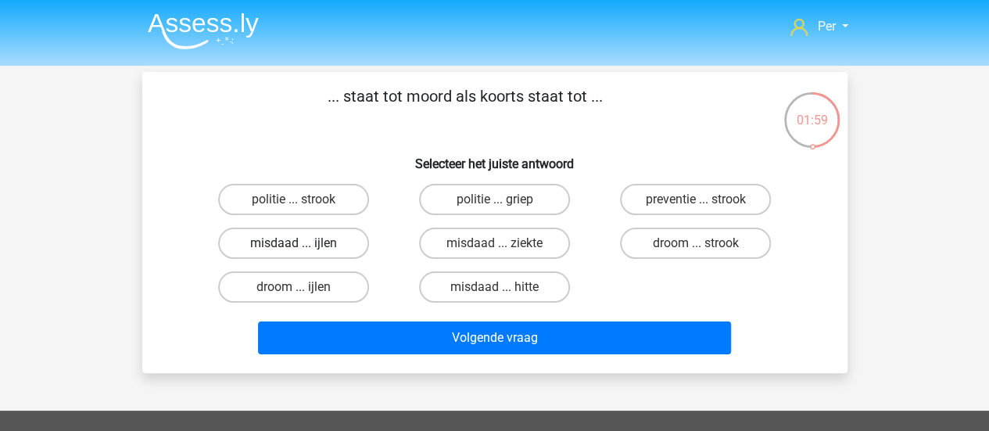
click at [331, 245] on label "misdaad ... ijlen" at bounding box center [293, 243] width 151 height 31
click at [303, 245] on input "misdaad ... ijlen" at bounding box center [298, 248] width 10 height 10
radio input "true"
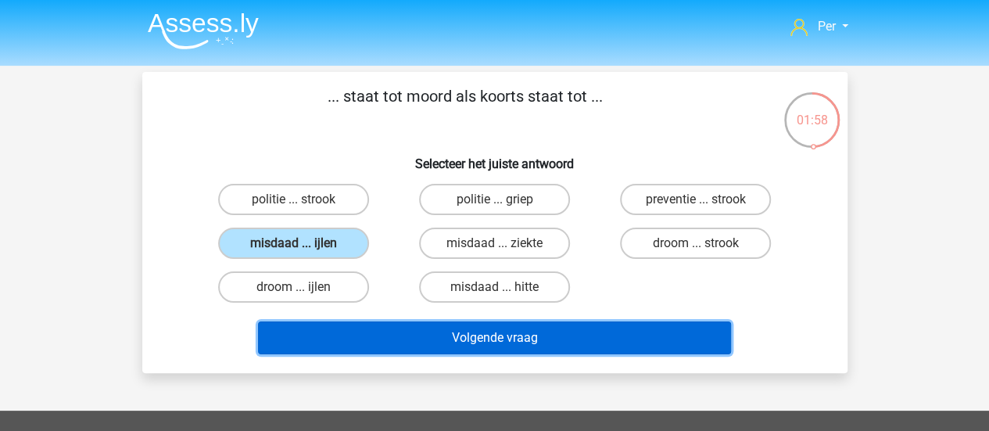
click at [468, 332] on button "Volgende vraag" at bounding box center [494, 337] width 473 height 33
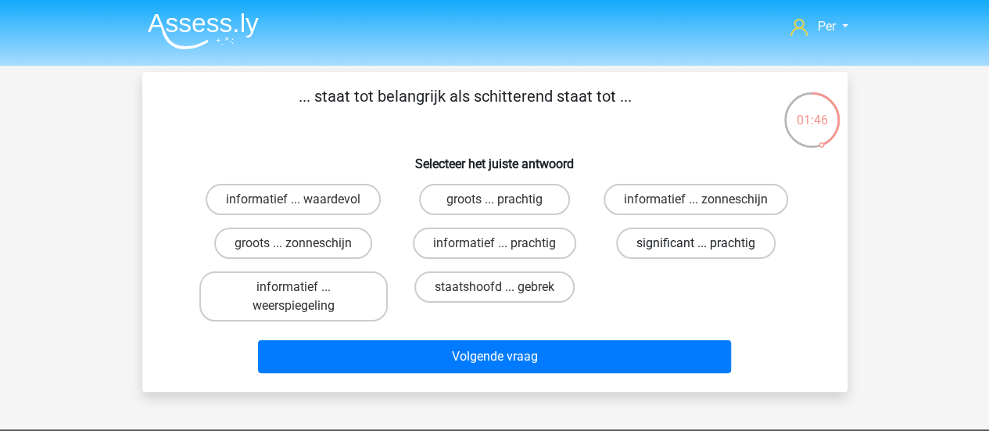
click at [659, 246] on label "significant ... prachtig" at bounding box center [696, 243] width 160 height 31
click at [696, 246] on input "significant ... prachtig" at bounding box center [701, 248] width 10 height 10
radio input "true"
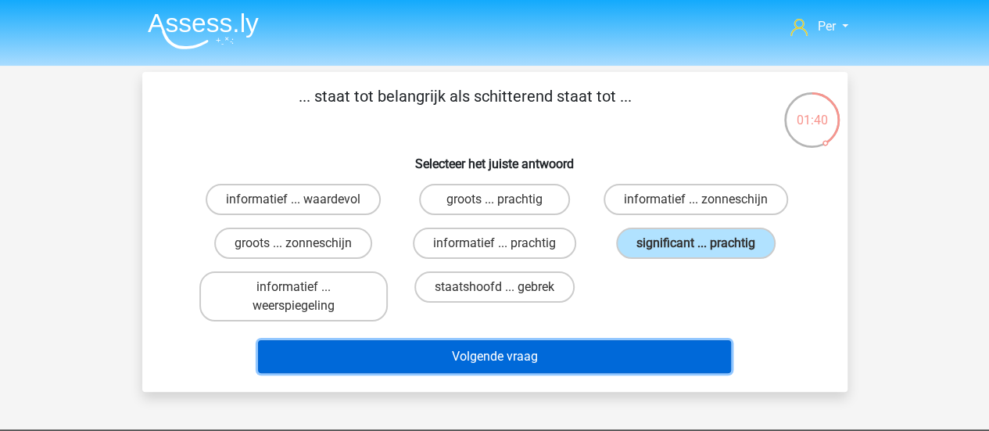
click at [583, 351] on button "Volgende vraag" at bounding box center [494, 356] width 473 height 33
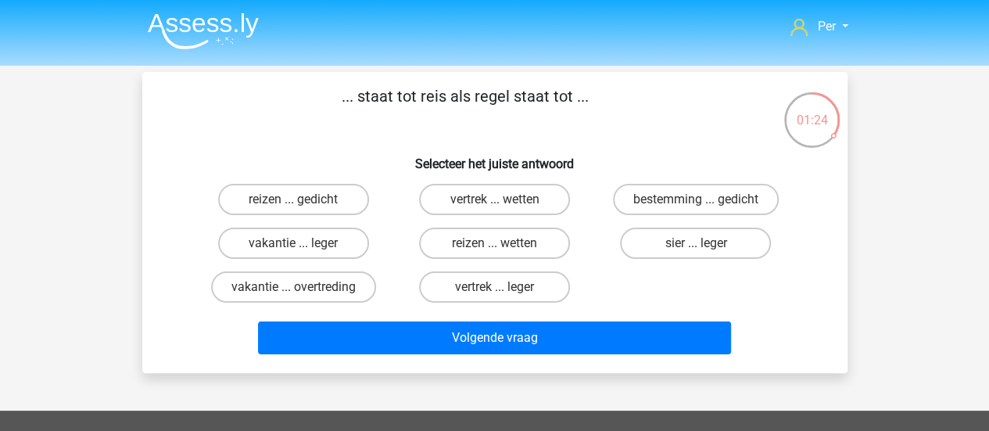
click at [671, 215] on div "bestemming ... gedicht" at bounding box center [695, 200] width 201 height 44
click at [653, 201] on label "bestemming ... gedicht" at bounding box center [696, 199] width 166 height 31
click at [696, 201] on input "bestemming ... gedicht" at bounding box center [701, 204] width 10 height 10
radio input "true"
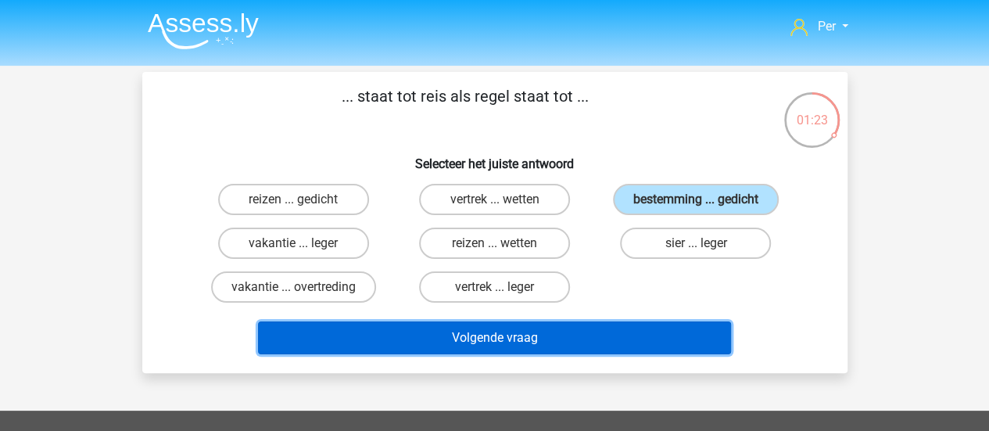
click at [444, 335] on button "Volgende vraag" at bounding box center [494, 337] width 473 height 33
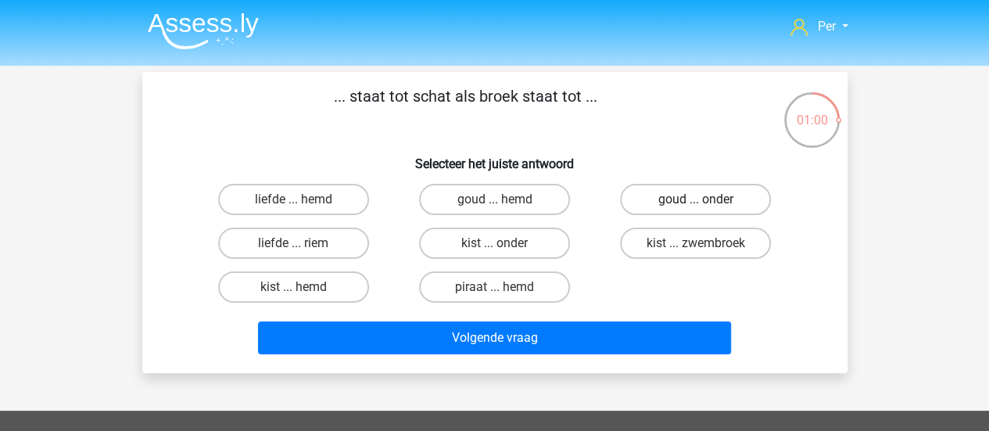
click at [721, 200] on label "goud ... onder" at bounding box center [695, 199] width 151 height 31
click at [706, 200] on input "goud ... onder" at bounding box center [701, 204] width 10 height 10
radio input "true"
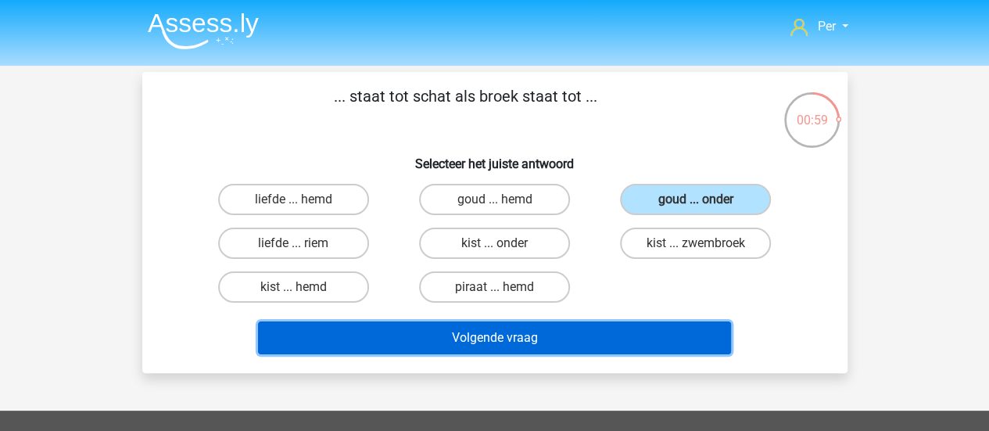
click at [613, 340] on button "Volgende vraag" at bounding box center [494, 337] width 473 height 33
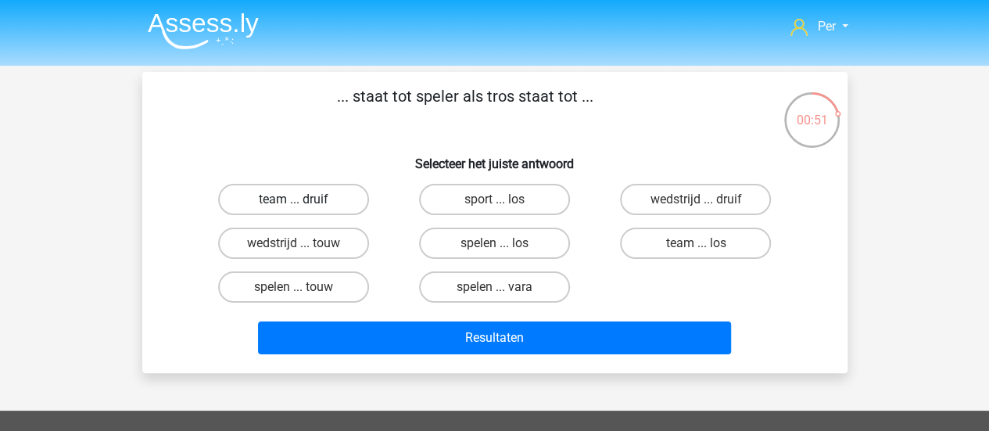
click at [325, 203] on label "team ... druif" at bounding box center [293, 199] width 151 height 31
click at [303, 203] on input "team ... druif" at bounding box center [298, 204] width 10 height 10
radio input "true"
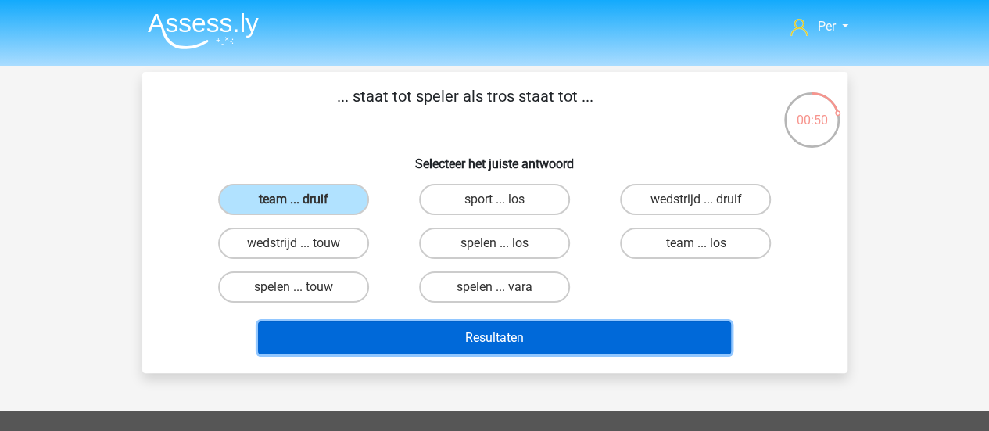
click at [482, 335] on button "Resultaten" at bounding box center [494, 337] width 473 height 33
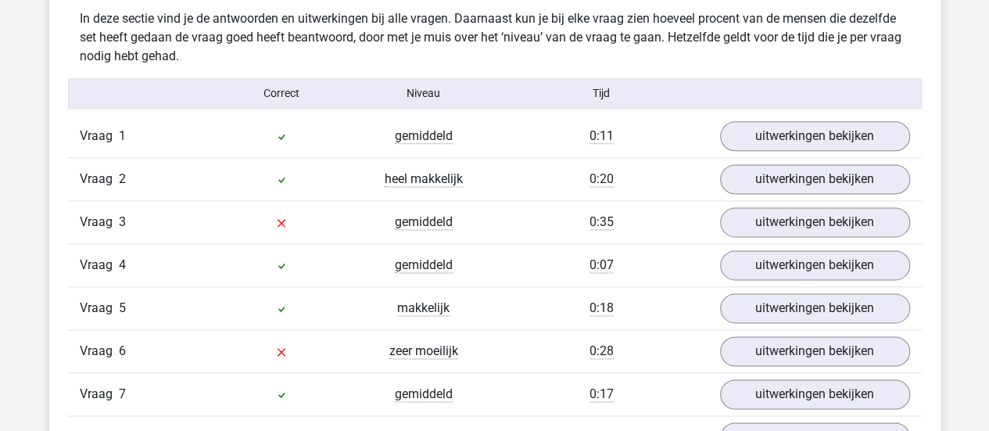
scroll to position [1001, 0]
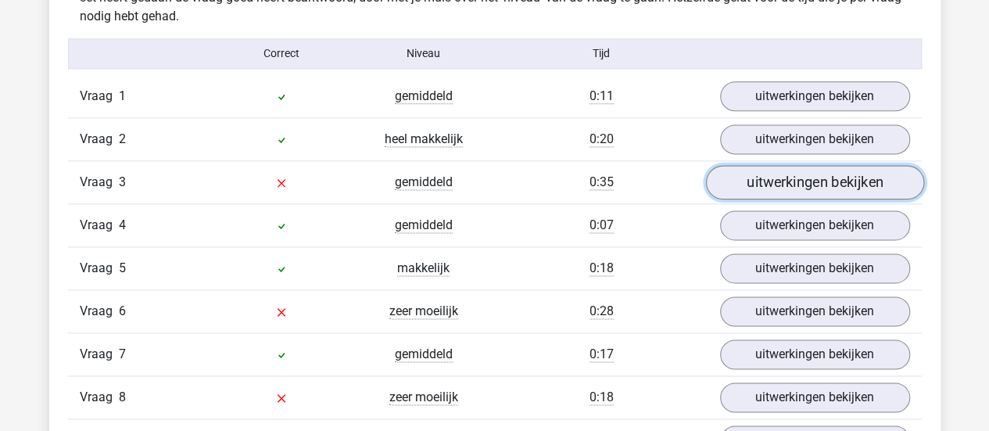
click at [784, 181] on link "uitwerkingen bekijken" at bounding box center [815, 182] width 218 height 34
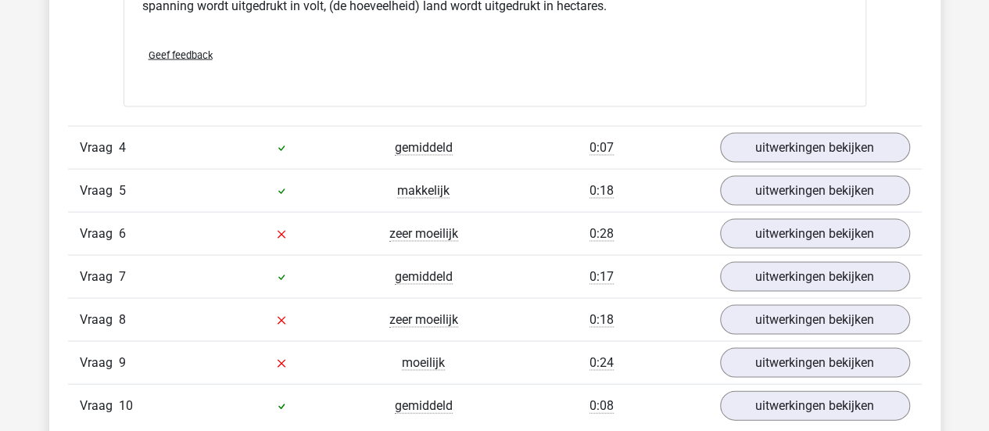
scroll to position [1500, 0]
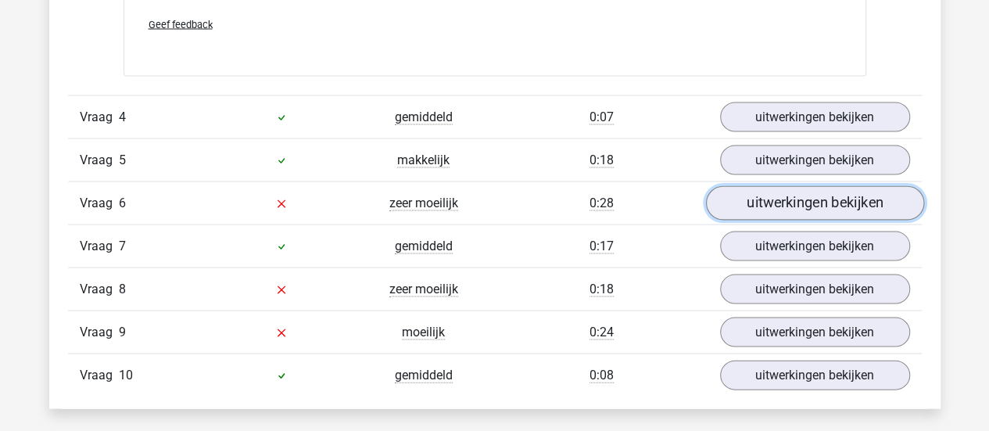
click at [759, 203] on link "uitwerkingen bekijken" at bounding box center [815, 203] width 218 height 34
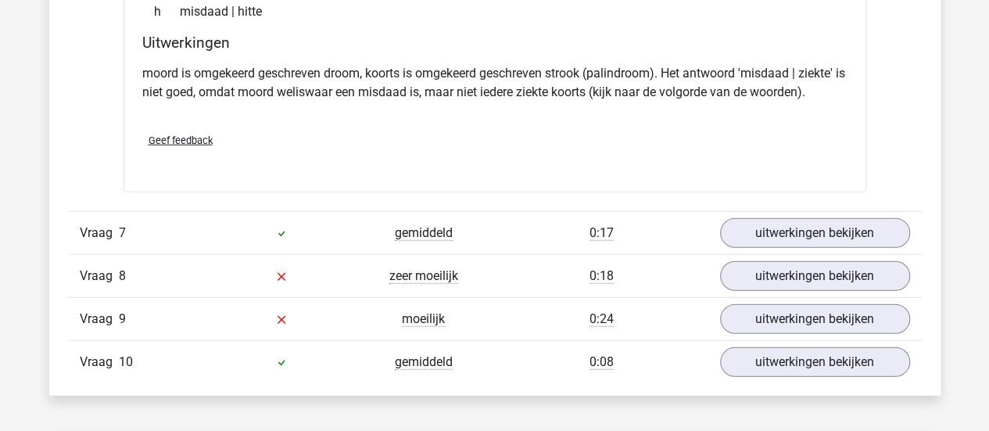
scroll to position [1932, 0]
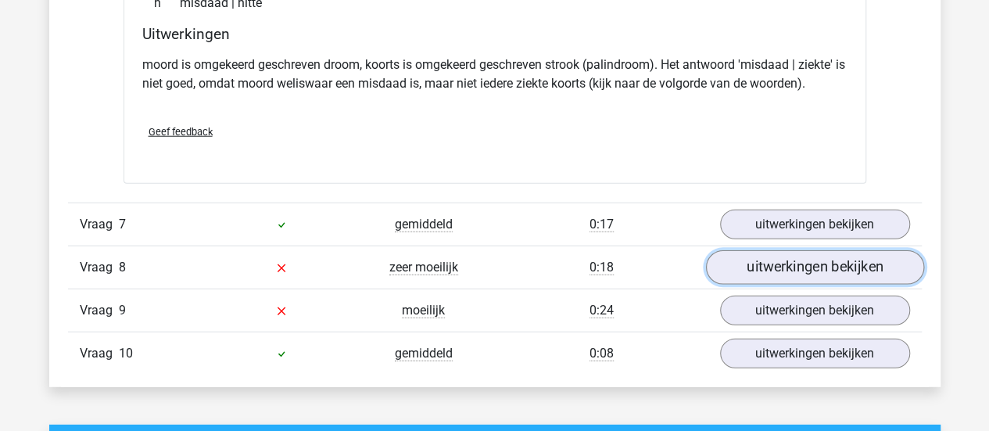
click at [752, 255] on link "uitwerkingen bekijken" at bounding box center [815, 268] width 218 height 34
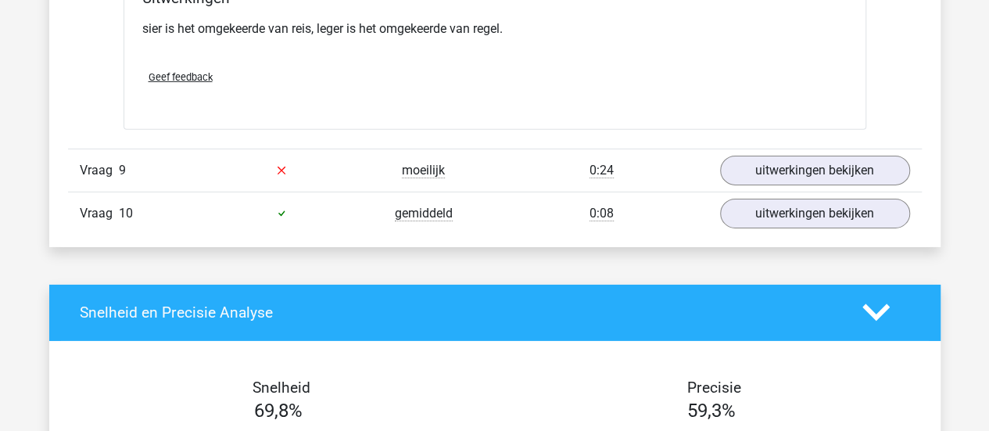
scroll to position [2467, 0]
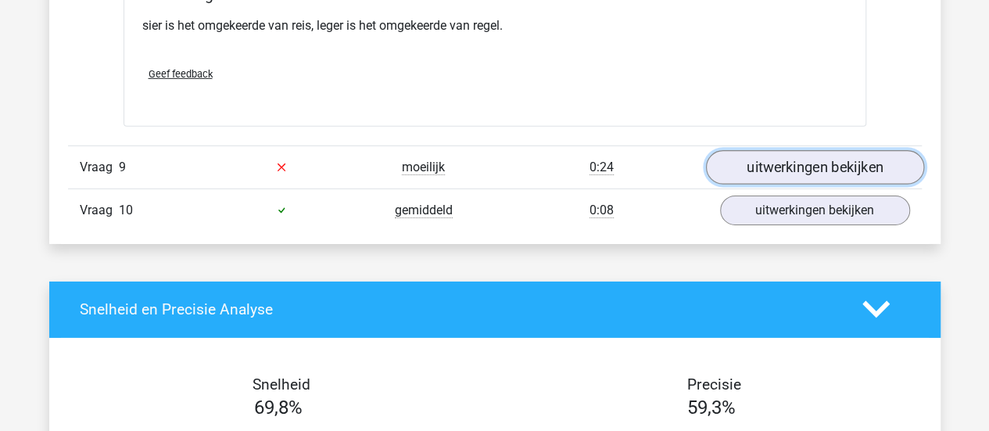
click at [746, 154] on link "uitwerkingen bekijken" at bounding box center [815, 167] width 218 height 34
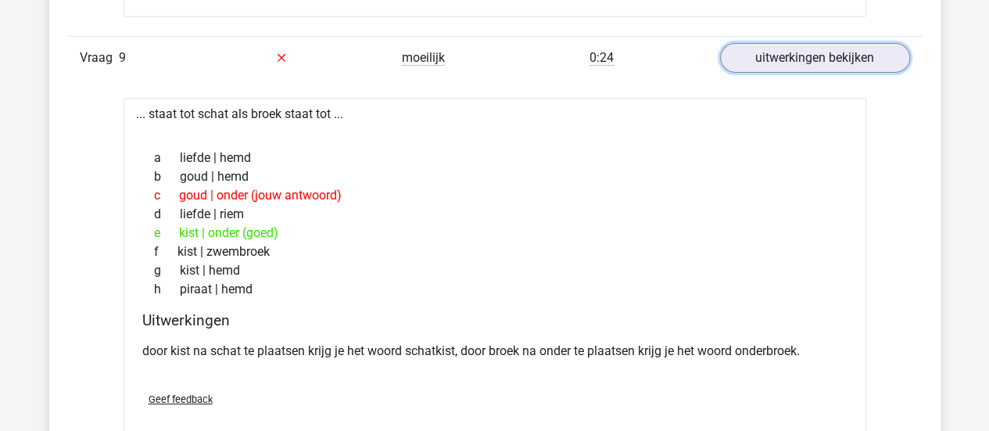
scroll to position [2577, 0]
drag, startPoint x: 167, startPoint y: 339, endPoint x: 188, endPoint y: 340, distance: 20.4
click at [188, 341] on p "door kist na schat te plaatsen krijg je het woord schatkist, door broek na onde…" at bounding box center [495, 350] width 706 height 19
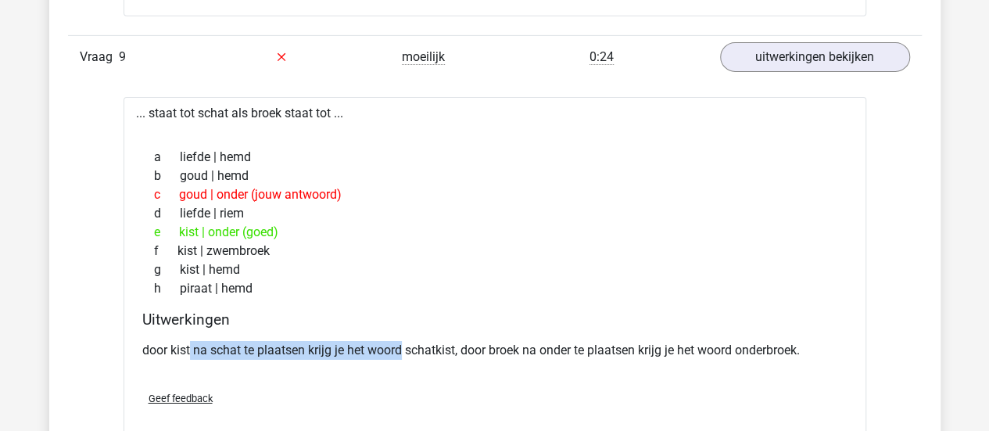
drag, startPoint x: 191, startPoint y: 340, endPoint x: 416, endPoint y: 337, distance: 225.3
click at [416, 341] on p "door kist na schat te plaatsen krijg je het woord schatkist, door broek na onde…" at bounding box center [495, 350] width 706 height 19
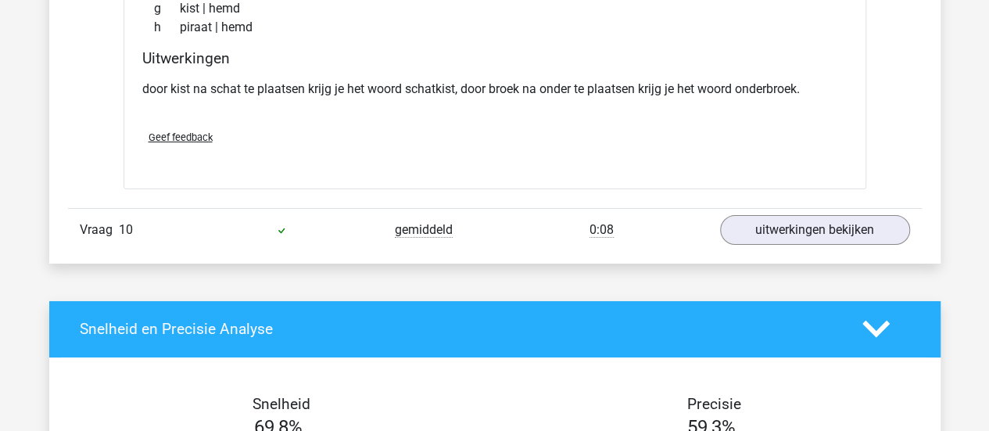
scroll to position [2843, 0]
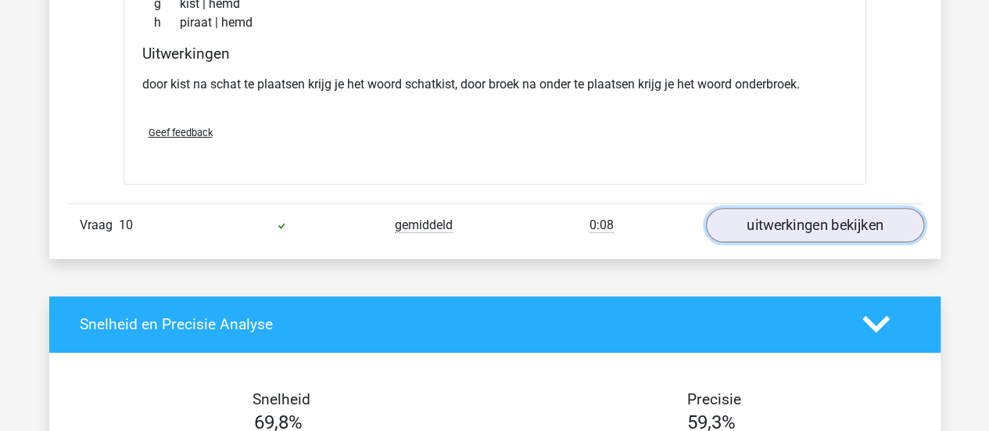
click at [750, 215] on link "uitwerkingen bekijken" at bounding box center [815, 225] width 218 height 34
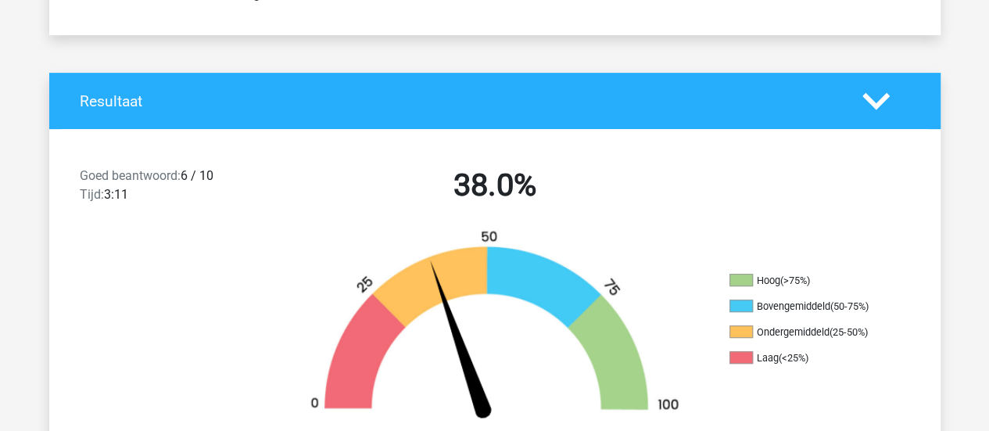
scroll to position [211, 0]
